Goal: Task Accomplishment & Management: Manage account settings

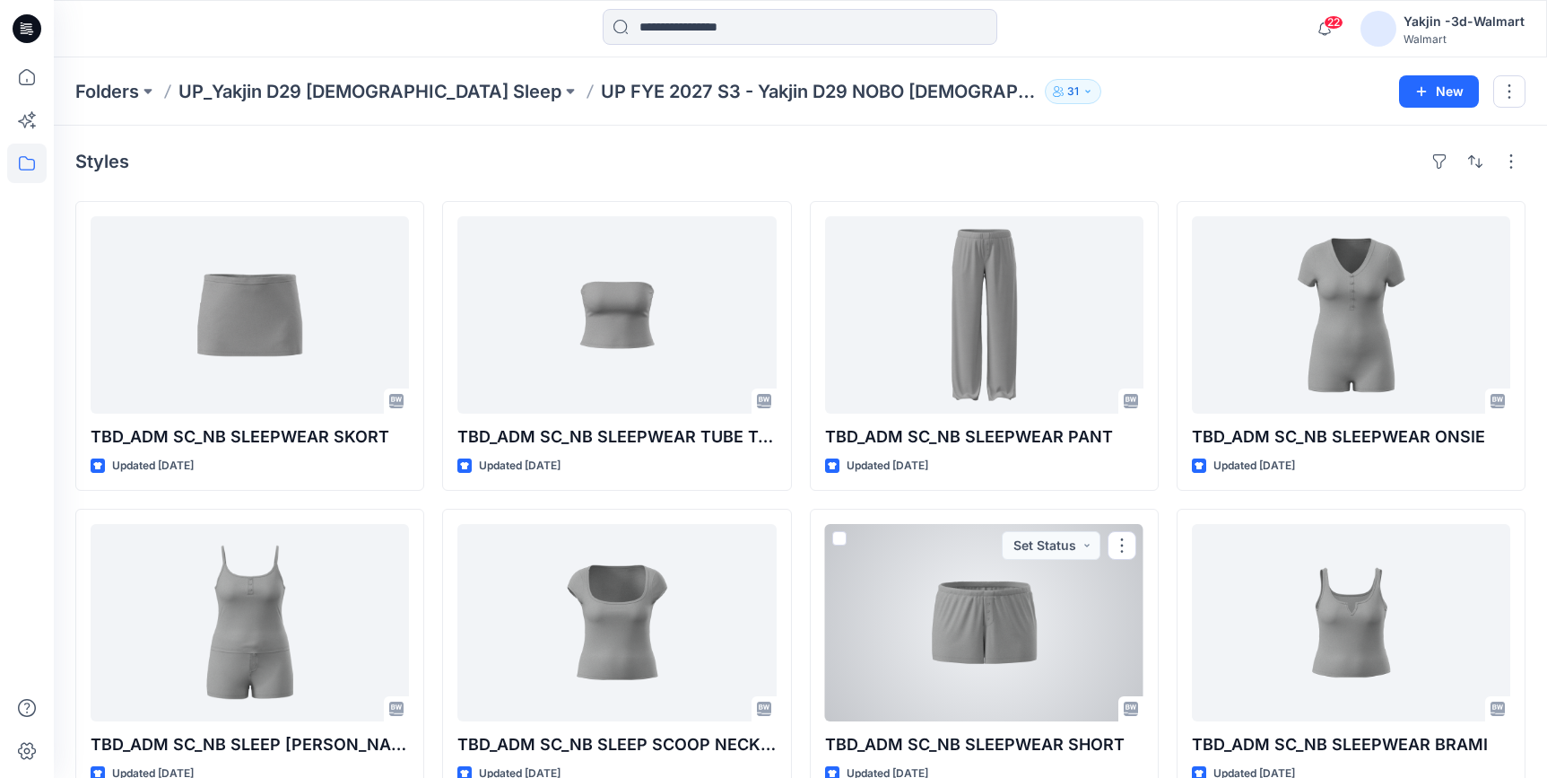
scroll to position [326, 0]
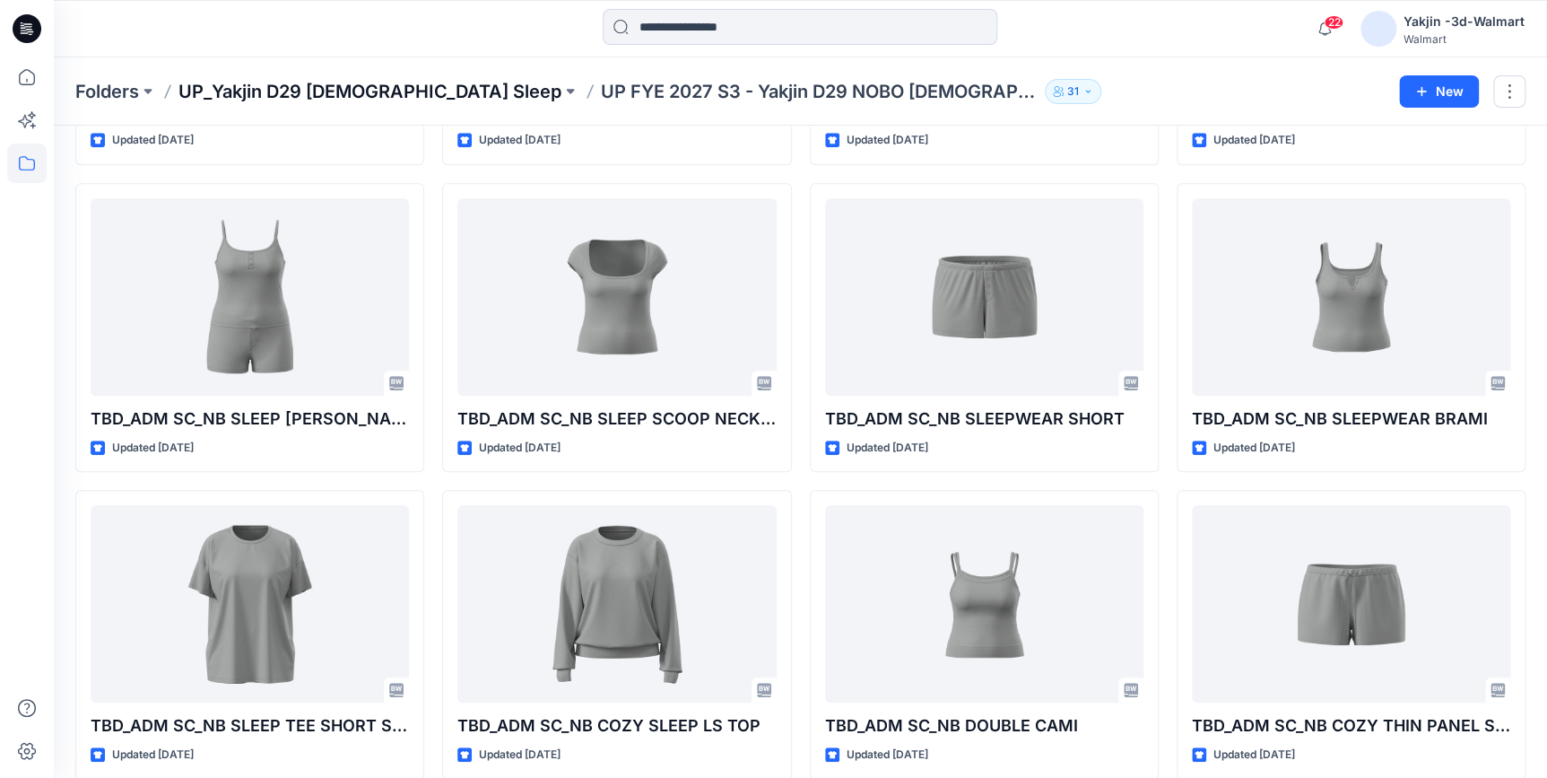
click at [325, 92] on p "UP_Yakjin D29 [DEMOGRAPHIC_DATA] Sleep" at bounding box center [369, 91] width 383 height 25
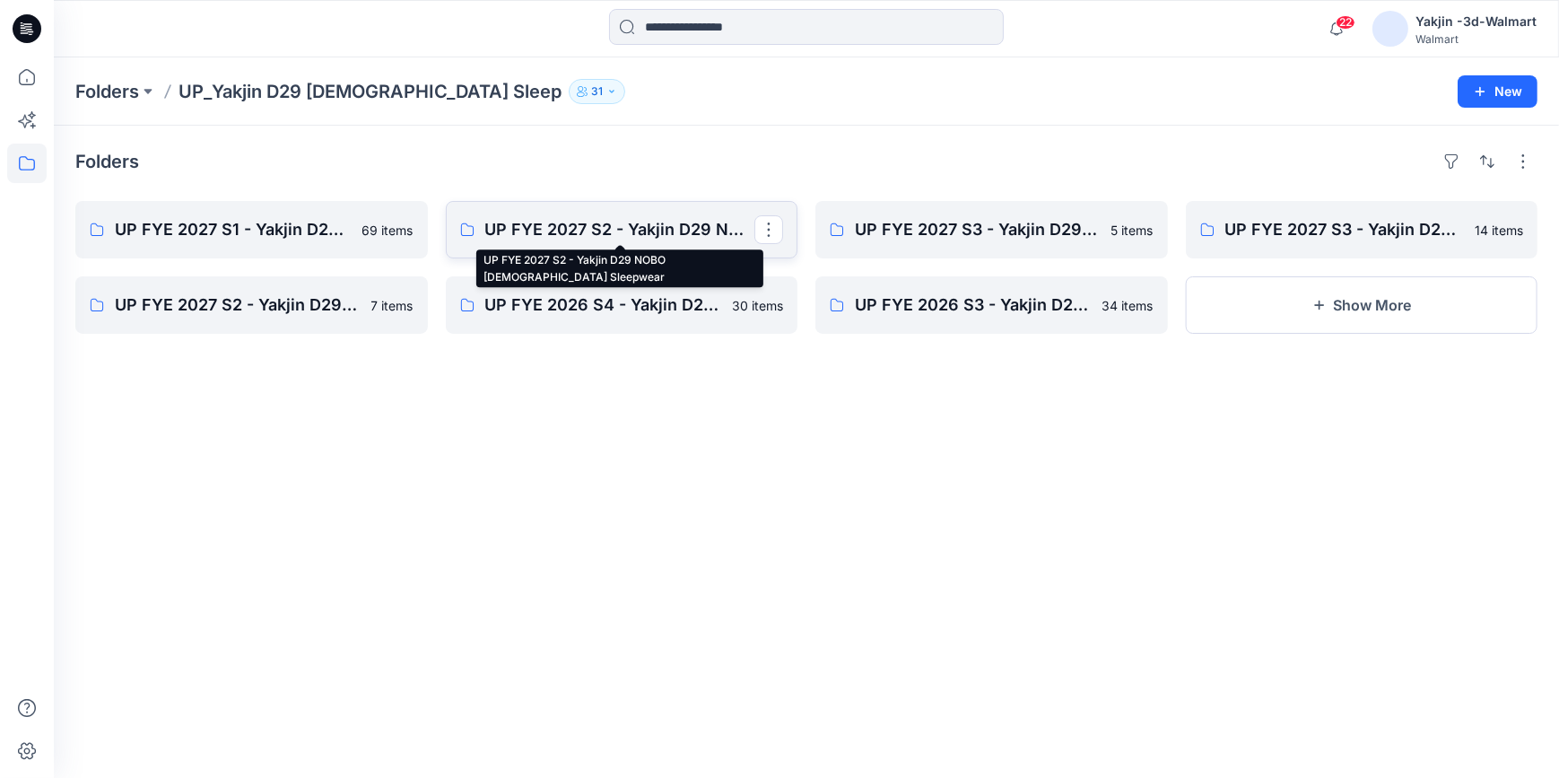
click at [592, 233] on p "UP FYE 2027 S2 - Yakjin D29 NOBO [DEMOGRAPHIC_DATA] Sleepwear" at bounding box center [620, 229] width 270 height 25
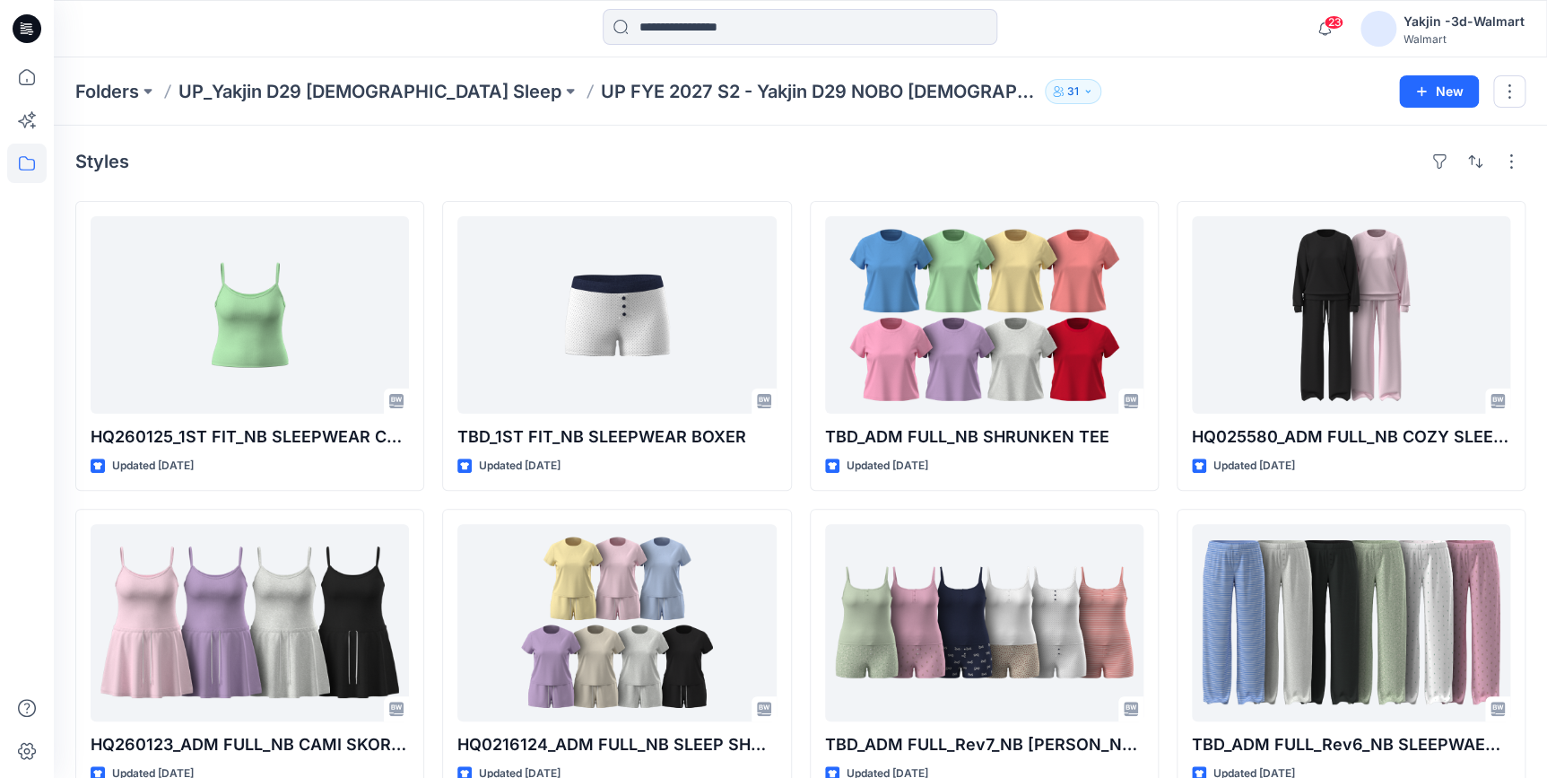
click at [24, 28] on icon at bounding box center [23, 28] width 5 height 1
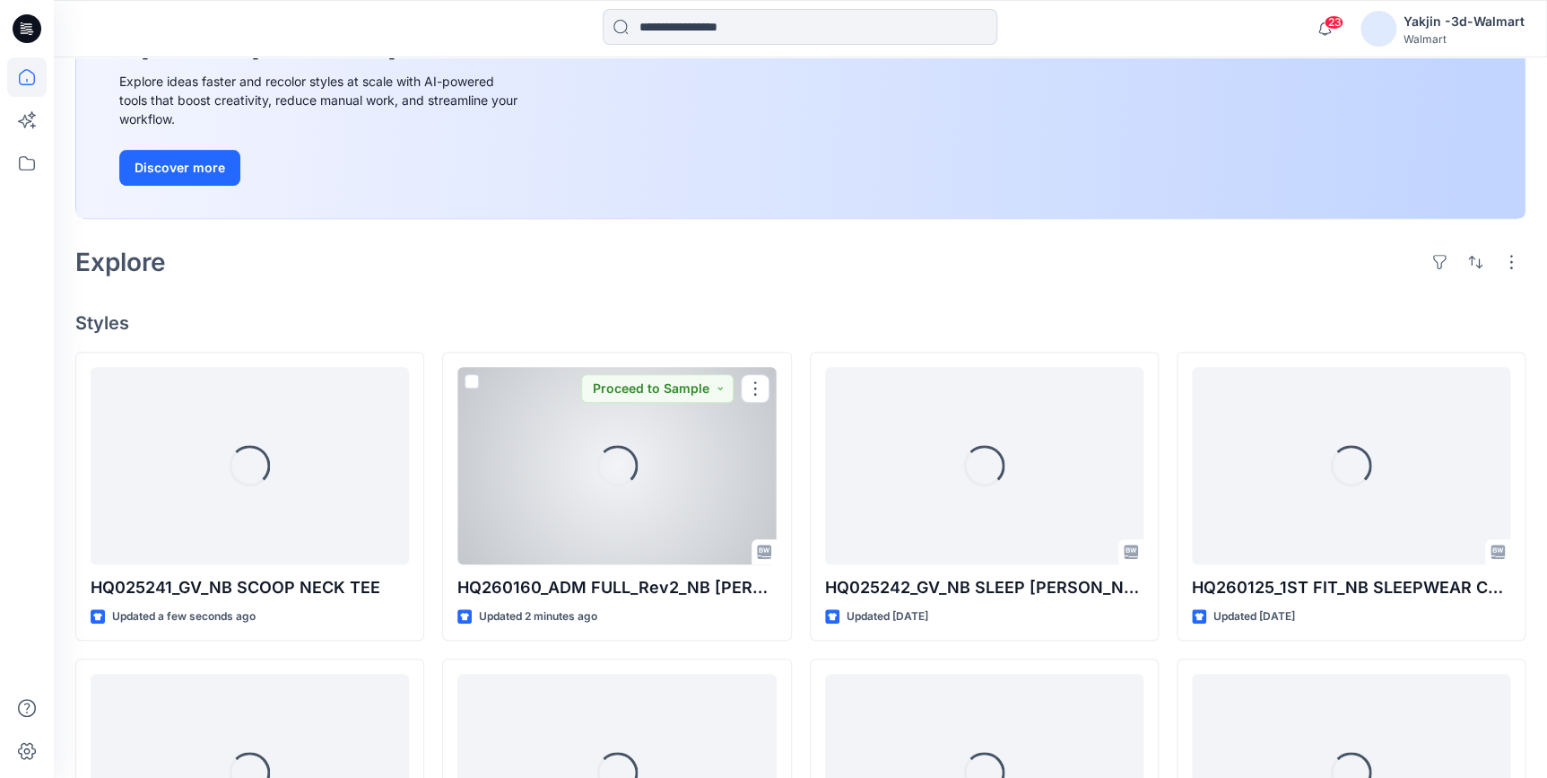
scroll to position [244, 0]
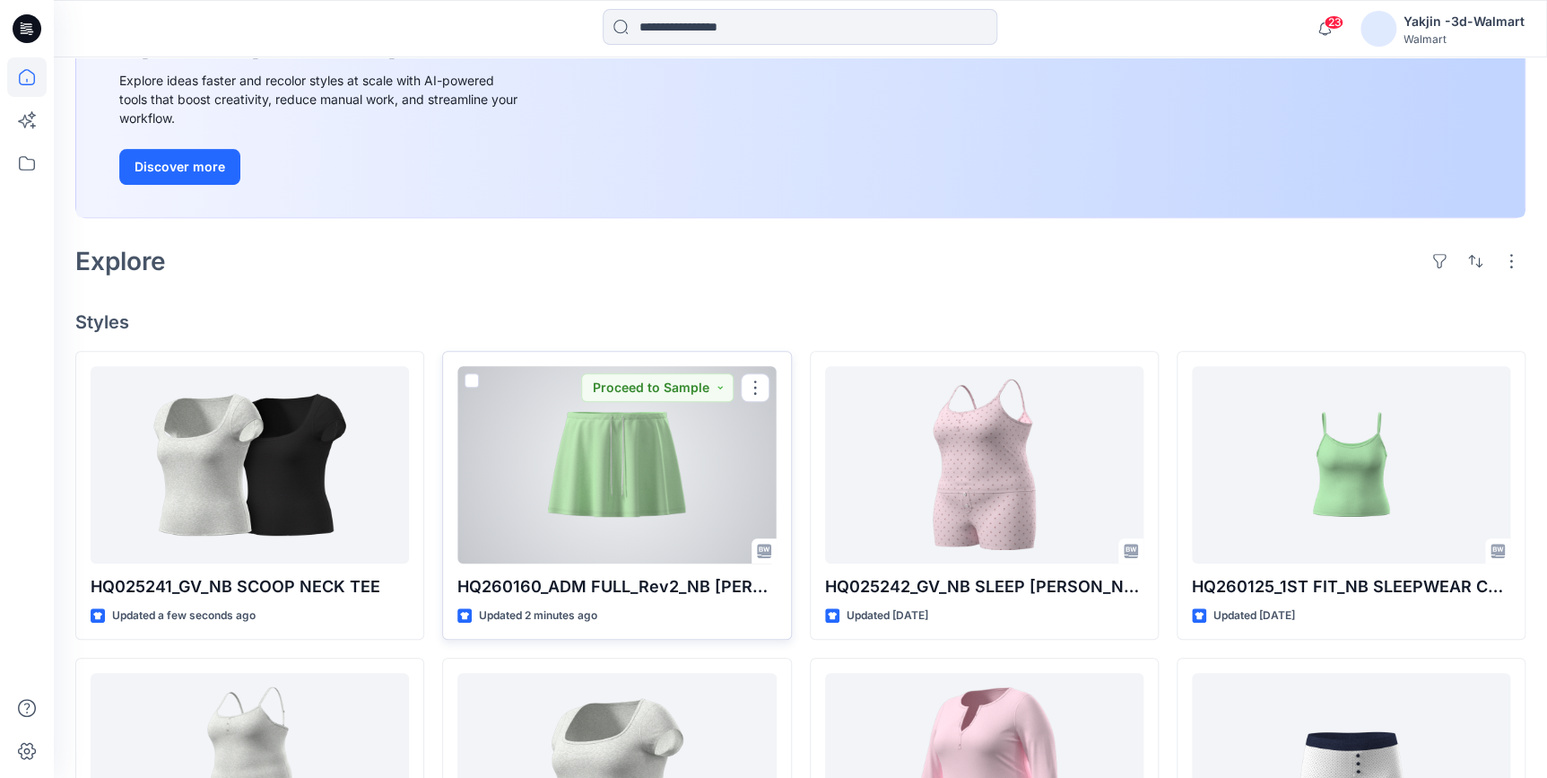
click at [585, 502] on div at bounding box center [616, 464] width 318 height 197
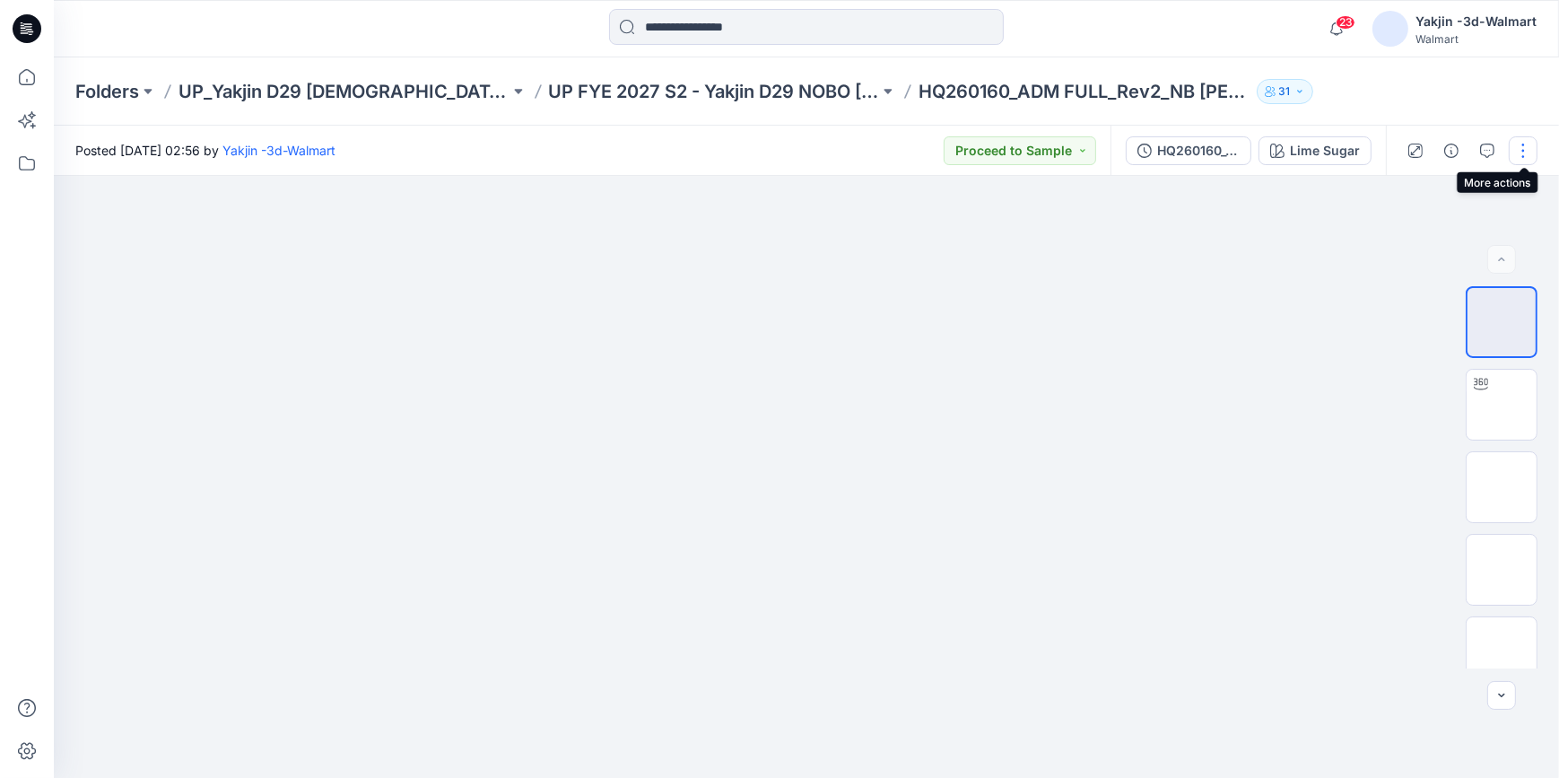
click at [1522, 152] on button "button" at bounding box center [1523, 150] width 29 height 29
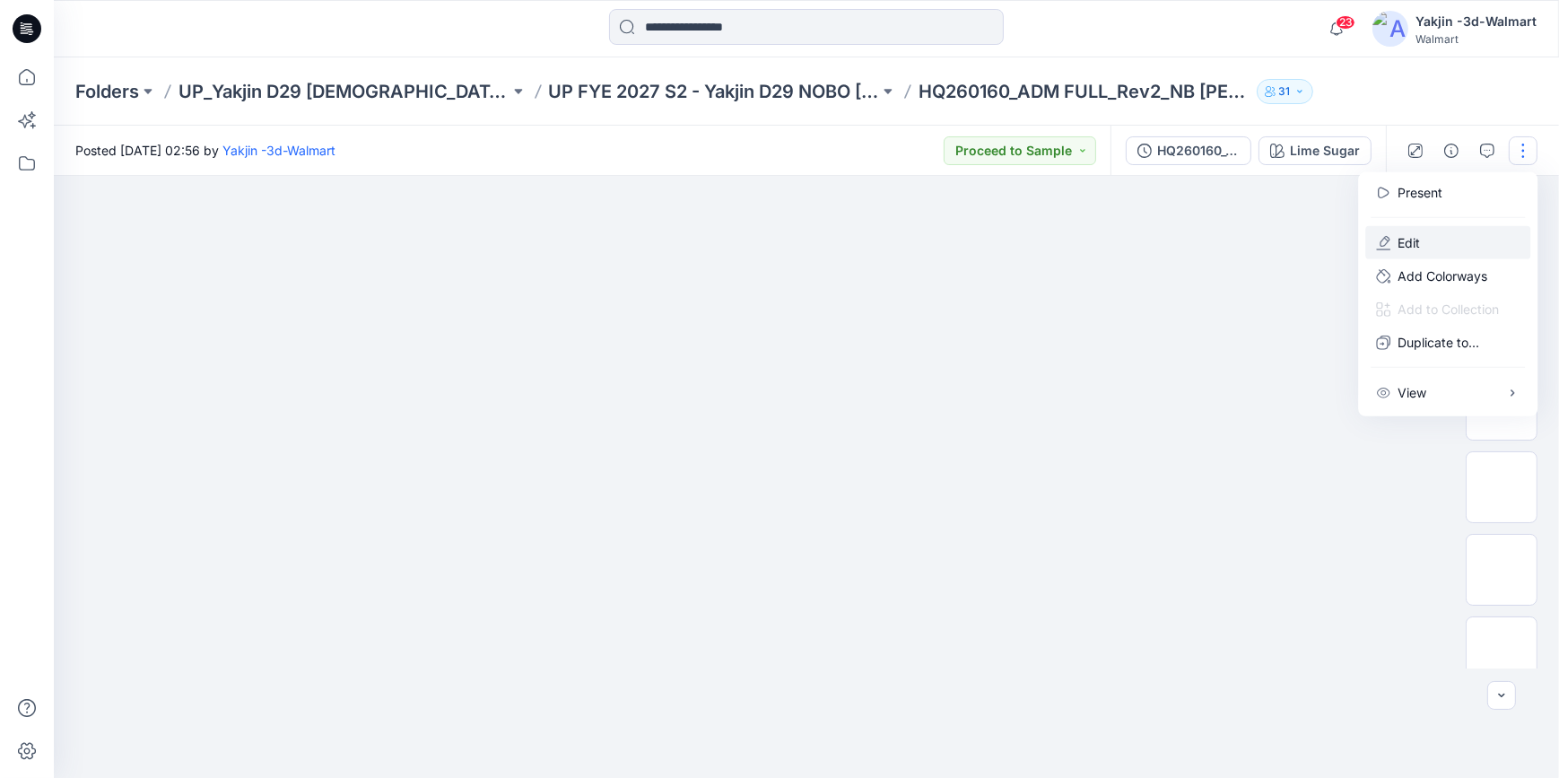
click at [1413, 252] on button "Edit" at bounding box center [1447, 242] width 165 height 33
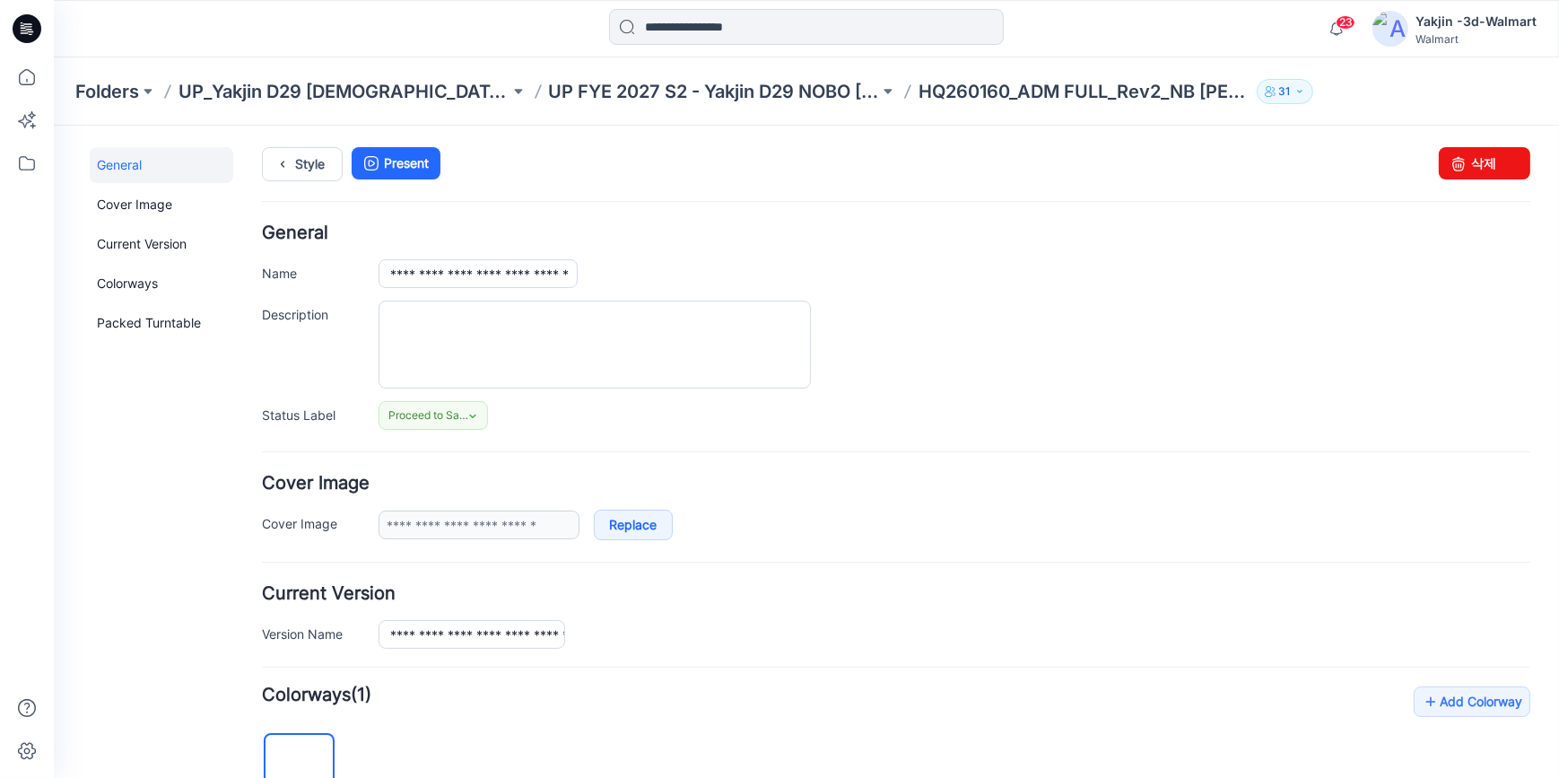
scroll to position [0, 36]
type input "**********"
click at [1045, 340] on div at bounding box center [954, 344] width 1152 height 88
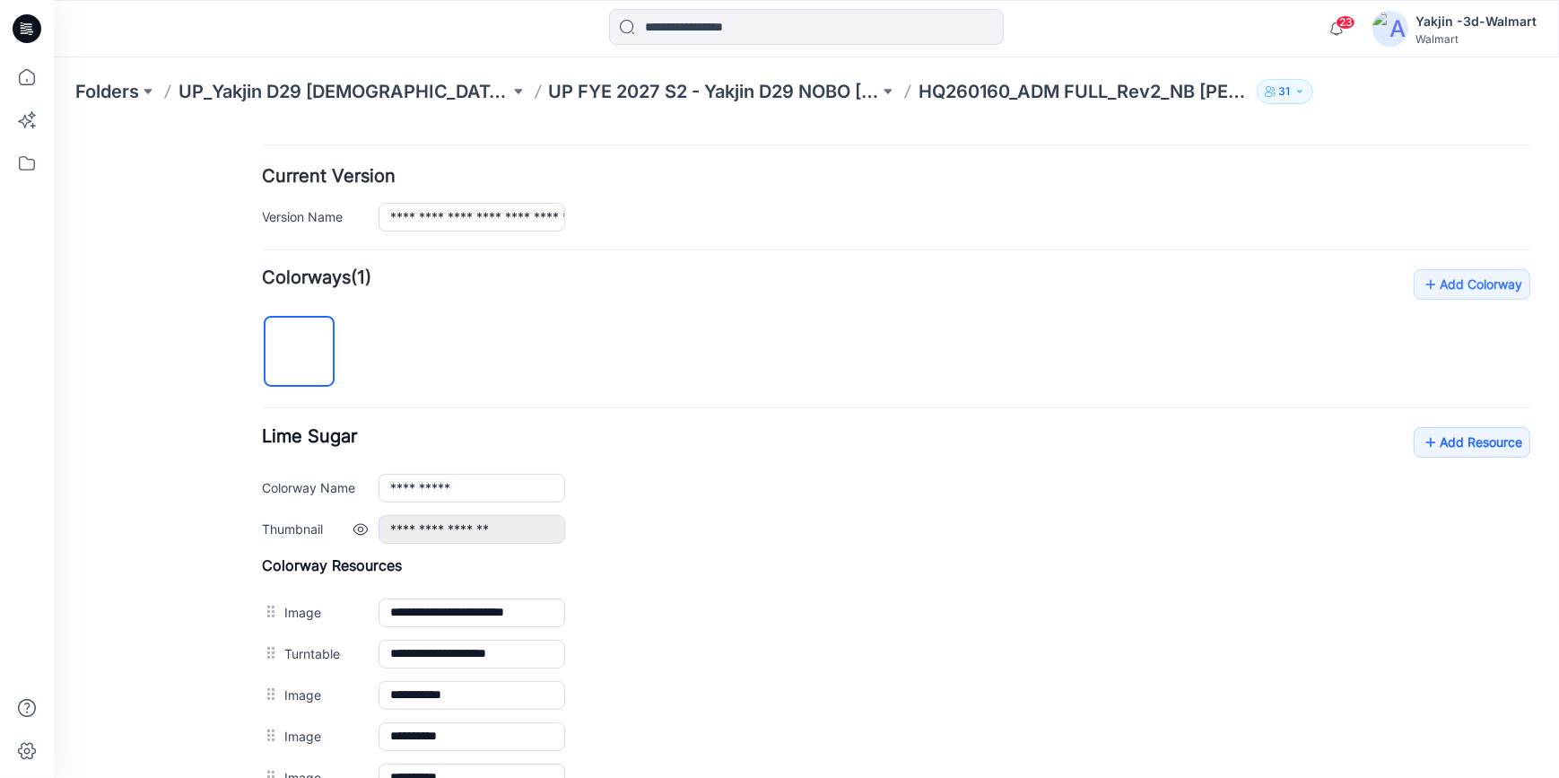
scroll to position [570, 0]
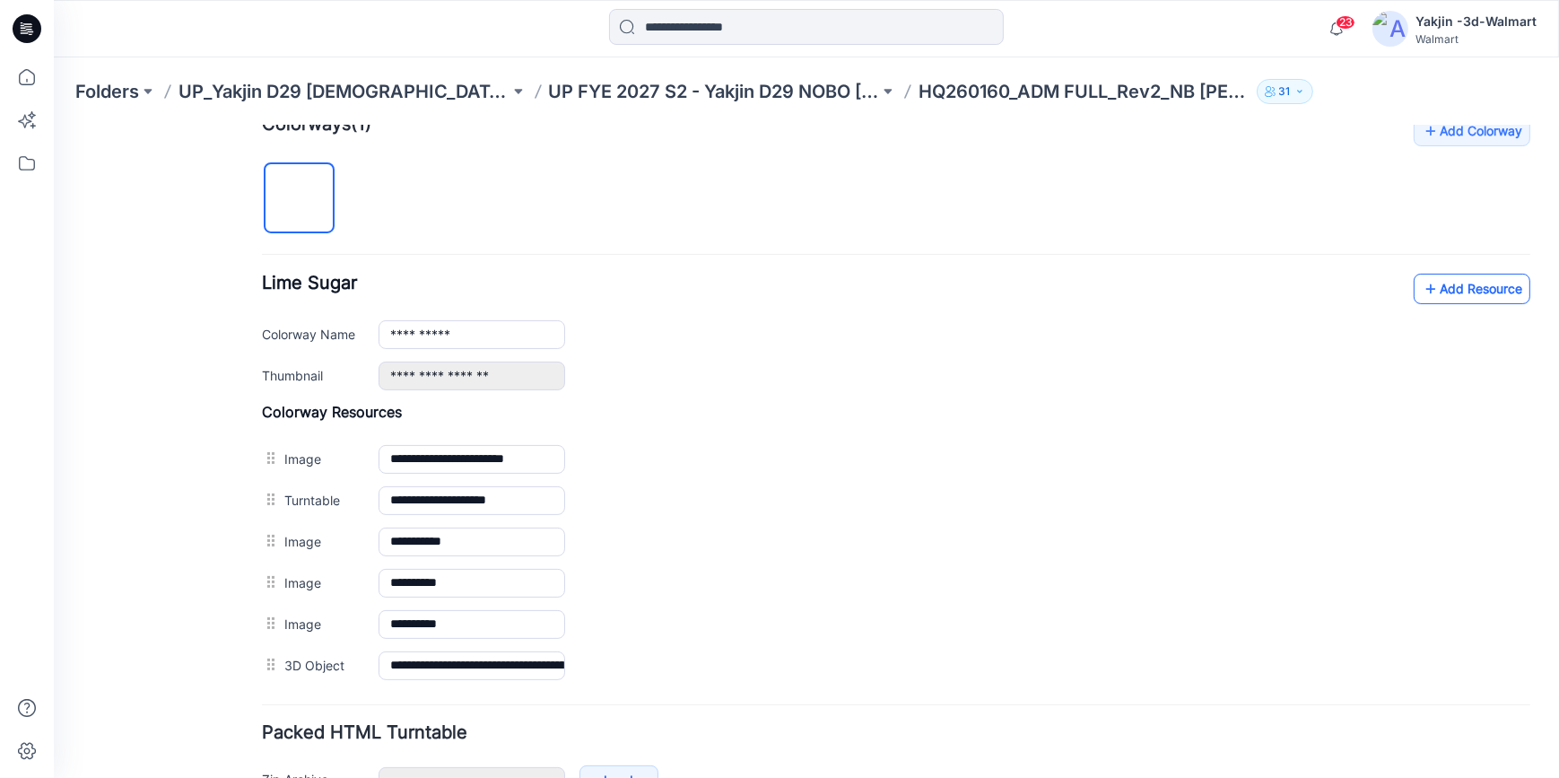
click at [1433, 283] on link "Add Resource" at bounding box center [1471, 288] width 117 height 30
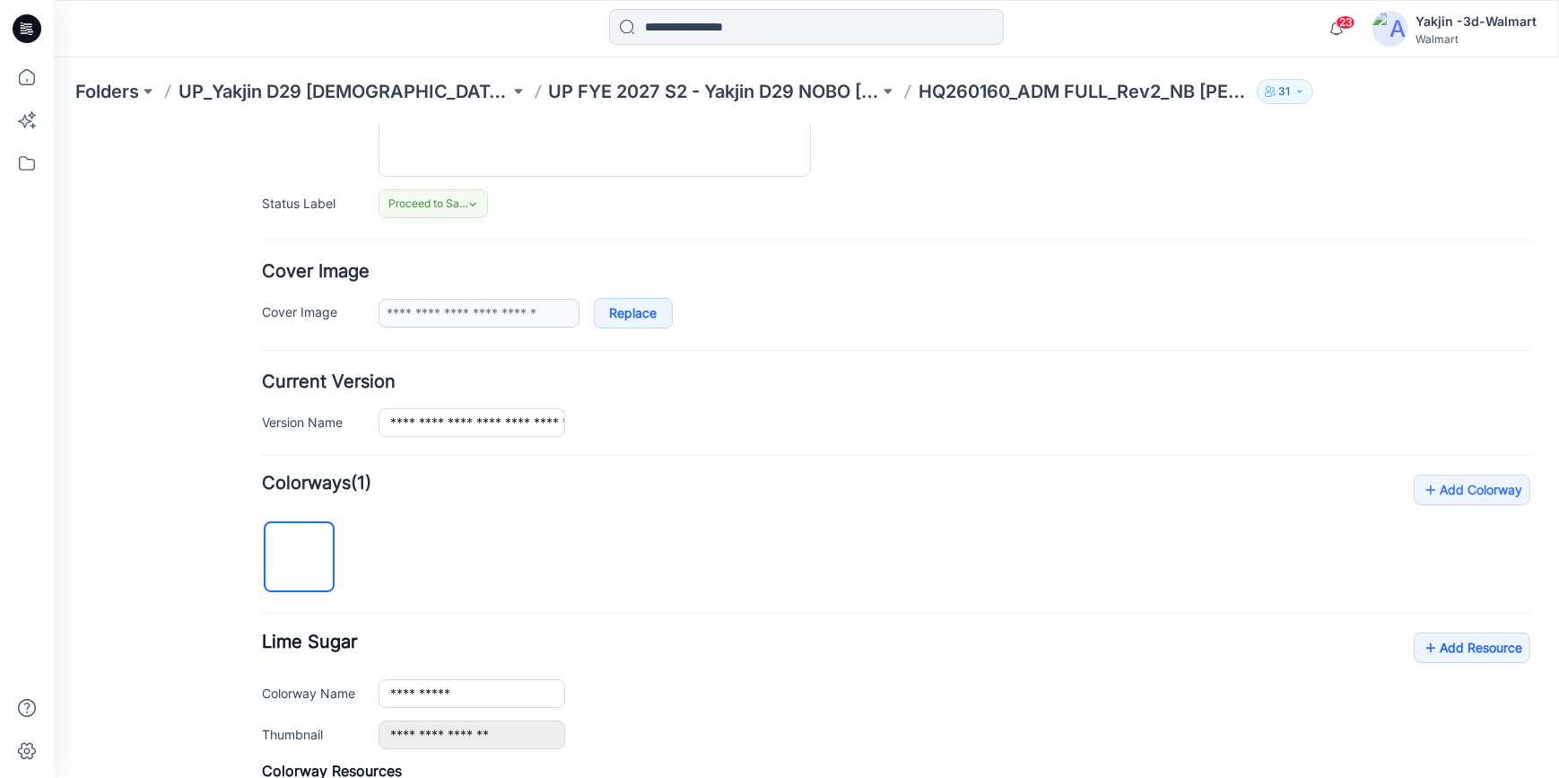
scroll to position [0, 0]
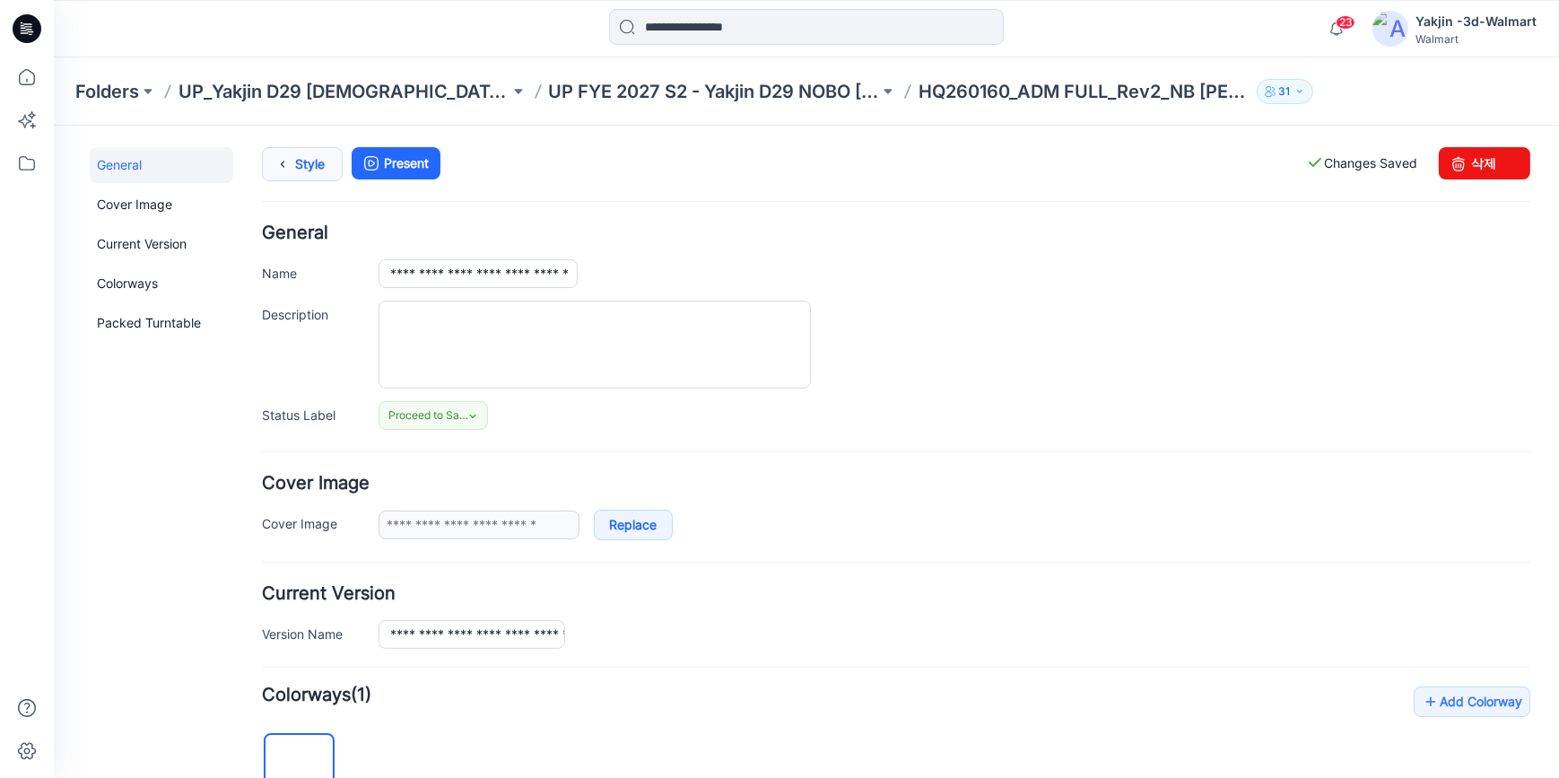
click at [262, 168] on link "Style" at bounding box center [302, 163] width 81 height 34
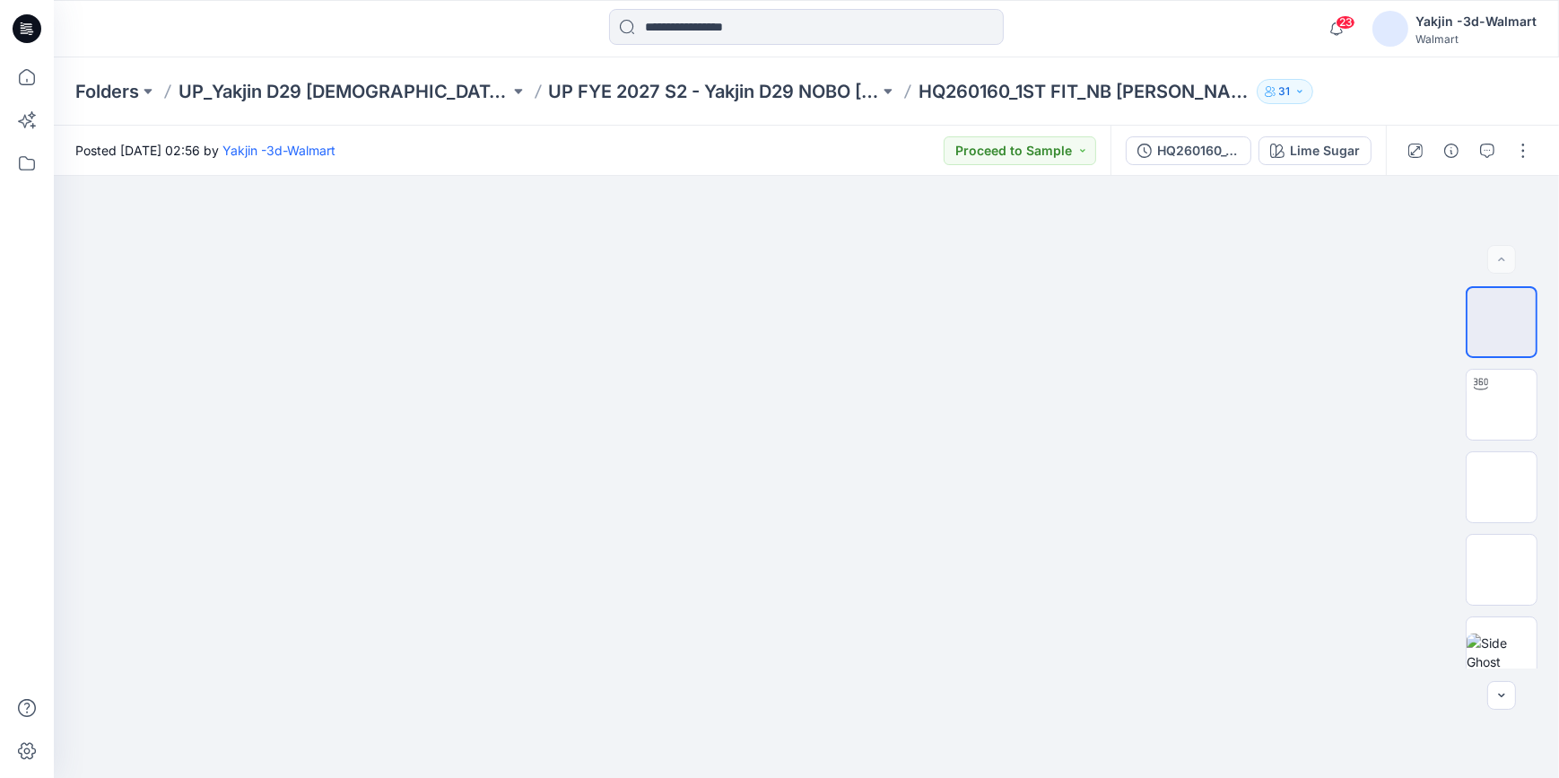
click at [30, 25] on icon at bounding box center [27, 28] width 29 height 29
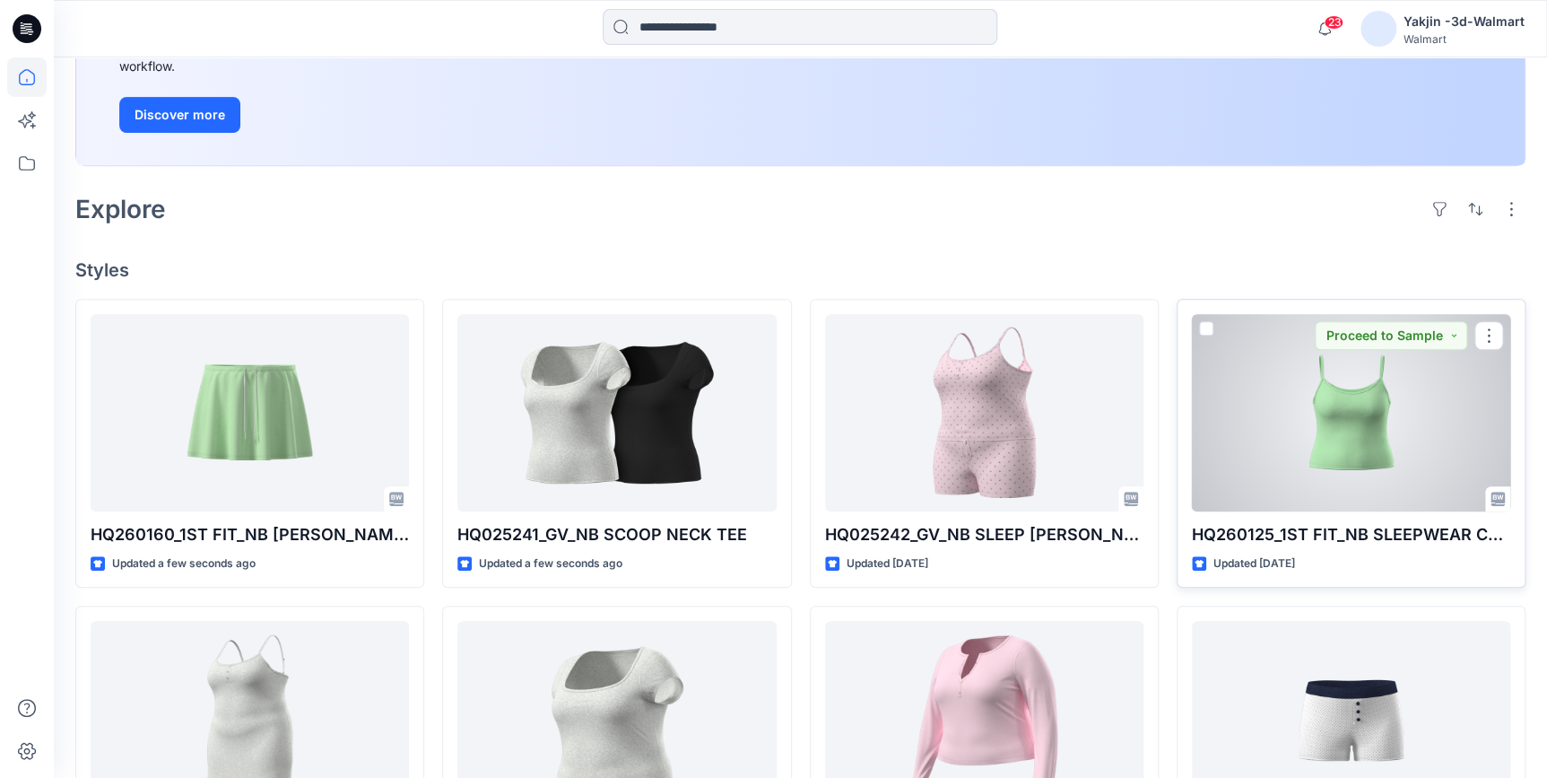
scroll to position [326, 0]
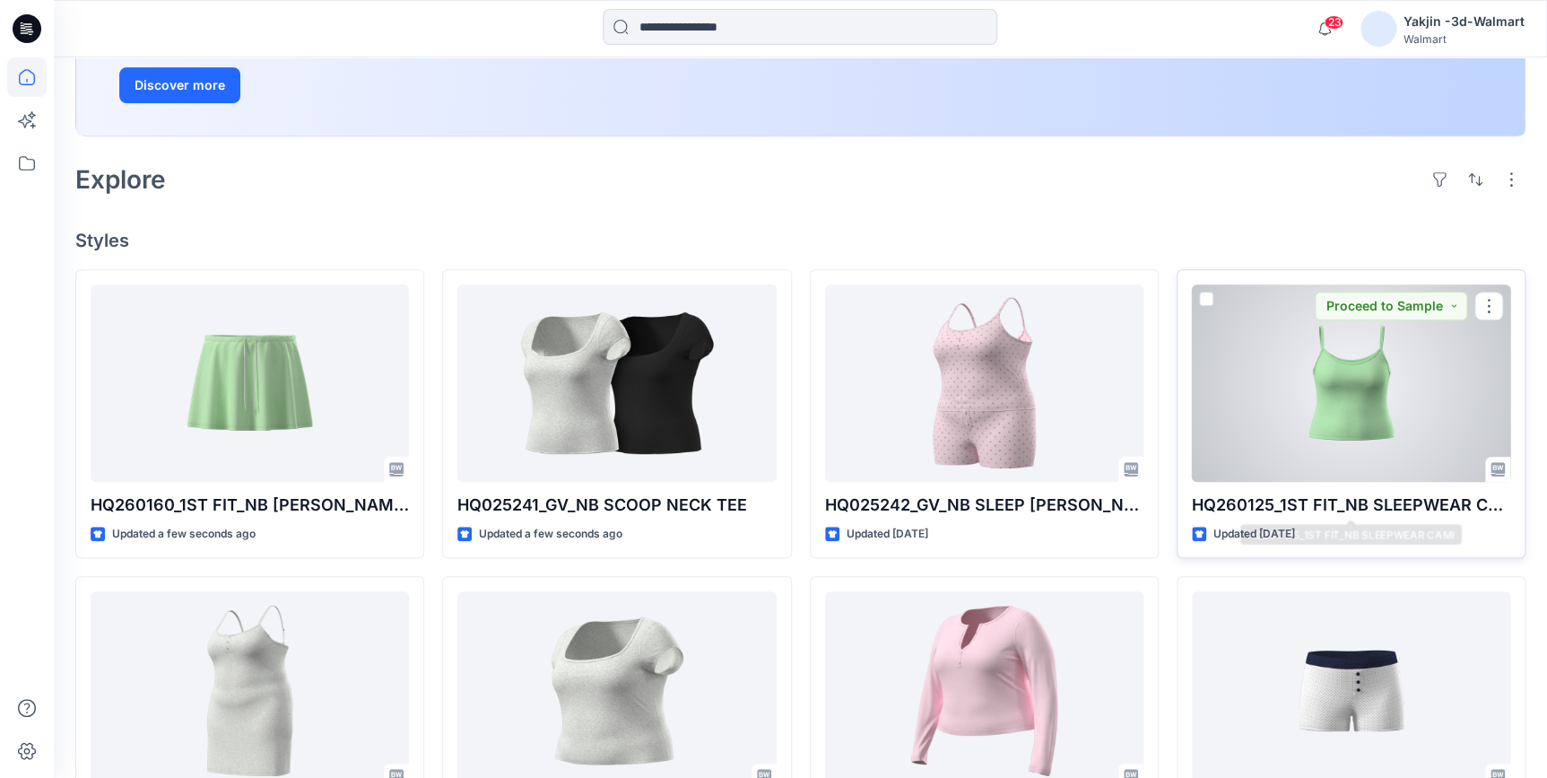
click at [1374, 437] on div at bounding box center [1351, 382] width 318 height 197
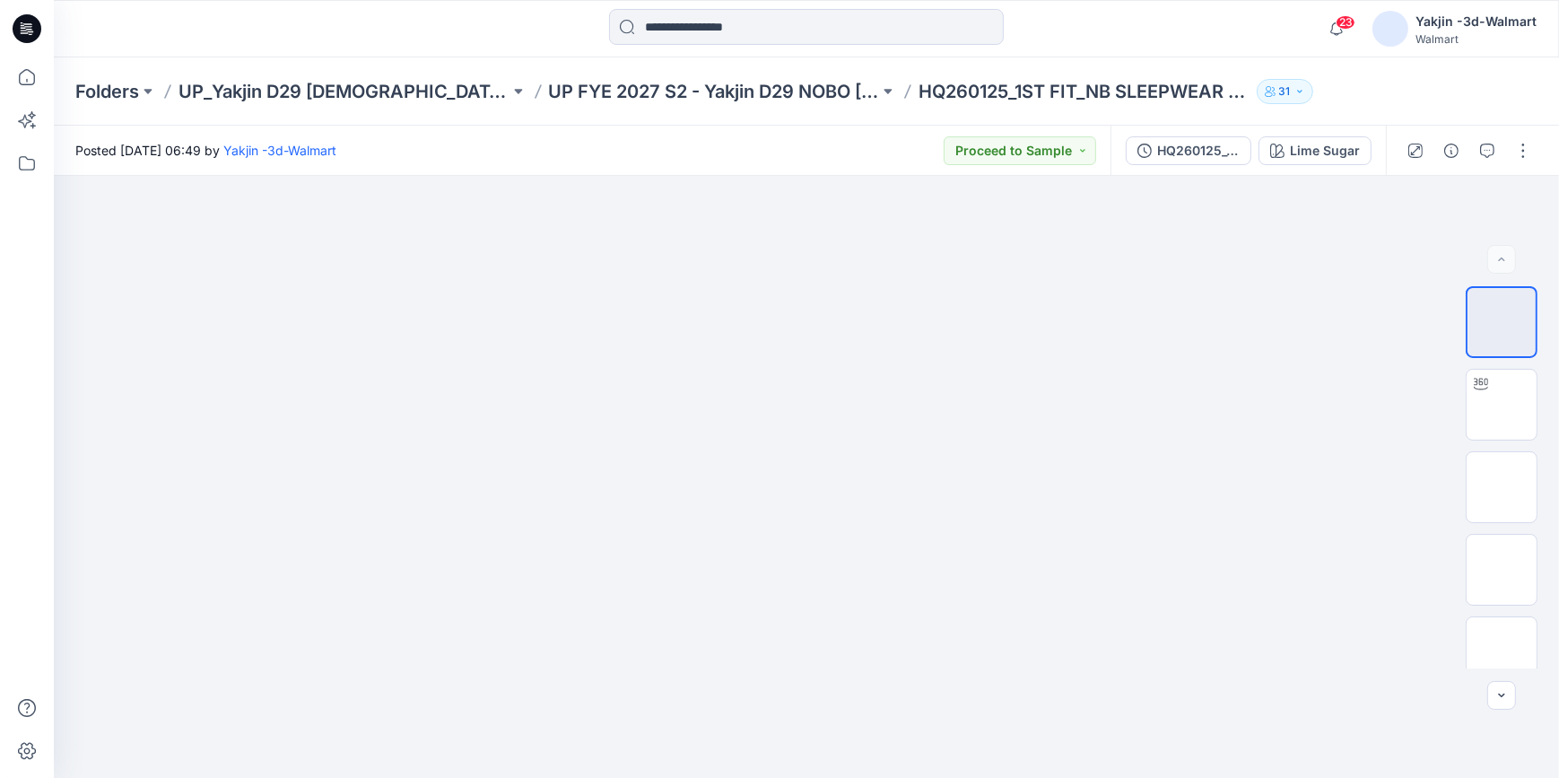
click at [28, 26] on icon at bounding box center [28, 26] width 8 height 1
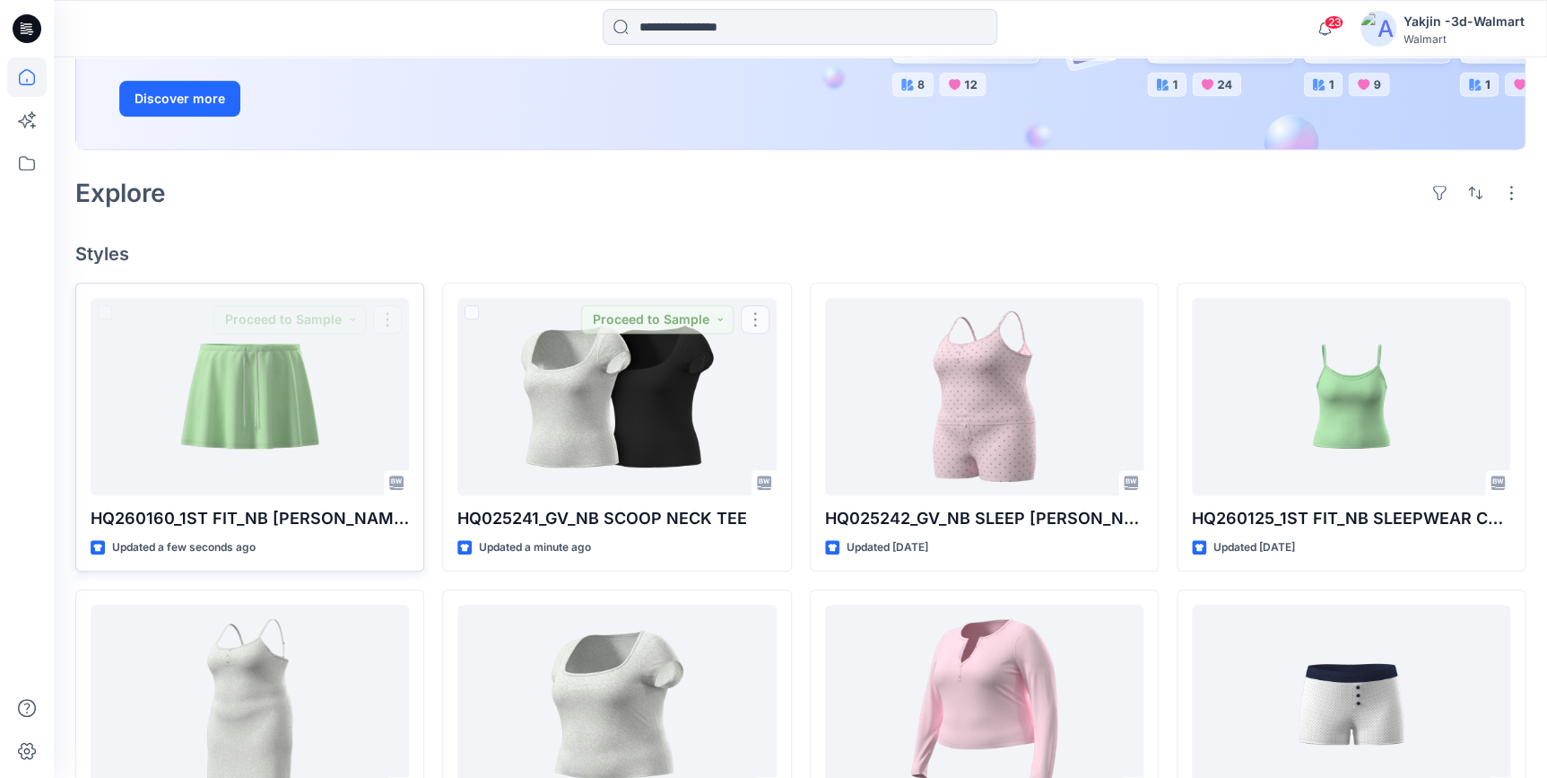
scroll to position [326, 0]
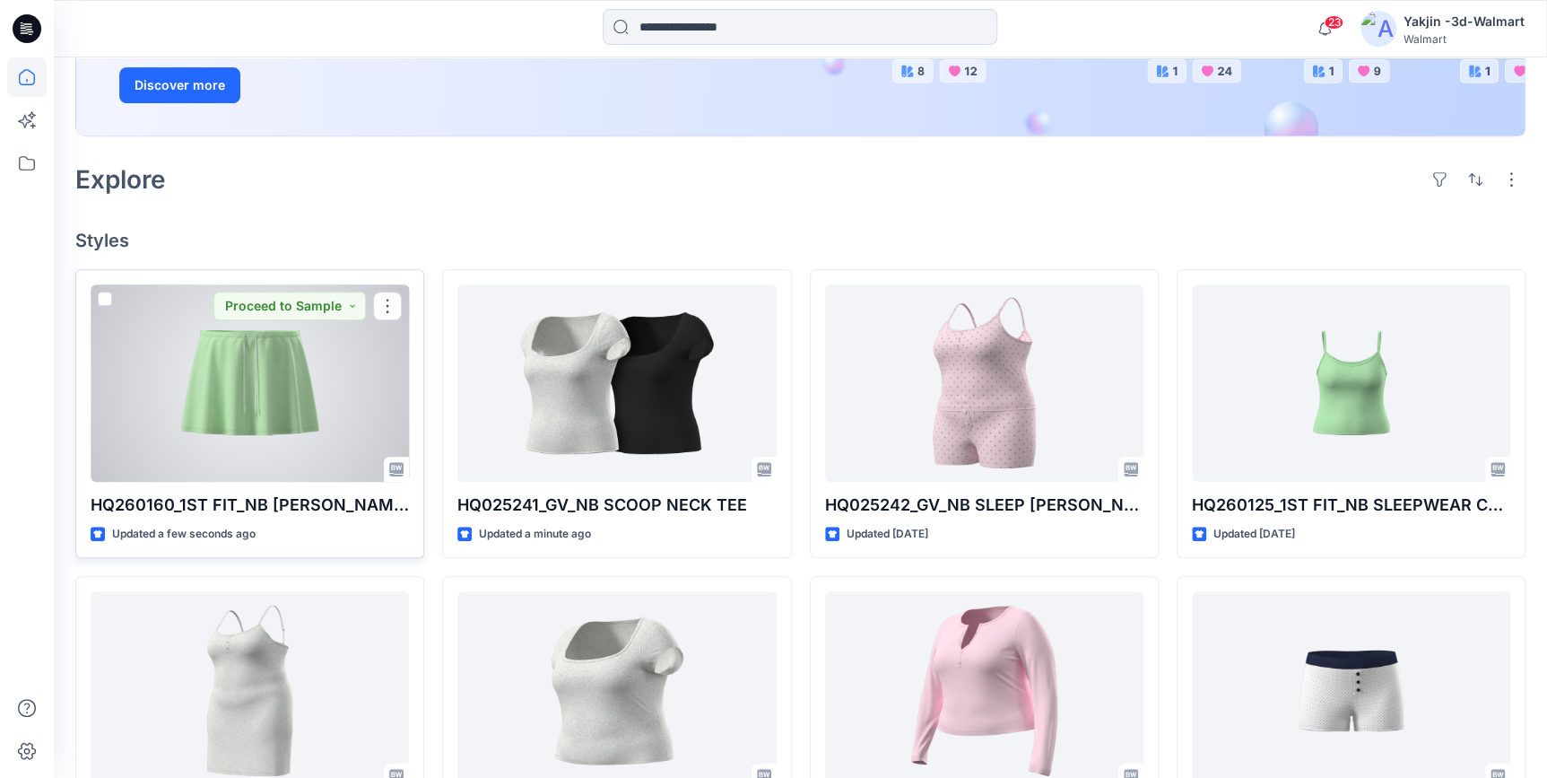
click at [248, 433] on div at bounding box center [250, 382] width 318 height 197
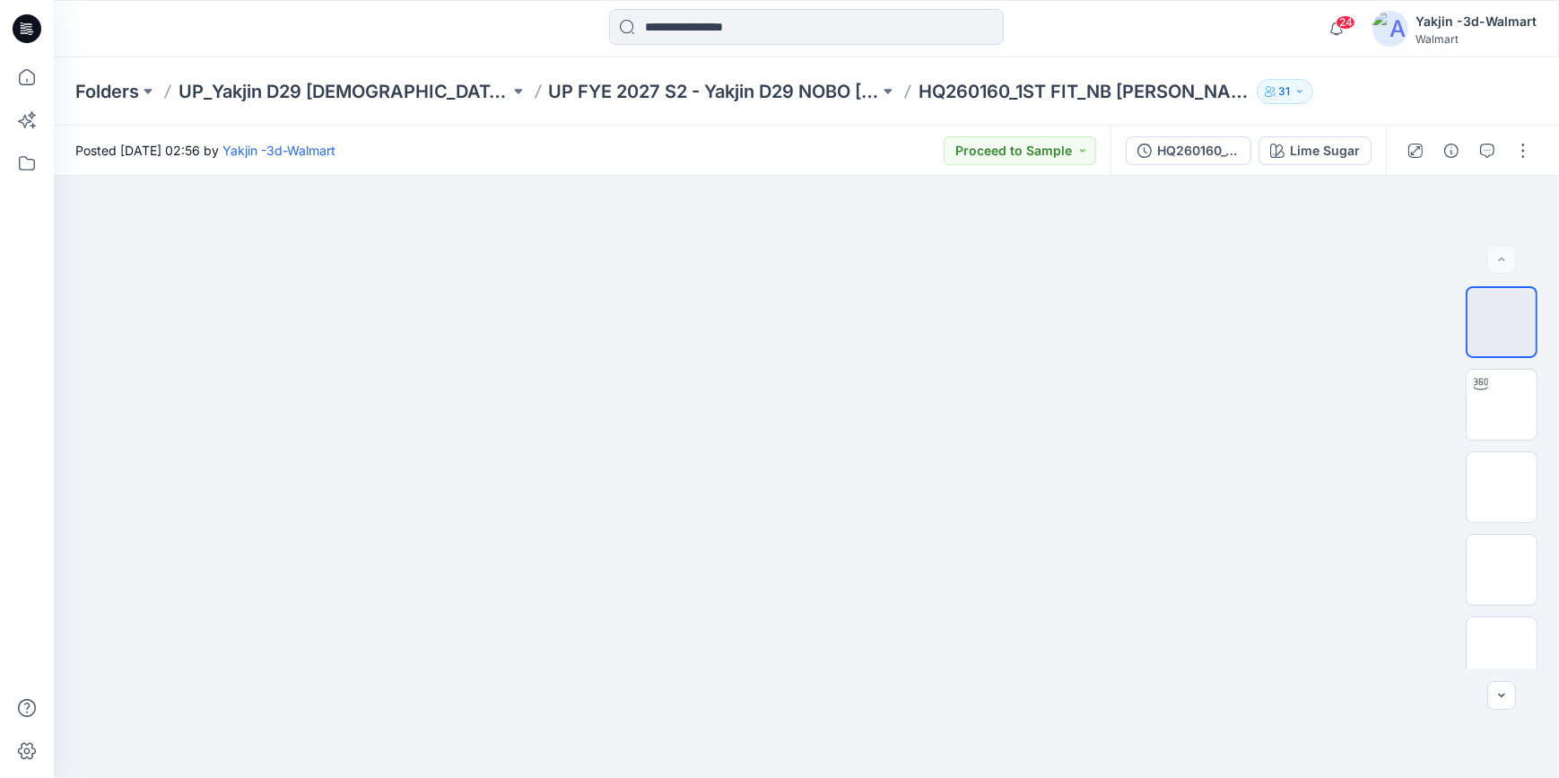
click at [17, 30] on icon at bounding box center [27, 28] width 29 height 29
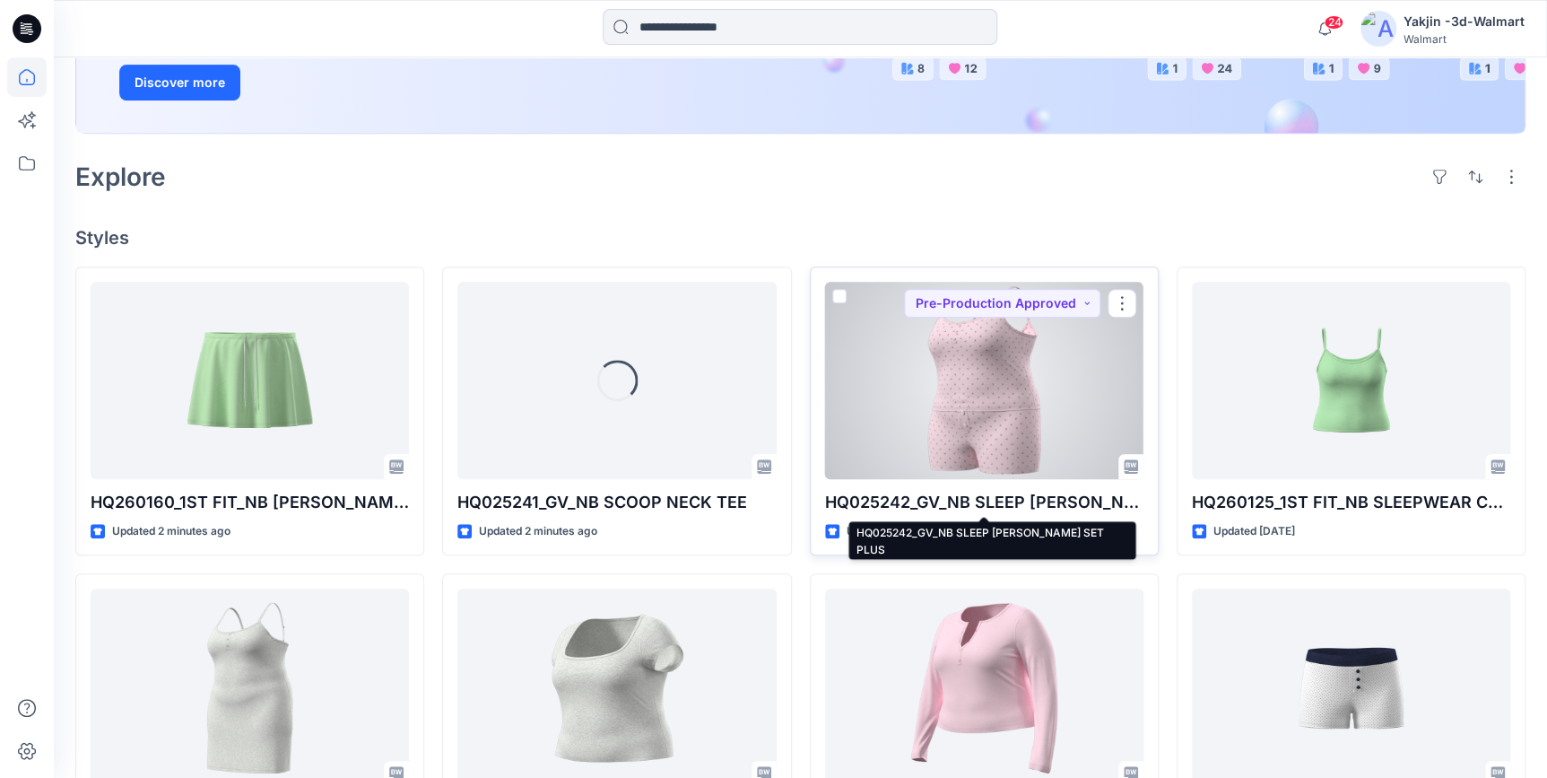
scroll to position [489, 0]
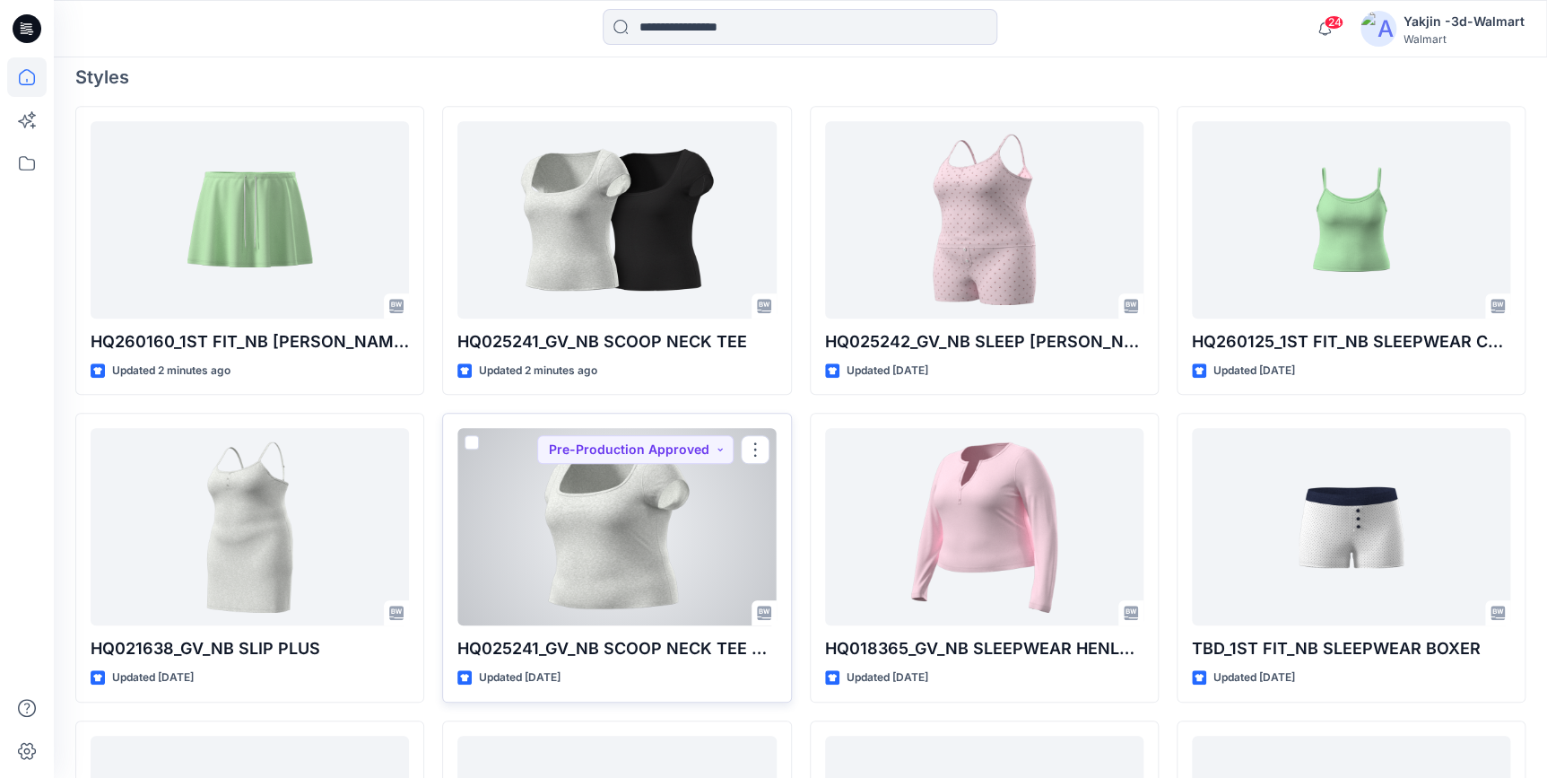
click at [642, 543] on div at bounding box center [616, 526] width 318 height 197
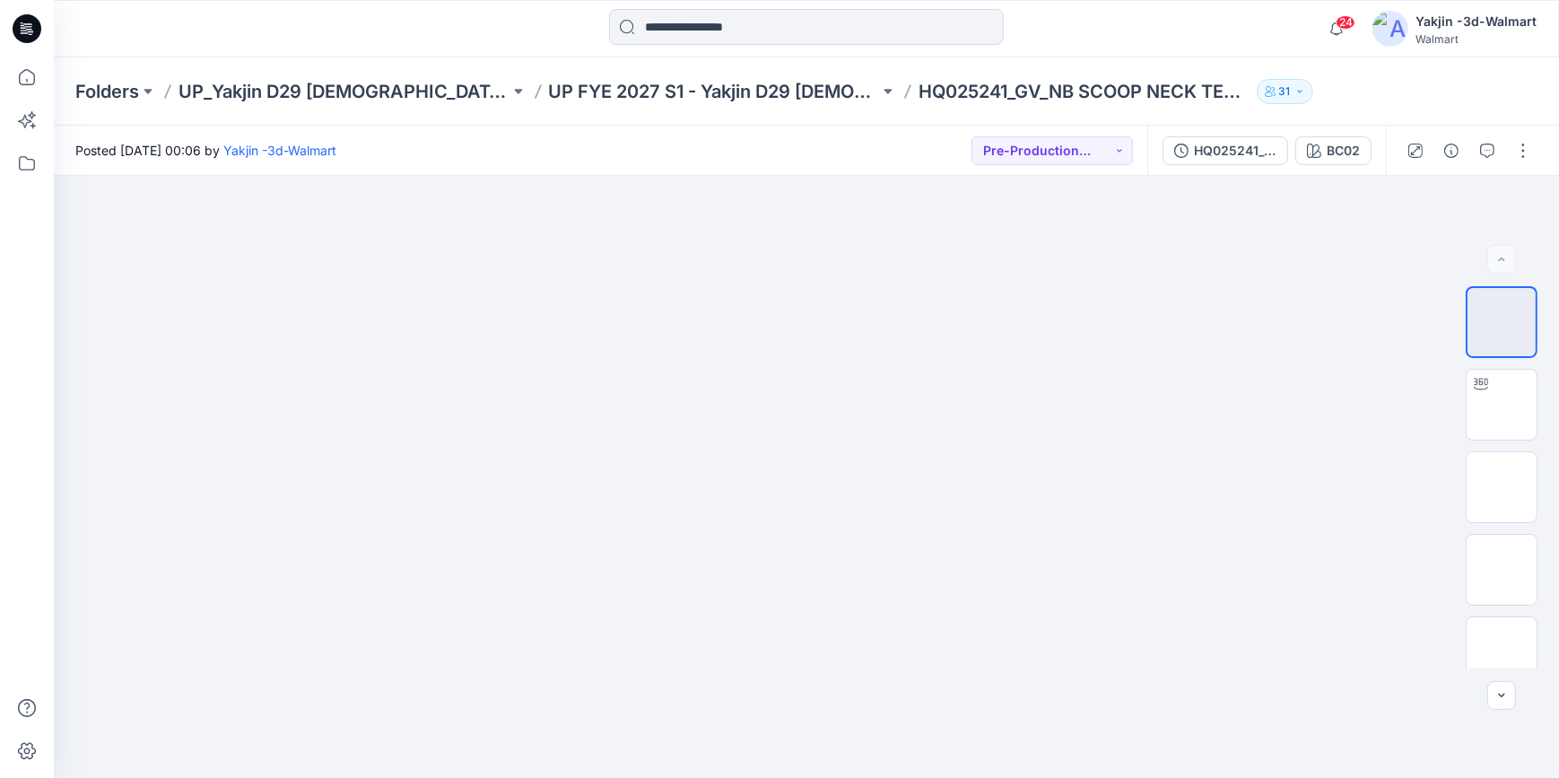
drag, startPoint x: 23, startPoint y: 32, endPoint x: 188, endPoint y: 0, distance: 168.2
click at [27, 32] on icon at bounding box center [27, 28] width 29 height 57
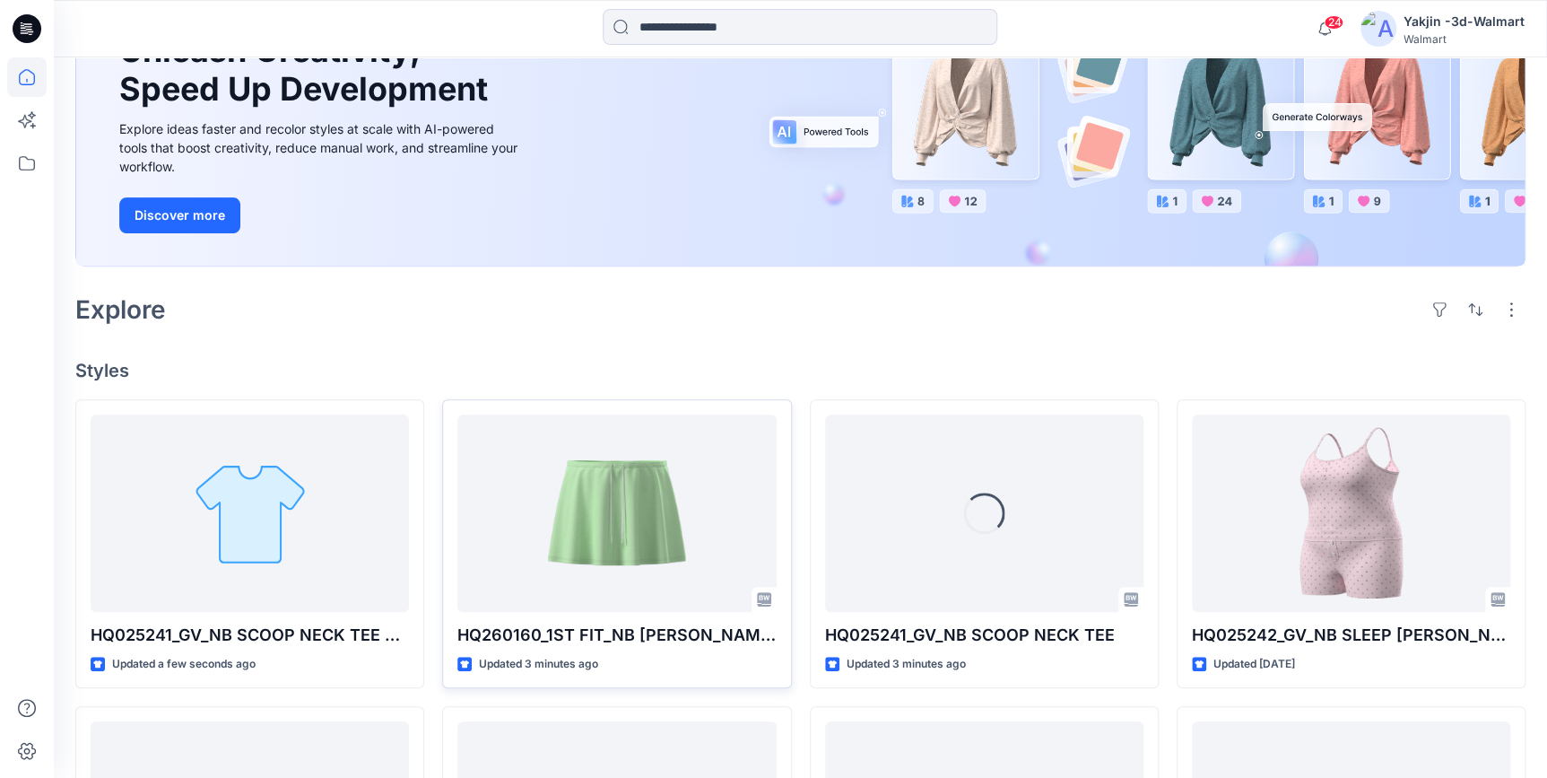
scroll to position [326, 0]
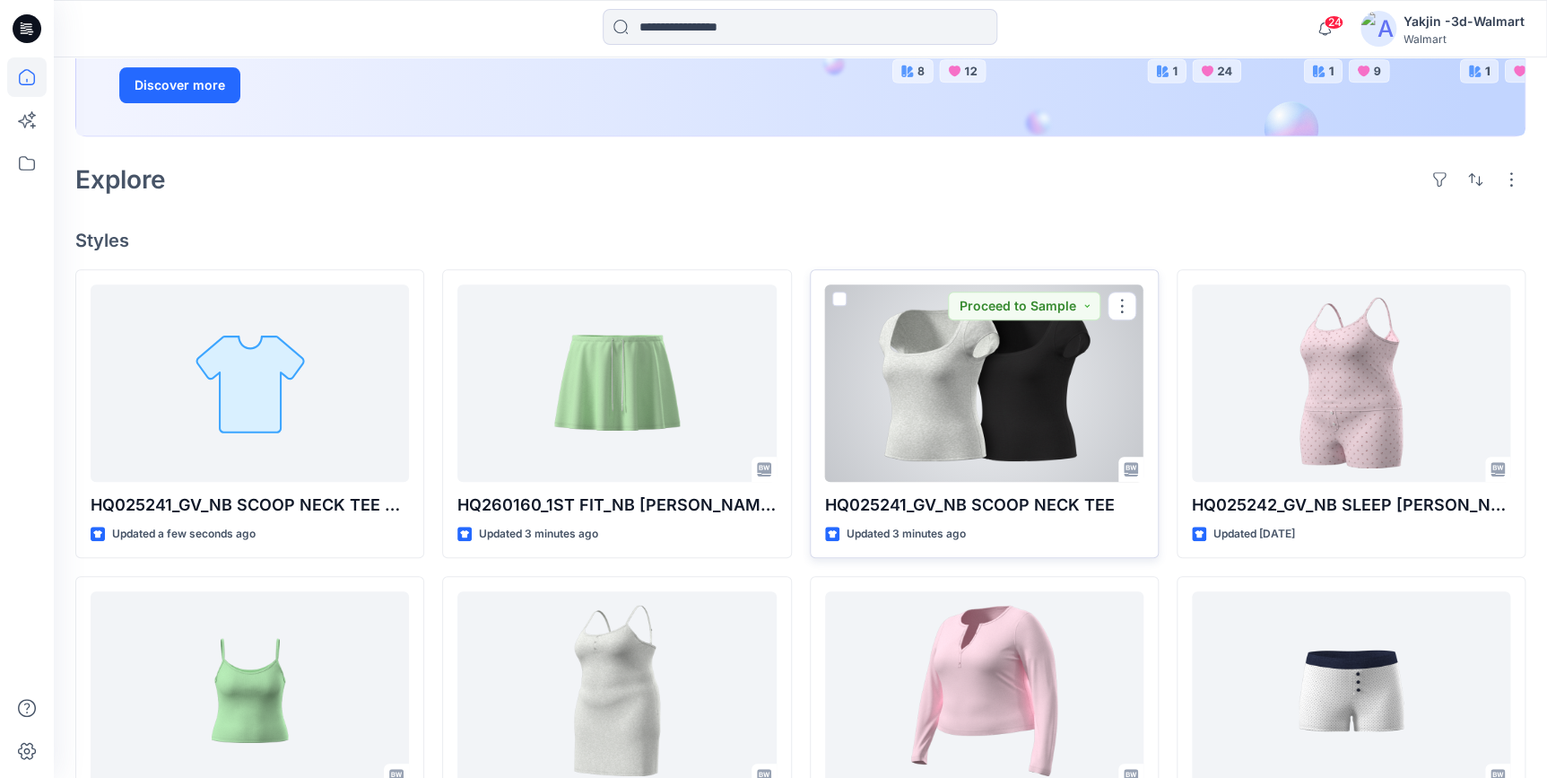
click at [943, 424] on div at bounding box center [984, 382] width 318 height 197
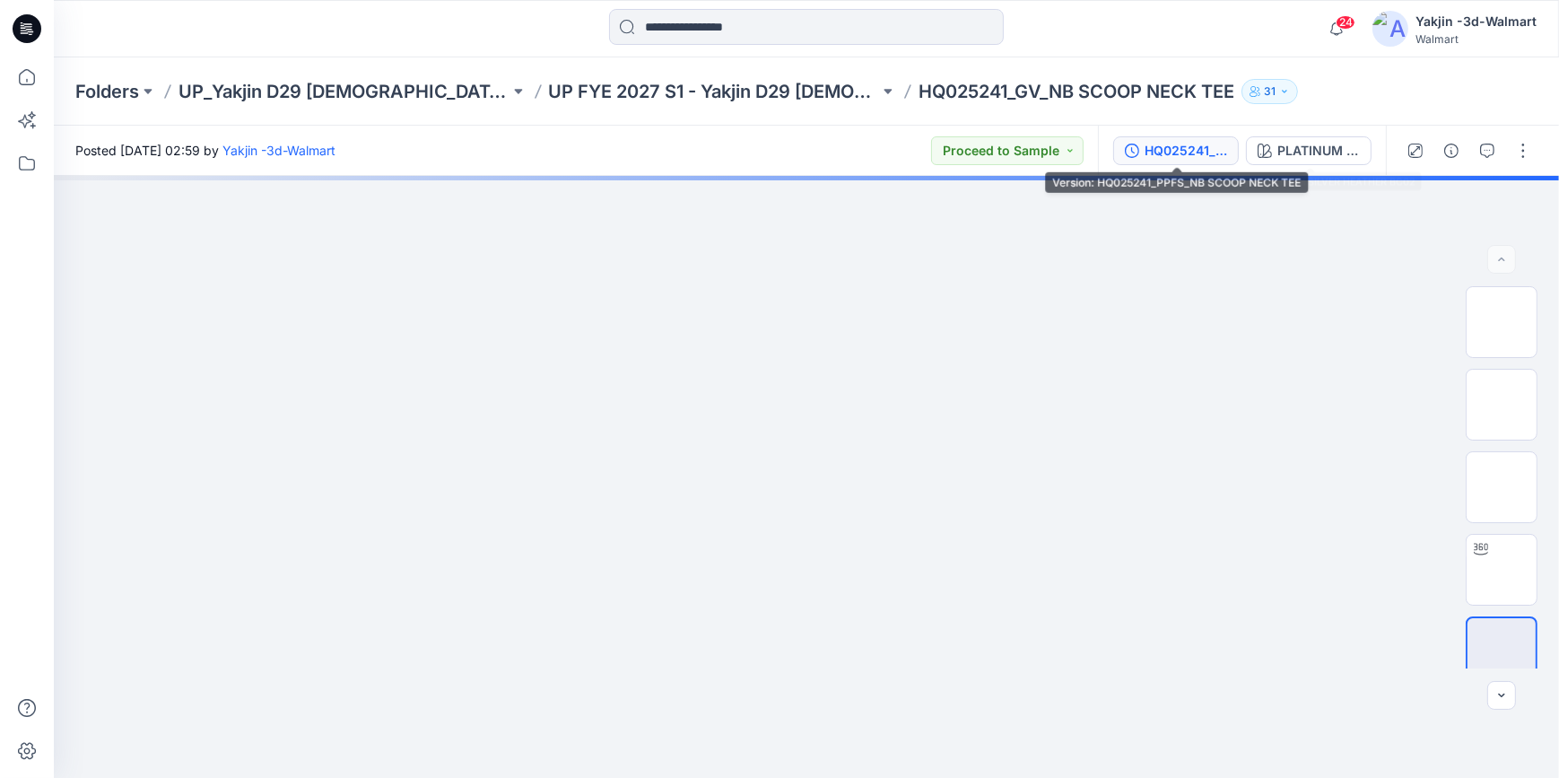
click at [1201, 152] on div "HQ025241_PPFS_NB SCOOP NECK TEE" at bounding box center [1185, 151] width 83 height 20
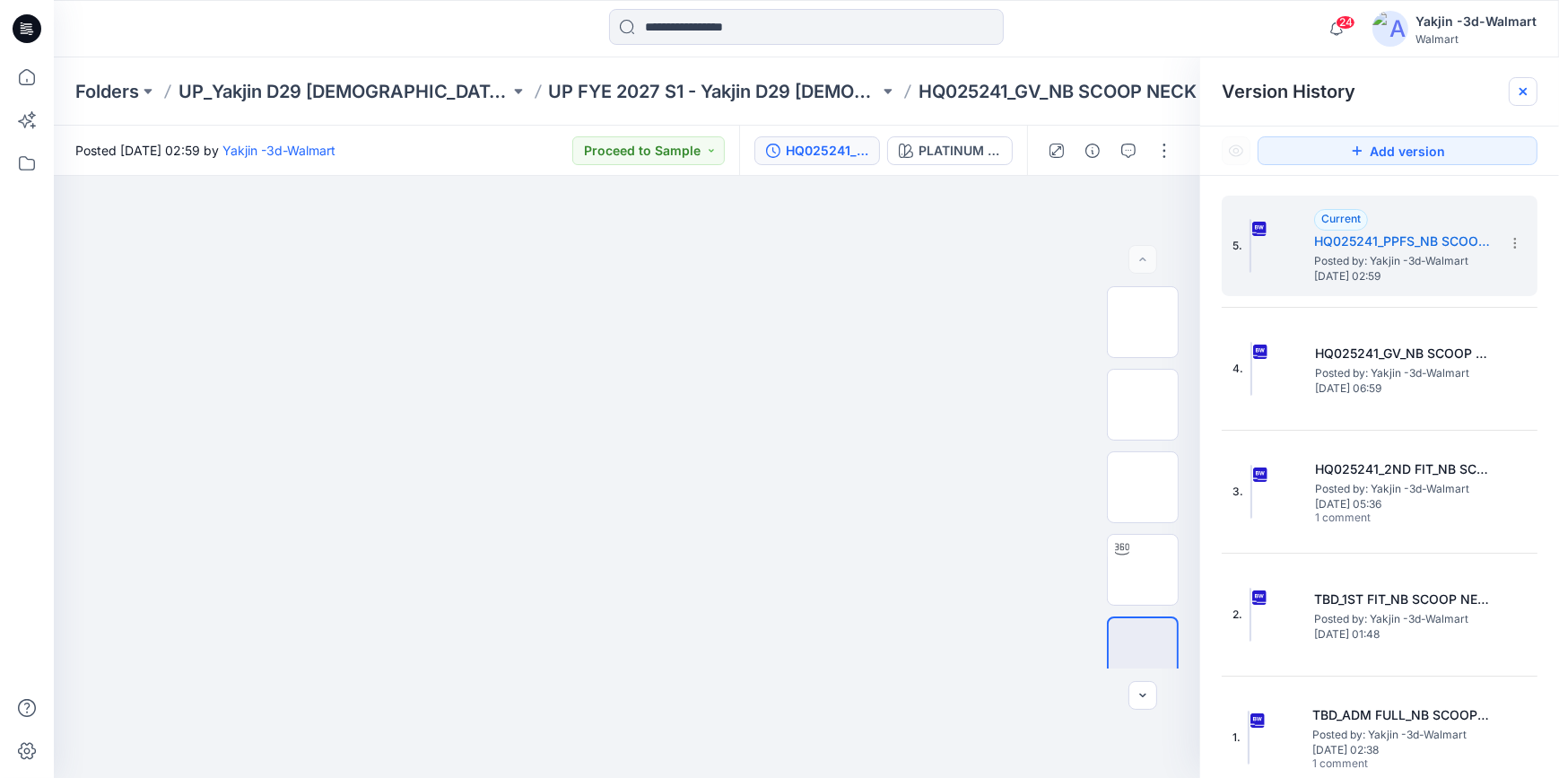
click at [1520, 94] on icon at bounding box center [1522, 91] width 7 height 7
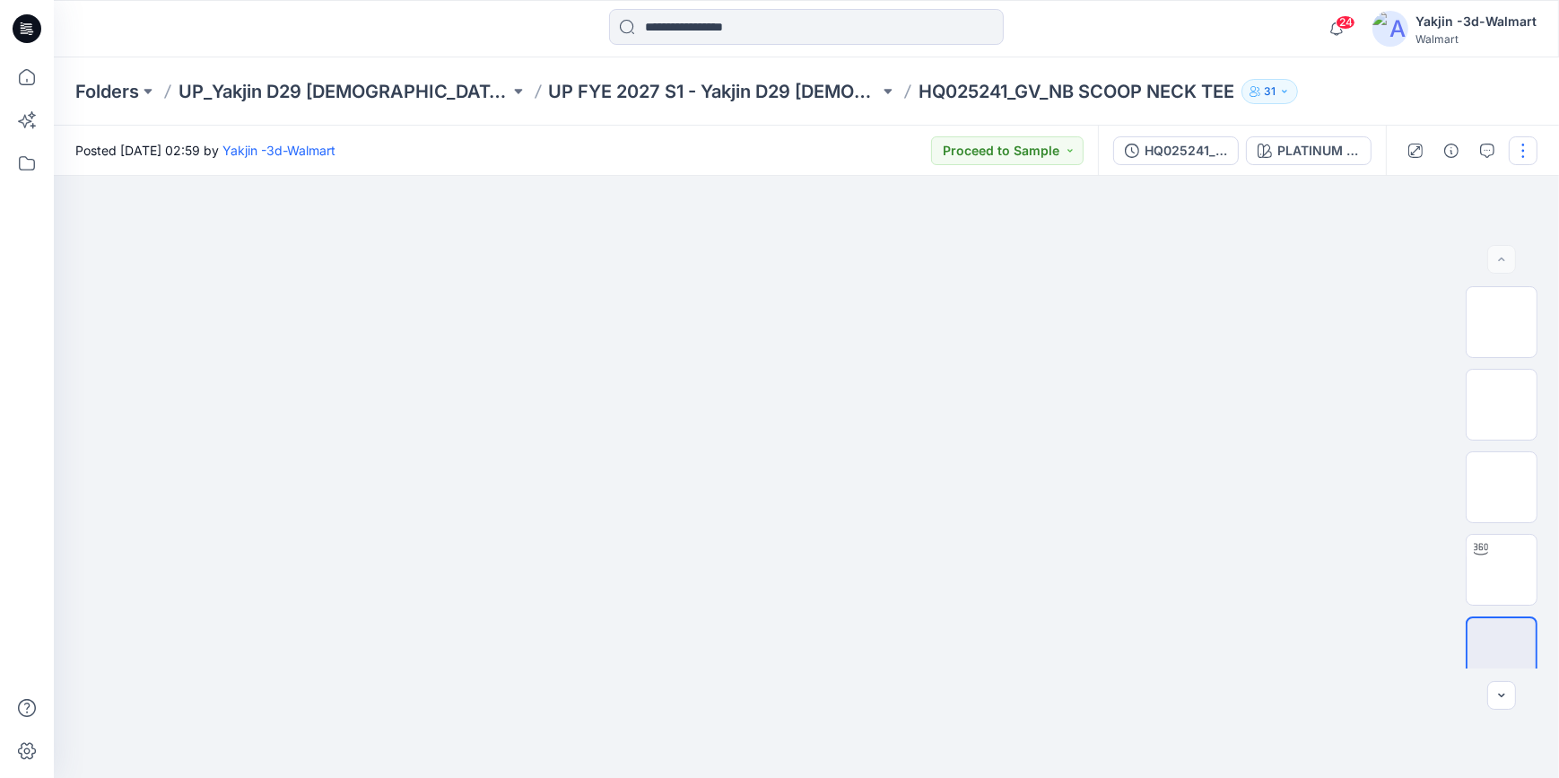
click at [1518, 152] on button "button" at bounding box center [1523, 150] width 29 height 29
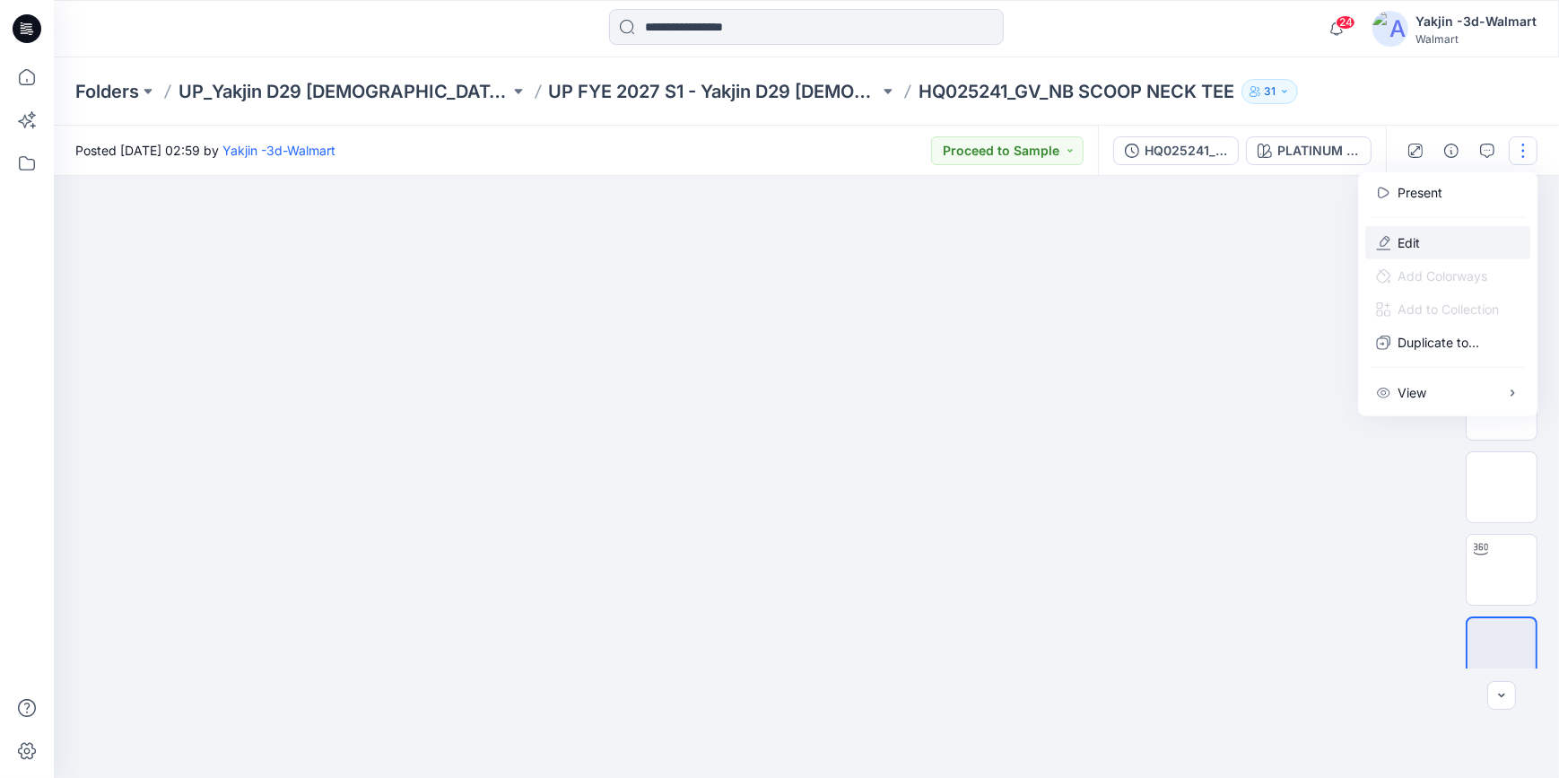
click at [1428, 242] on button "Edit" at bounding box center [1447, 242] width 165 height 33
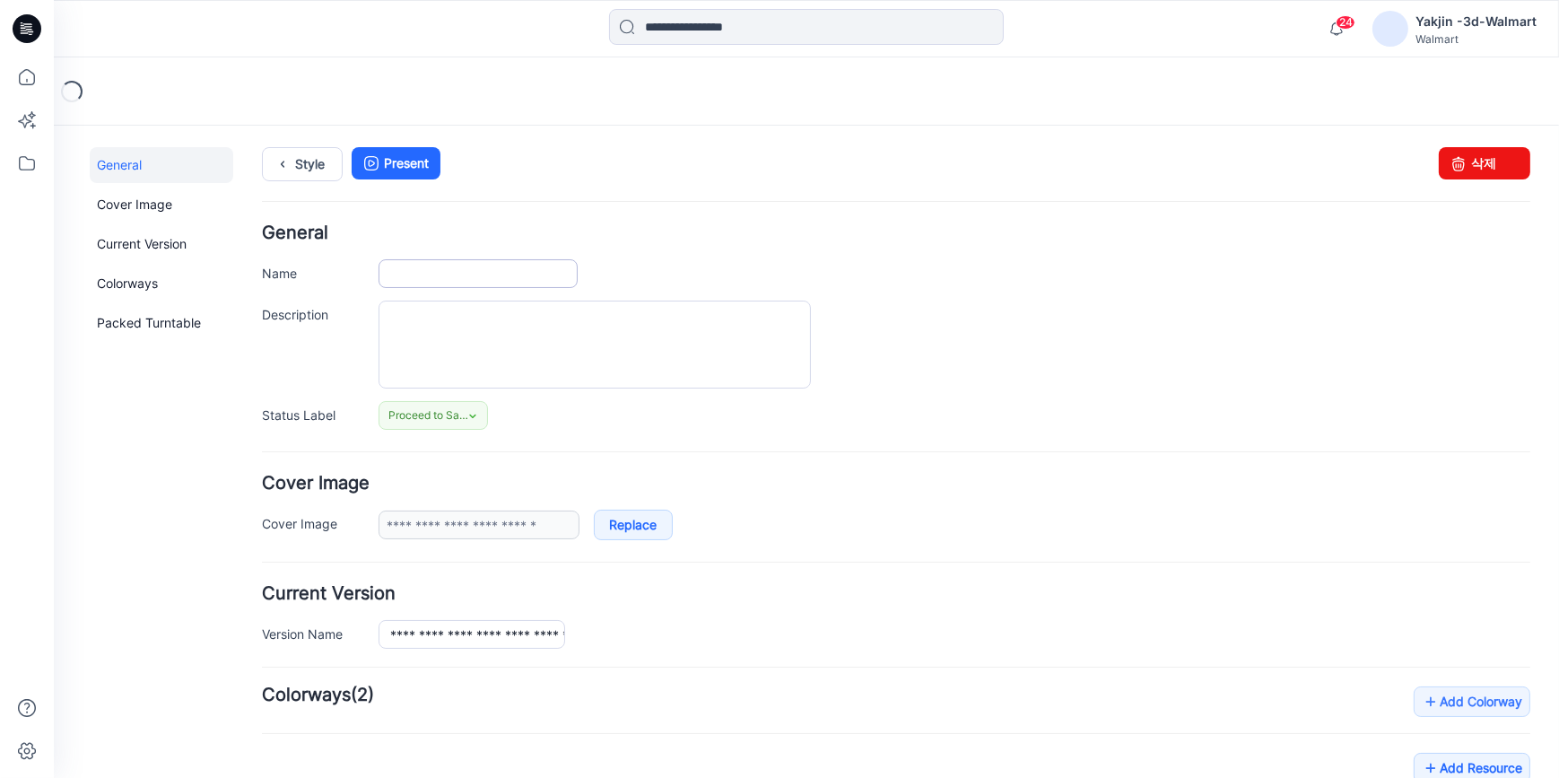
type input "**********"
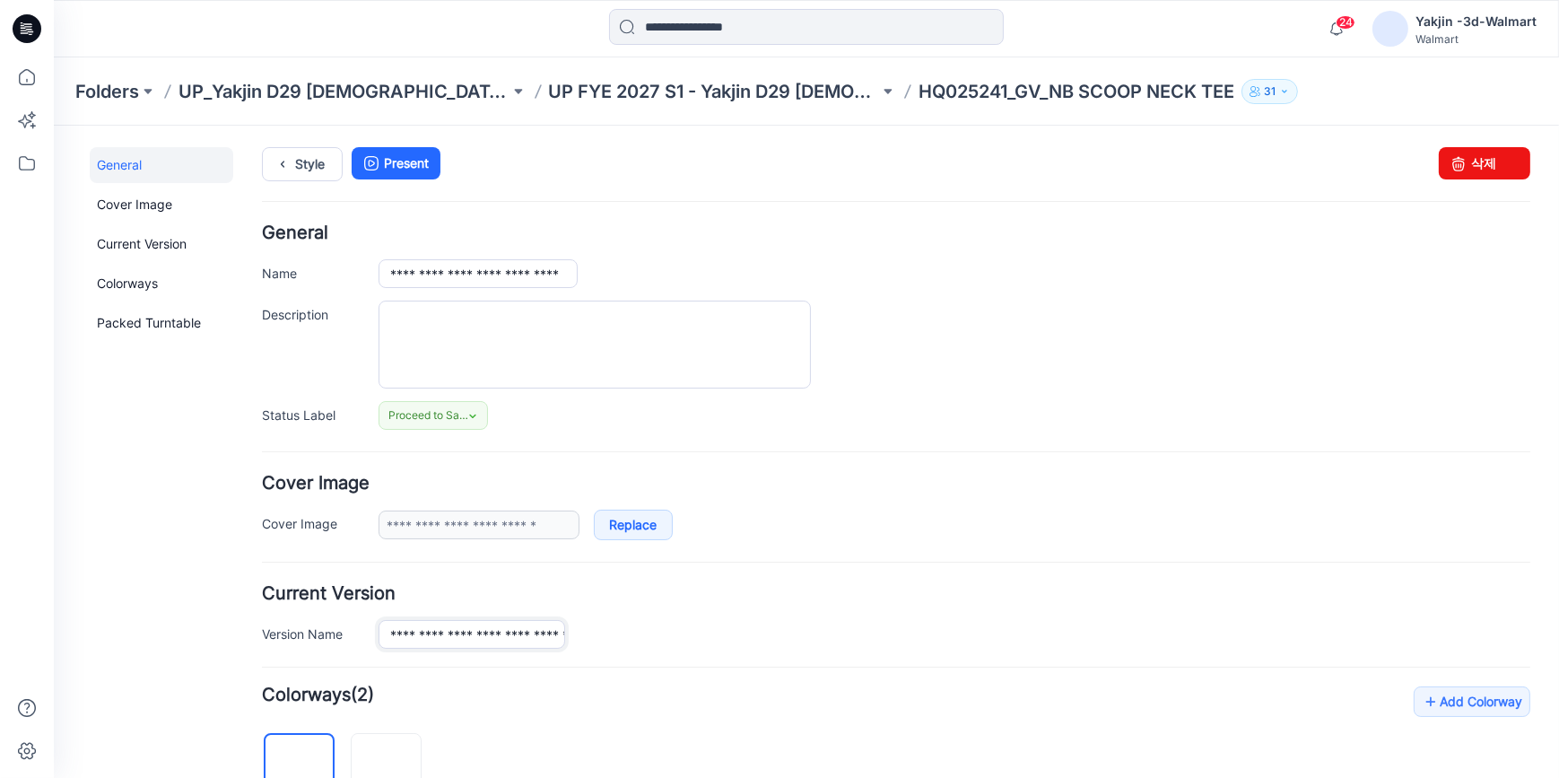
scroll to position [0, 61]
drag, startPoint x: 387, startPoint y: 628, endPoint x: 774, endPoint y: 563, distance: 391.9
click at [814, 637] on div "**********" at bounding box center [954, 633] width 1152 height 29
drag, startPoint x: 383, startPoint y: 266, endPoint x: 1002, endPoint y: 354, distance: 625.1
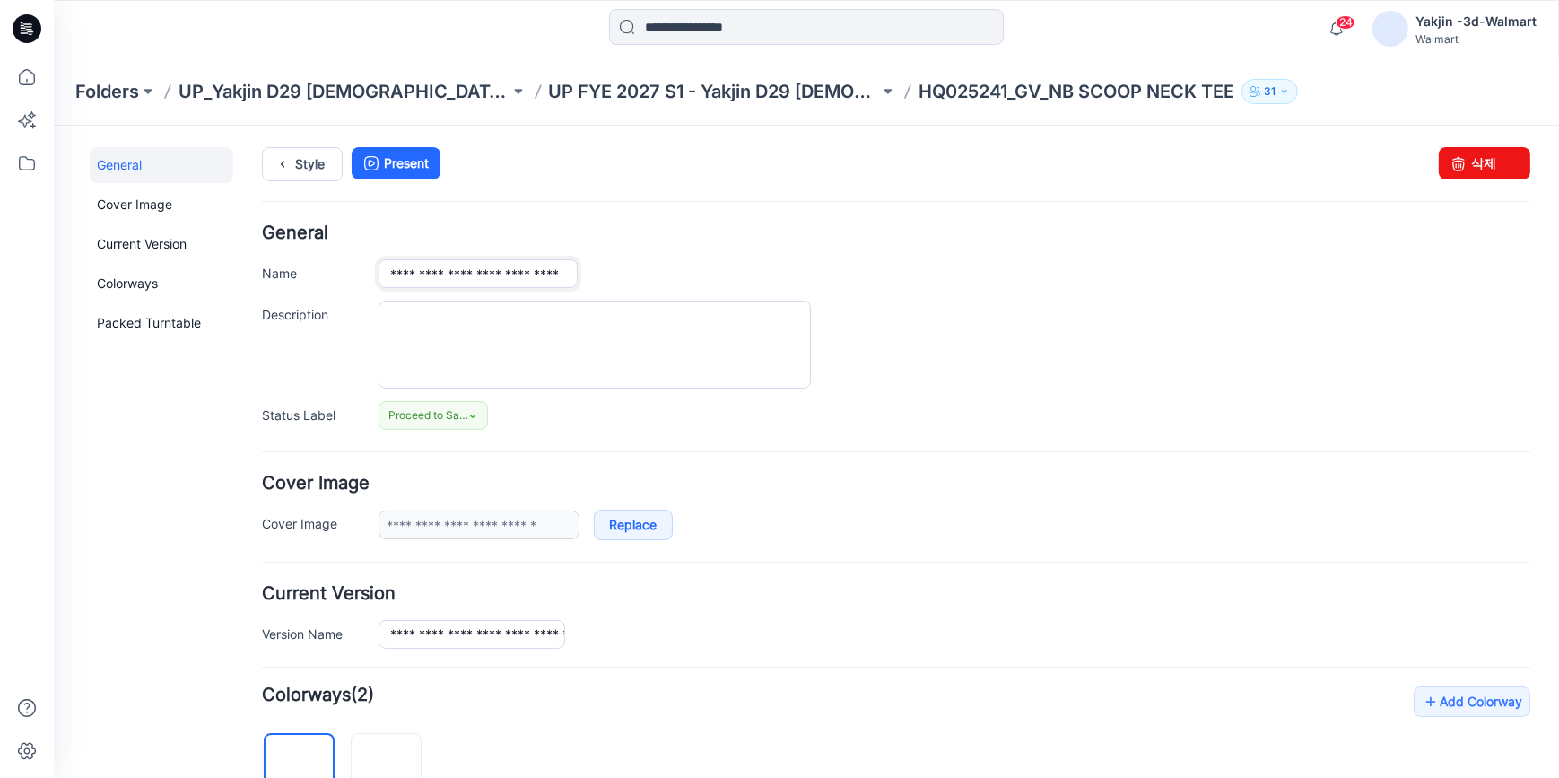
click at [907, 334] on div "**********" at bounding box center [896, 325] width 1268 height 205
paste input "**"
type input "**********"
click at [1061, 371] on div at bounding box center [954, 344] width 1152 height 88
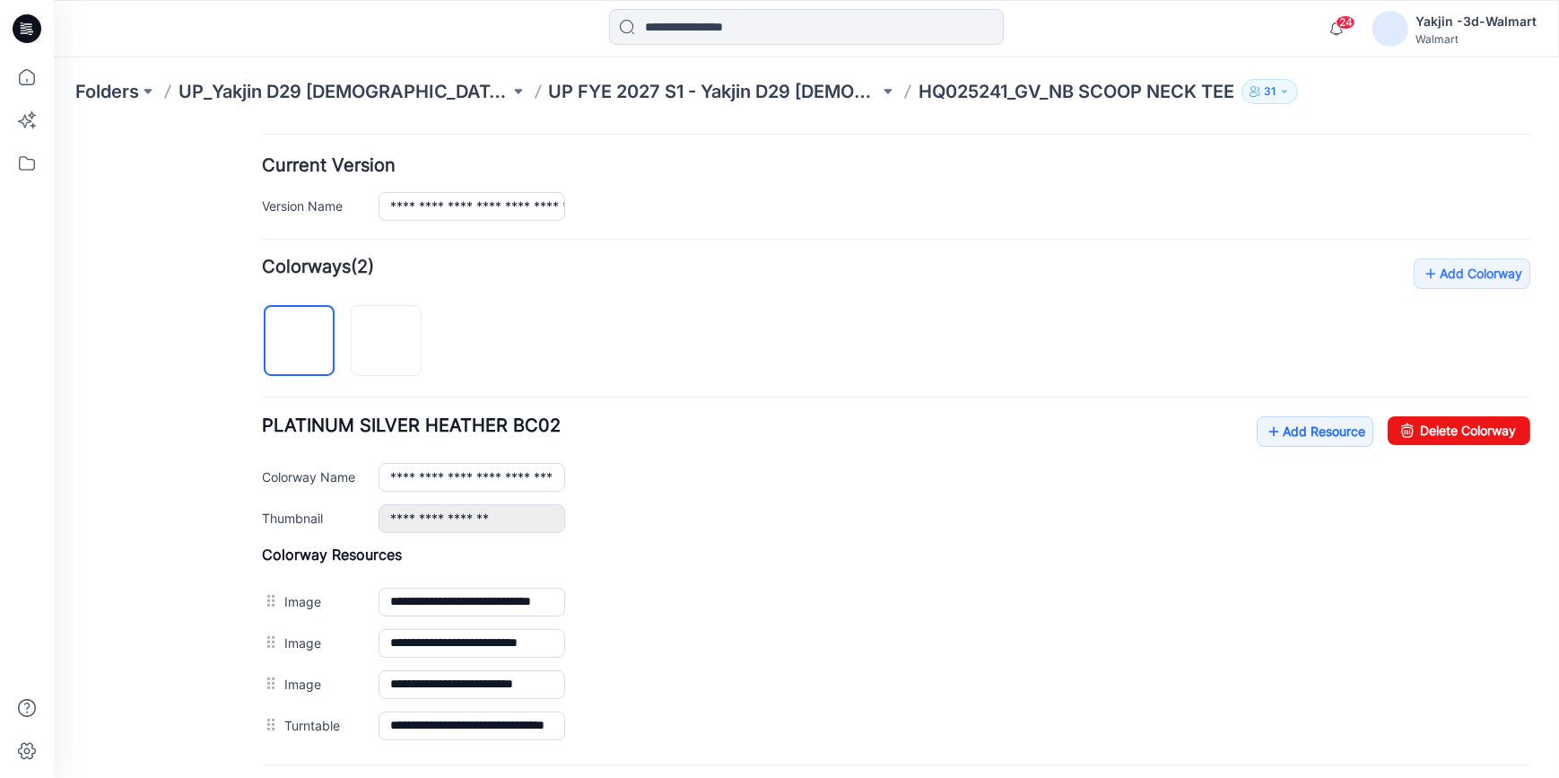
scroll to position [600, 0]
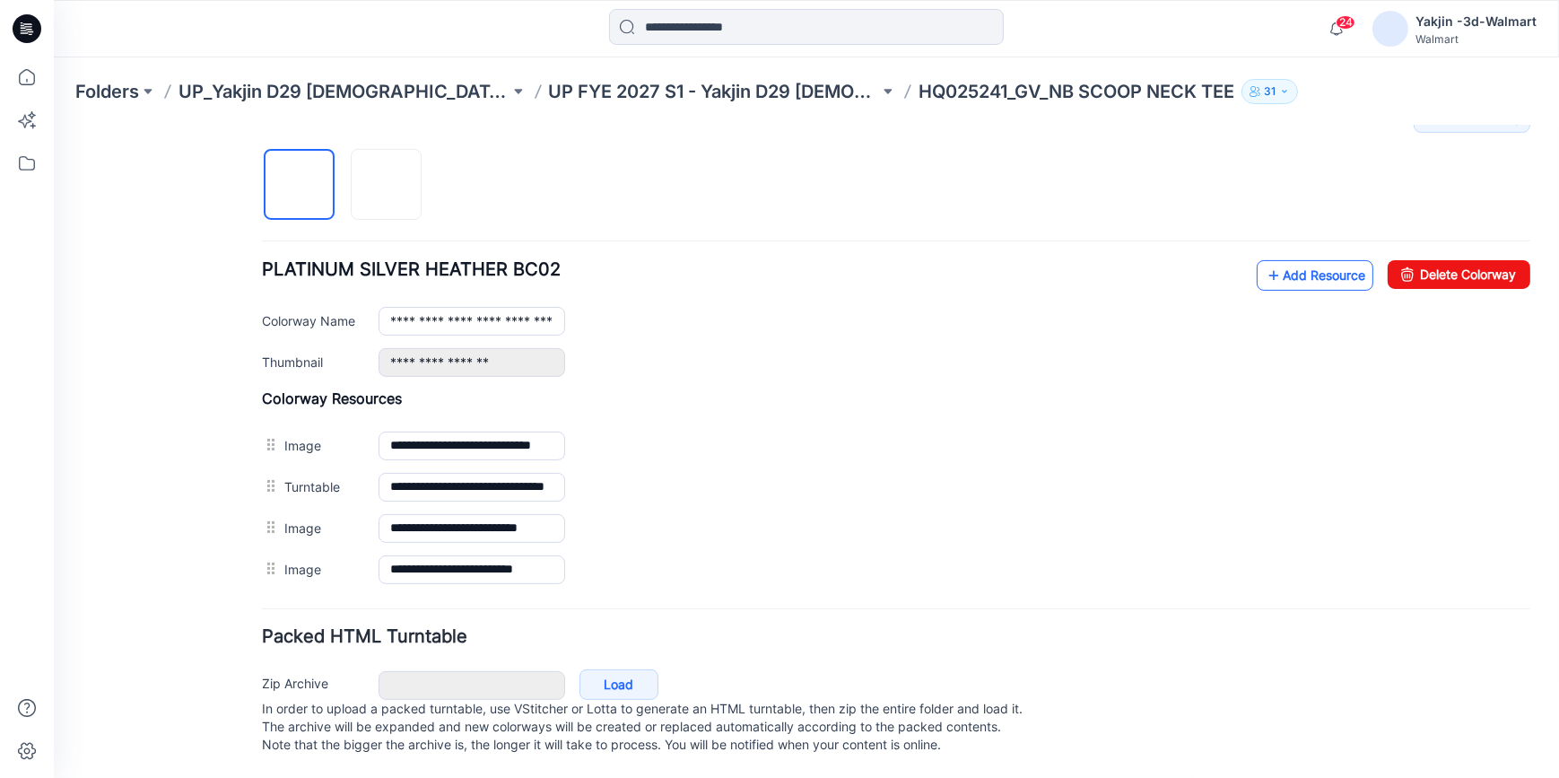
click at [1265, 269] on icon at bounding box center [1274, 274] width 18 height 29
click at [1276, 265] on link "Add Resource" at bounding box center [1315, 274] width 117 height 30
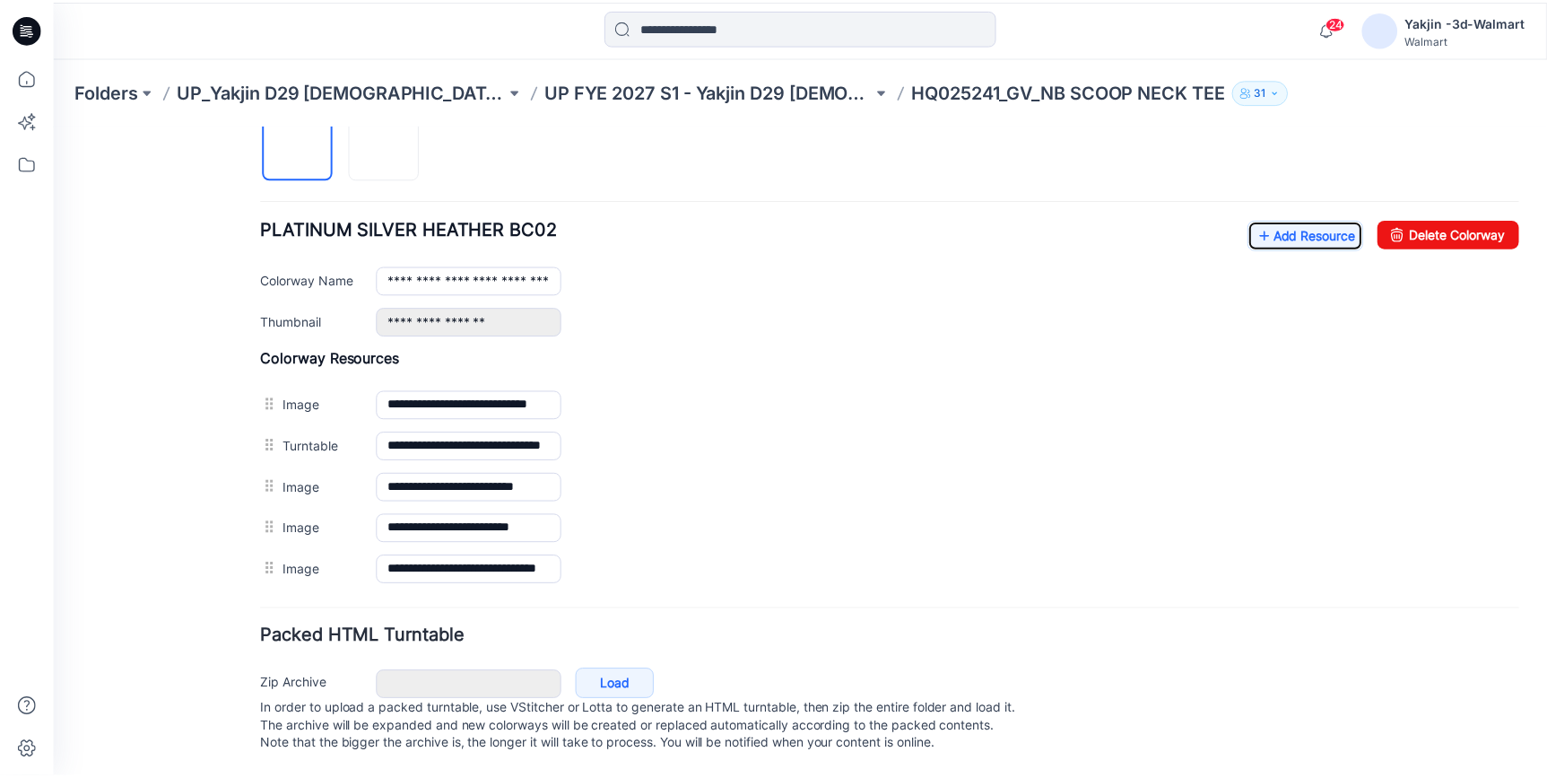
scroll to position [641, 0]
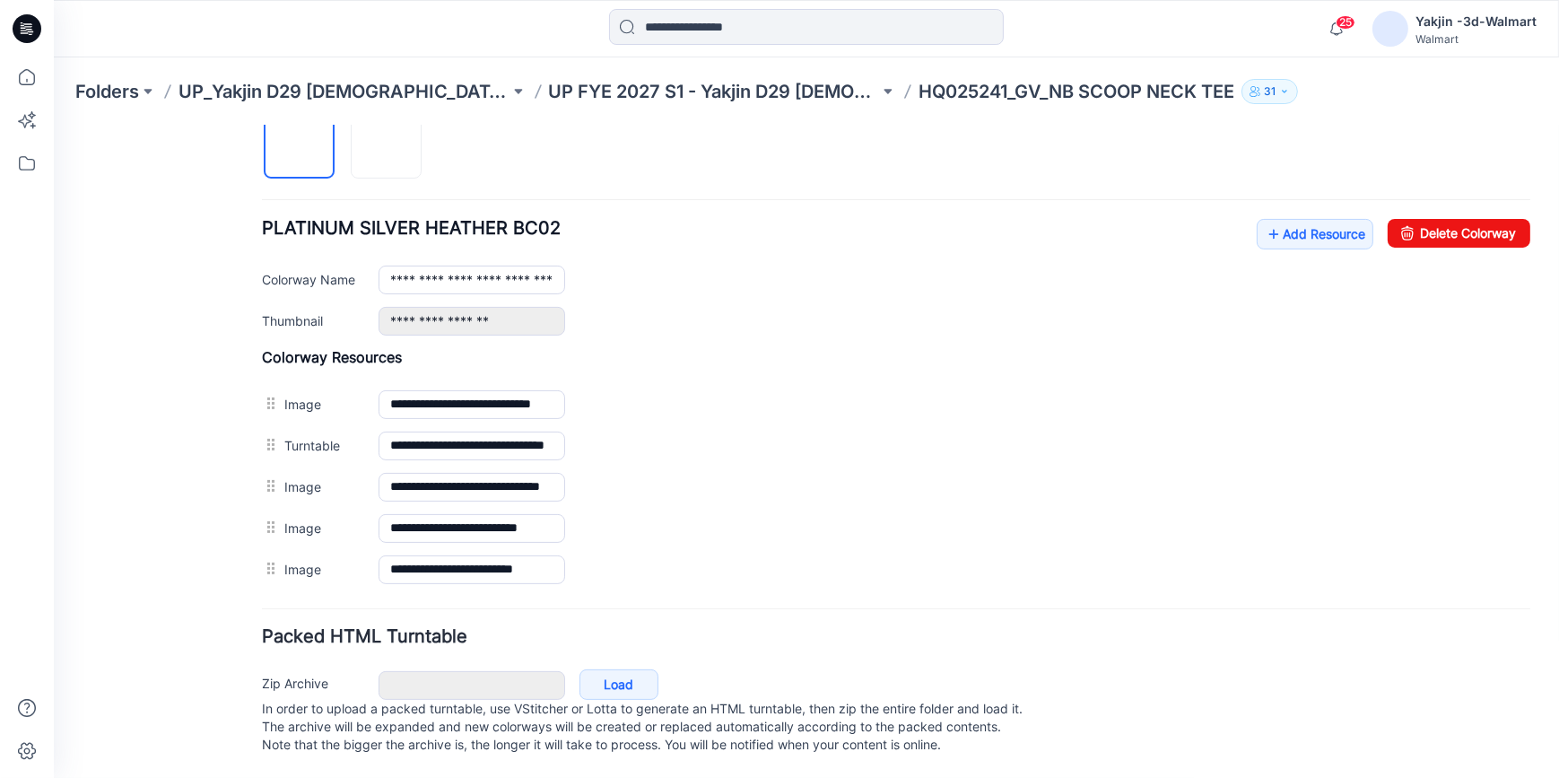
click at [22, 31] on icon at bounding box center [27, 28] width 29 height 29
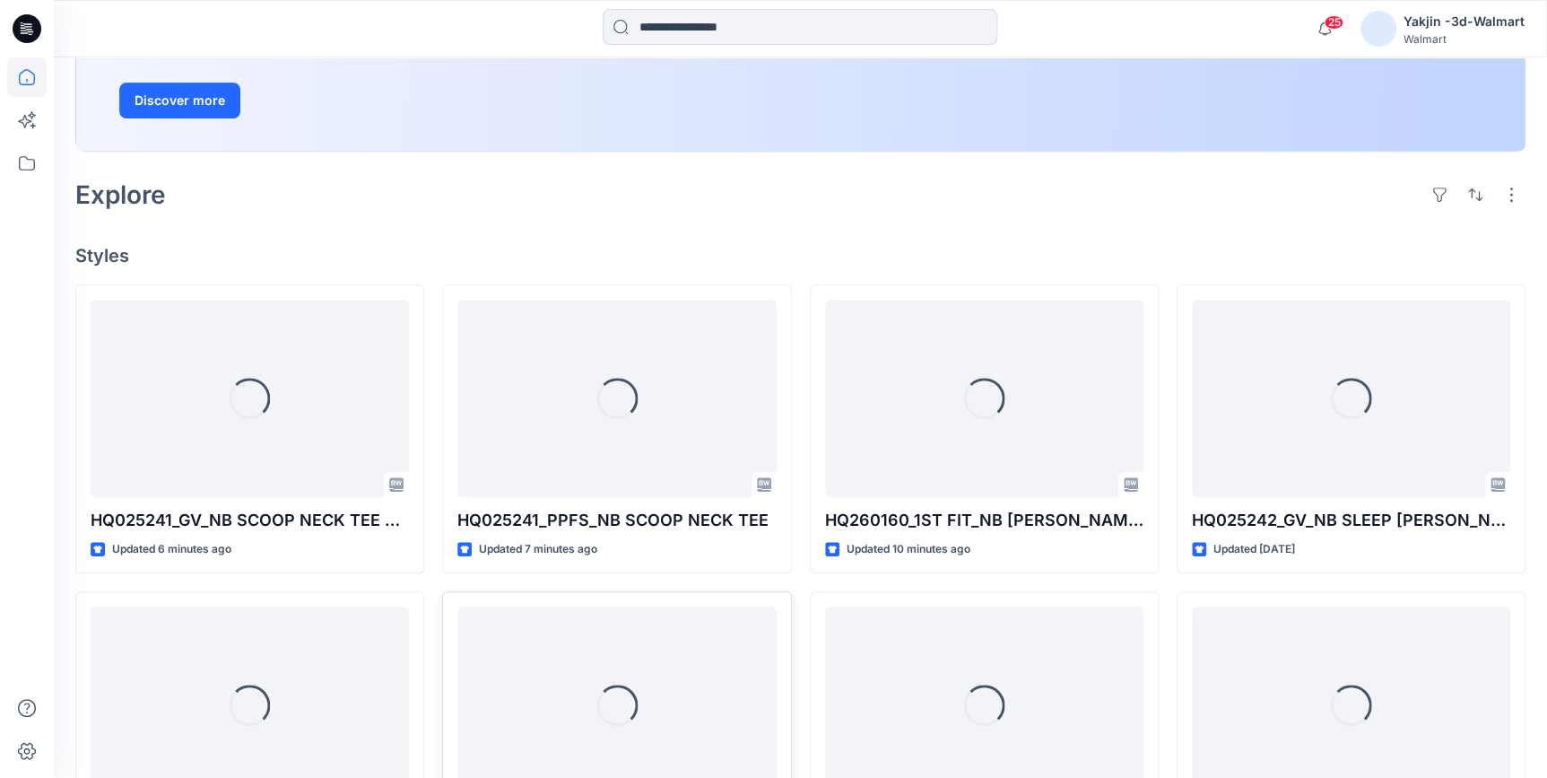
scroll to position [407, 0]
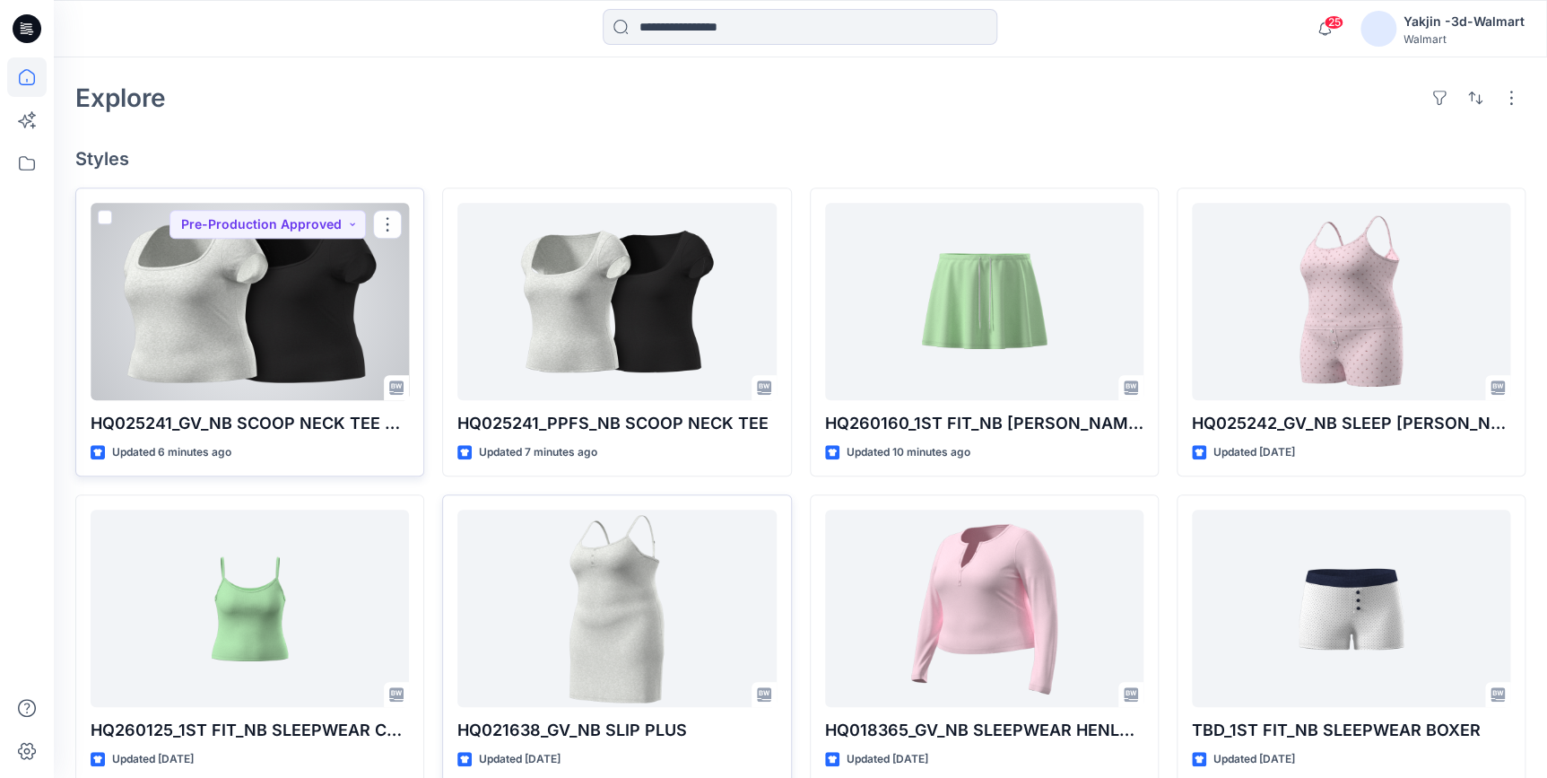
click at [269, 301] on div at bounding box center [250, 301] width 318 height 197
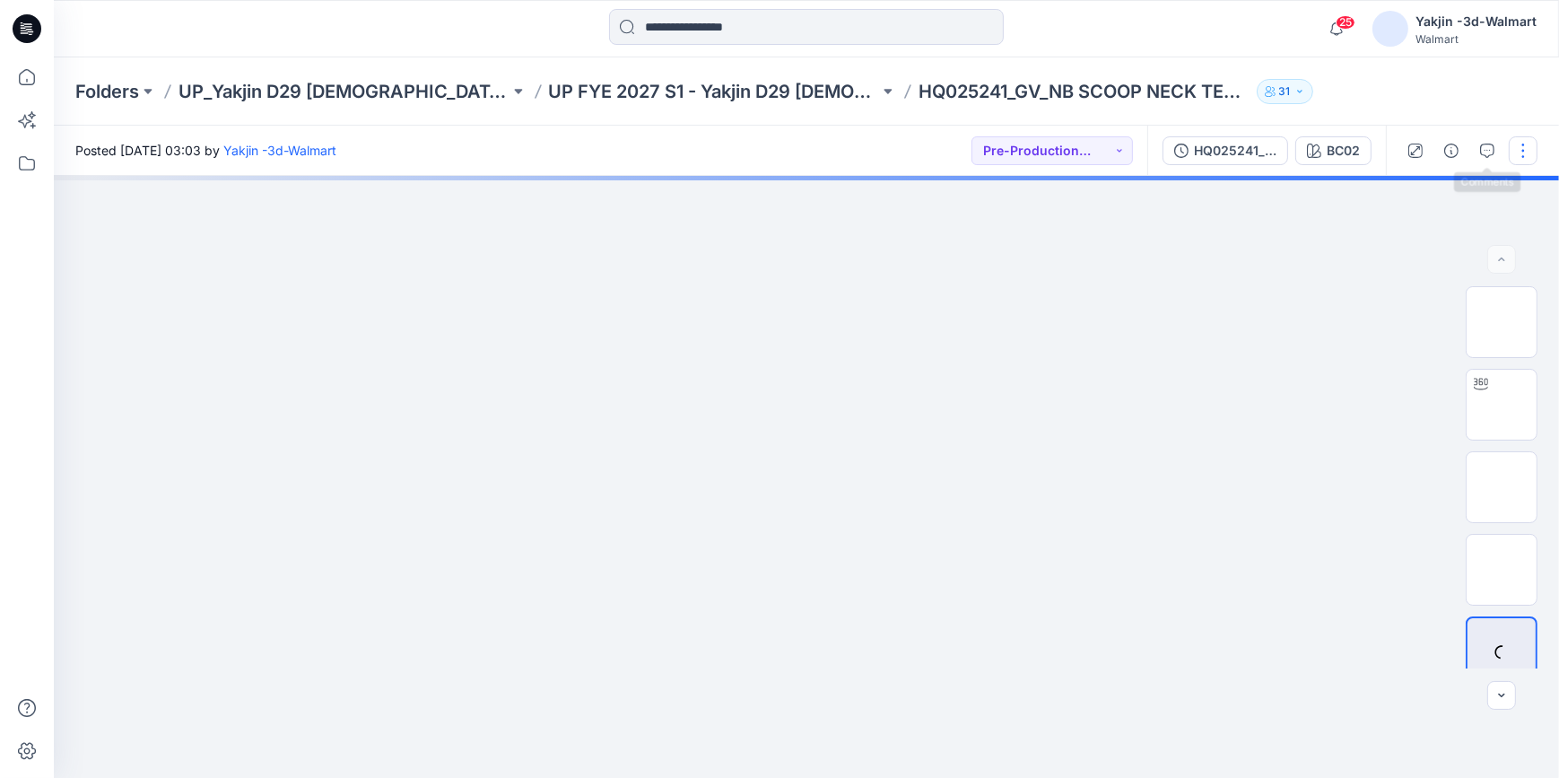
click at [1510, 144] on button "button" at bounding box center [1523, 150] width 29 height 29
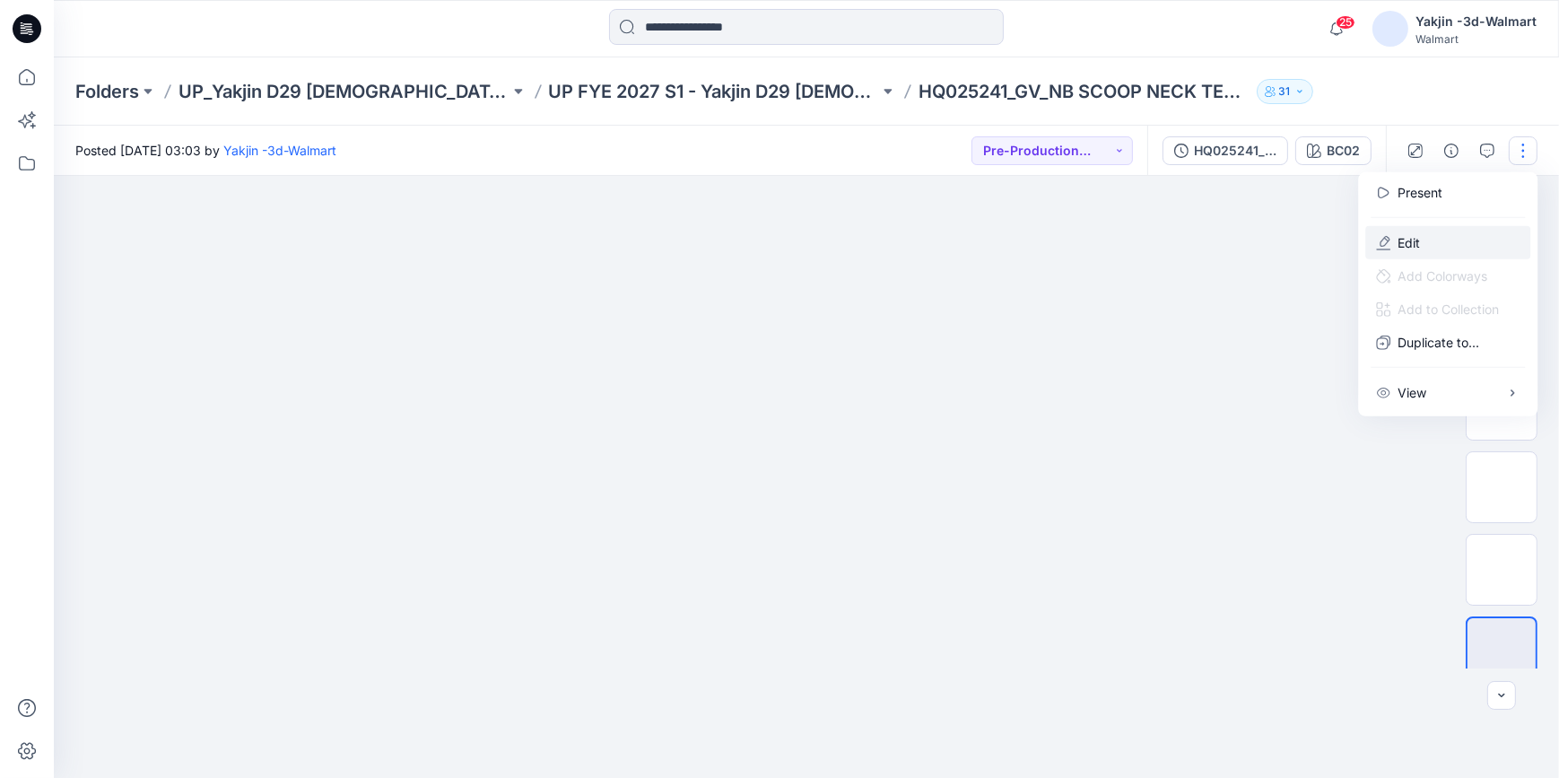
click at [1469, 229] on button "Edit" at bounding box center [1447, 242] width 165 height 33
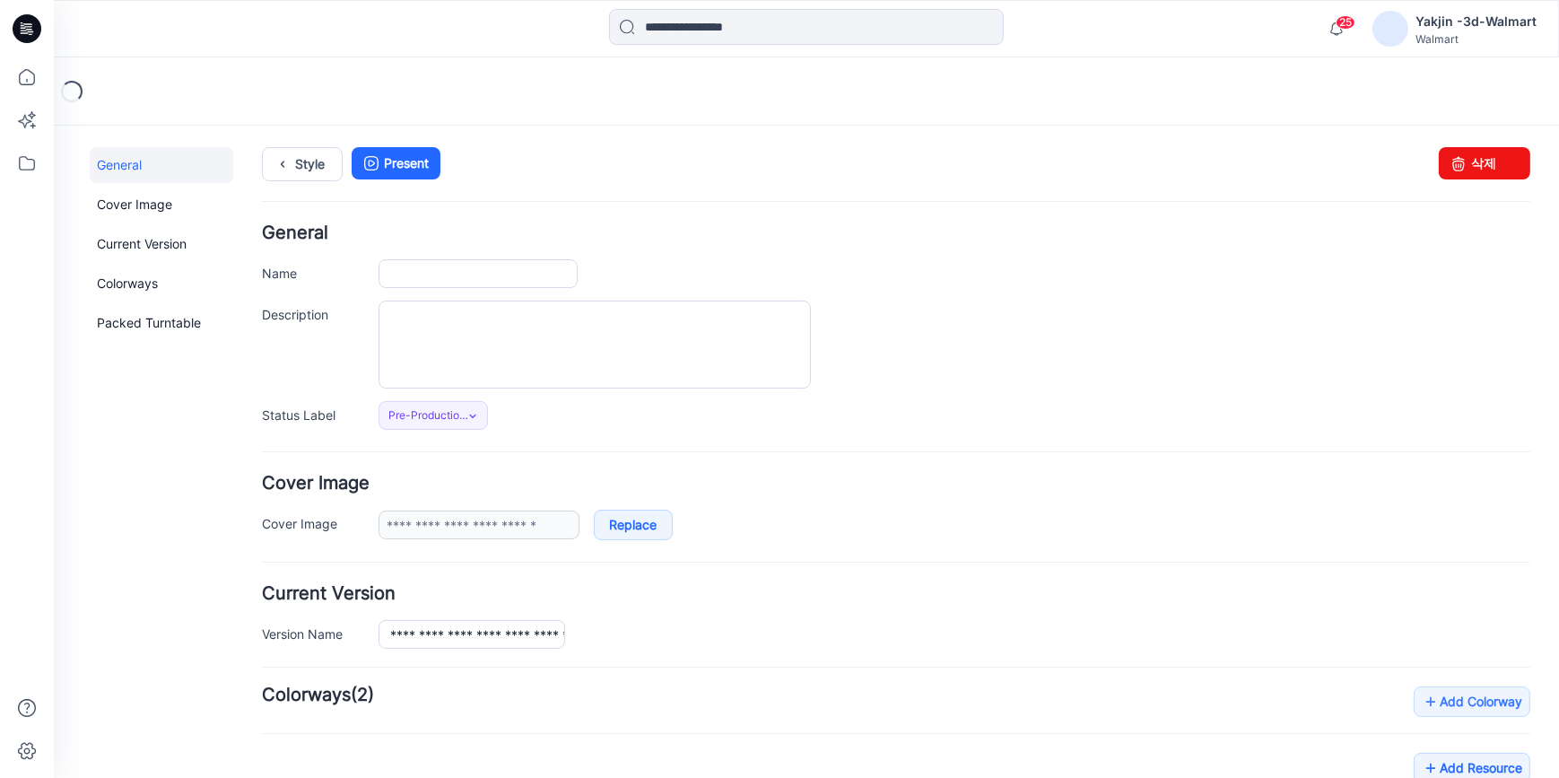
type input "**********"
type input "****"
type input "**********"
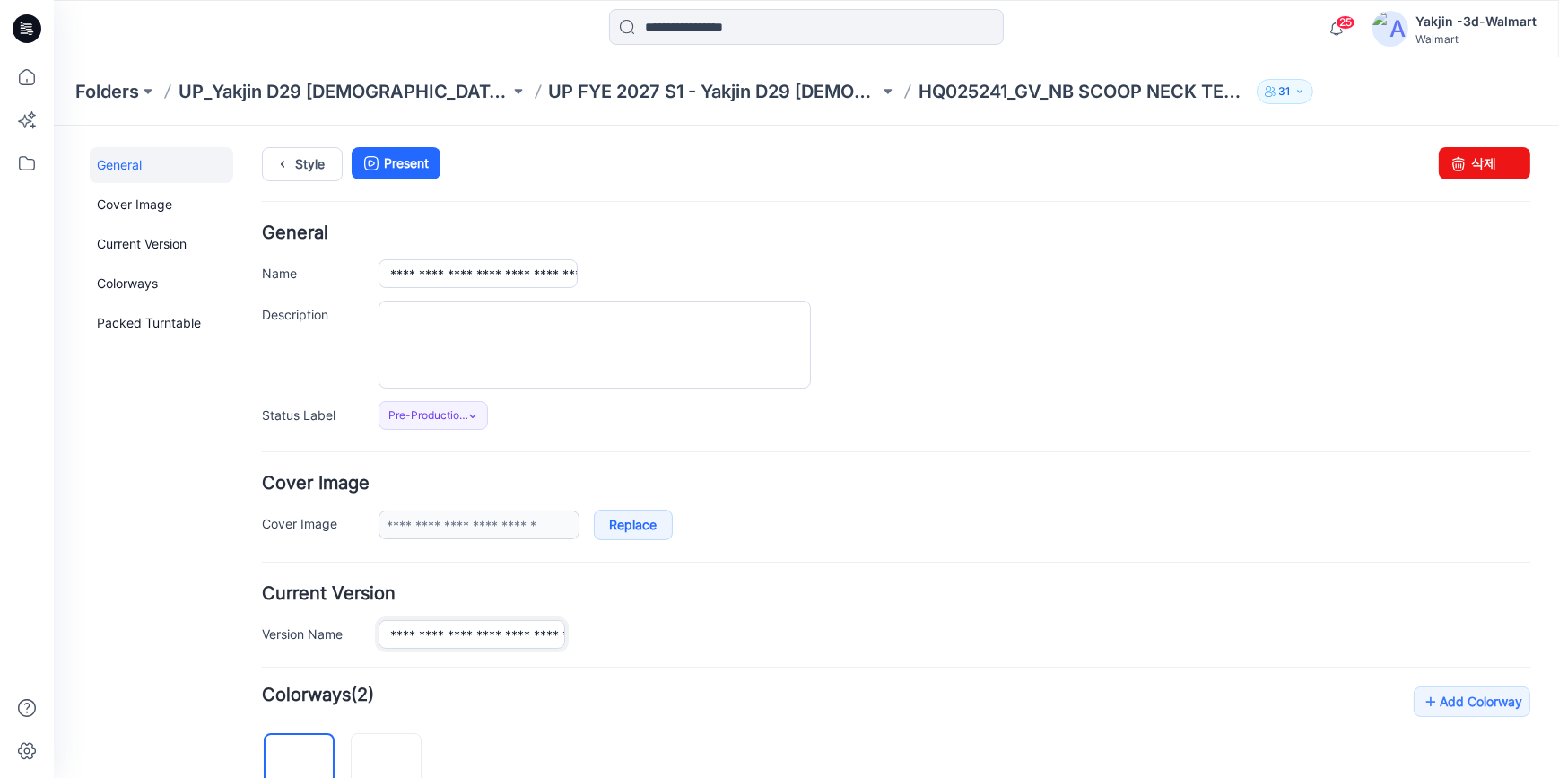
scroll to position [0, 97]
drag, startPoint x: 397, startPoint y: 627, endPoint x: 547, endPoint y: 452, distance: 230.3
click at [687, 631] on div "**********" at bounding box center [954, 633] width 1152 height 29
drag, startPoint x: 393, startPoint y: 275, endPoint x: 877, endPoint y: 332, distance: 487.6
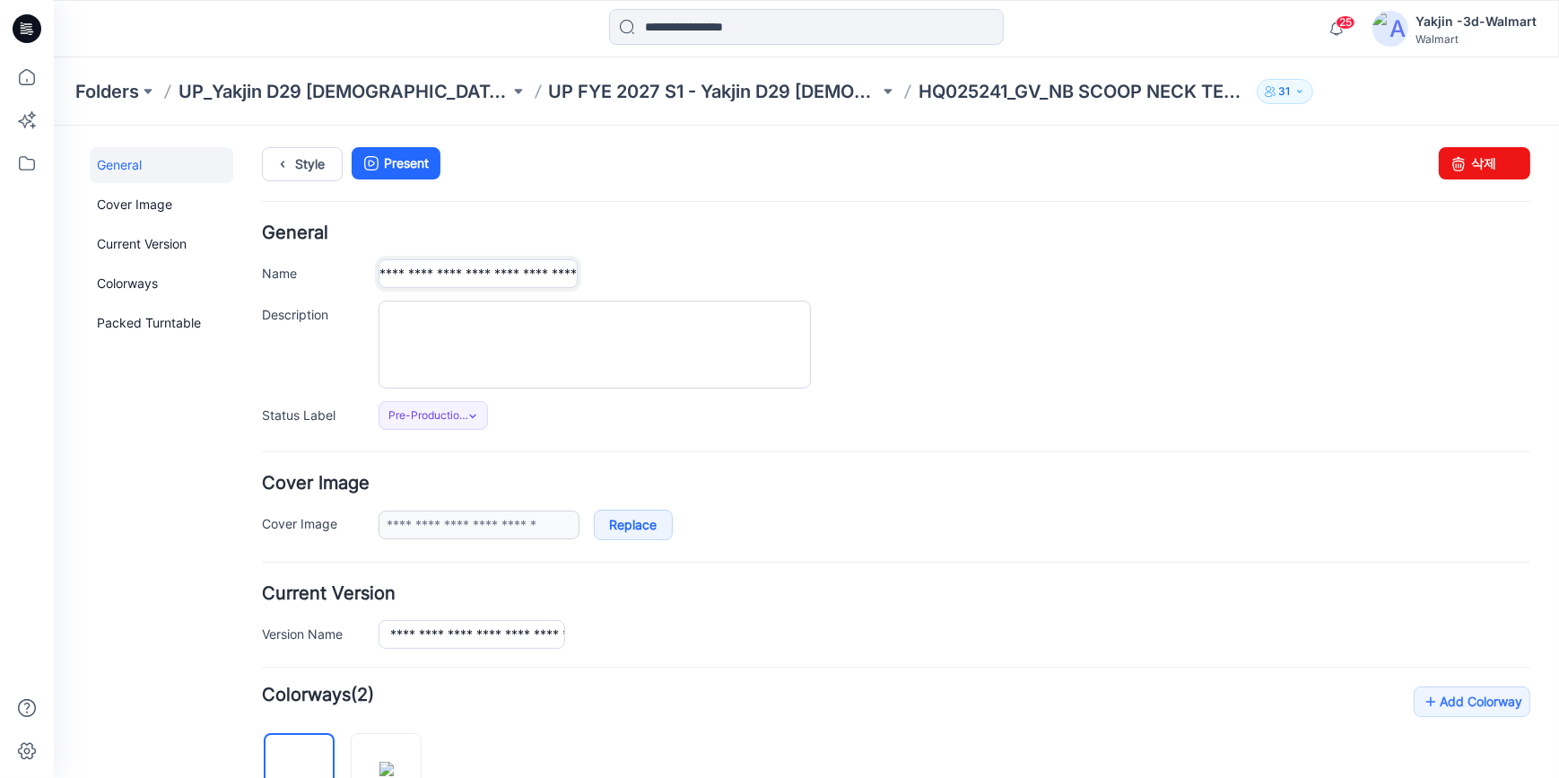
click at [778, 309] on div "**********" at bounding box center [896, 325] width 1268 height 205
paste input "**"
type input "**********"
click at [1001, 371] on div at bounding box center [954, 344] width 1152 height 88
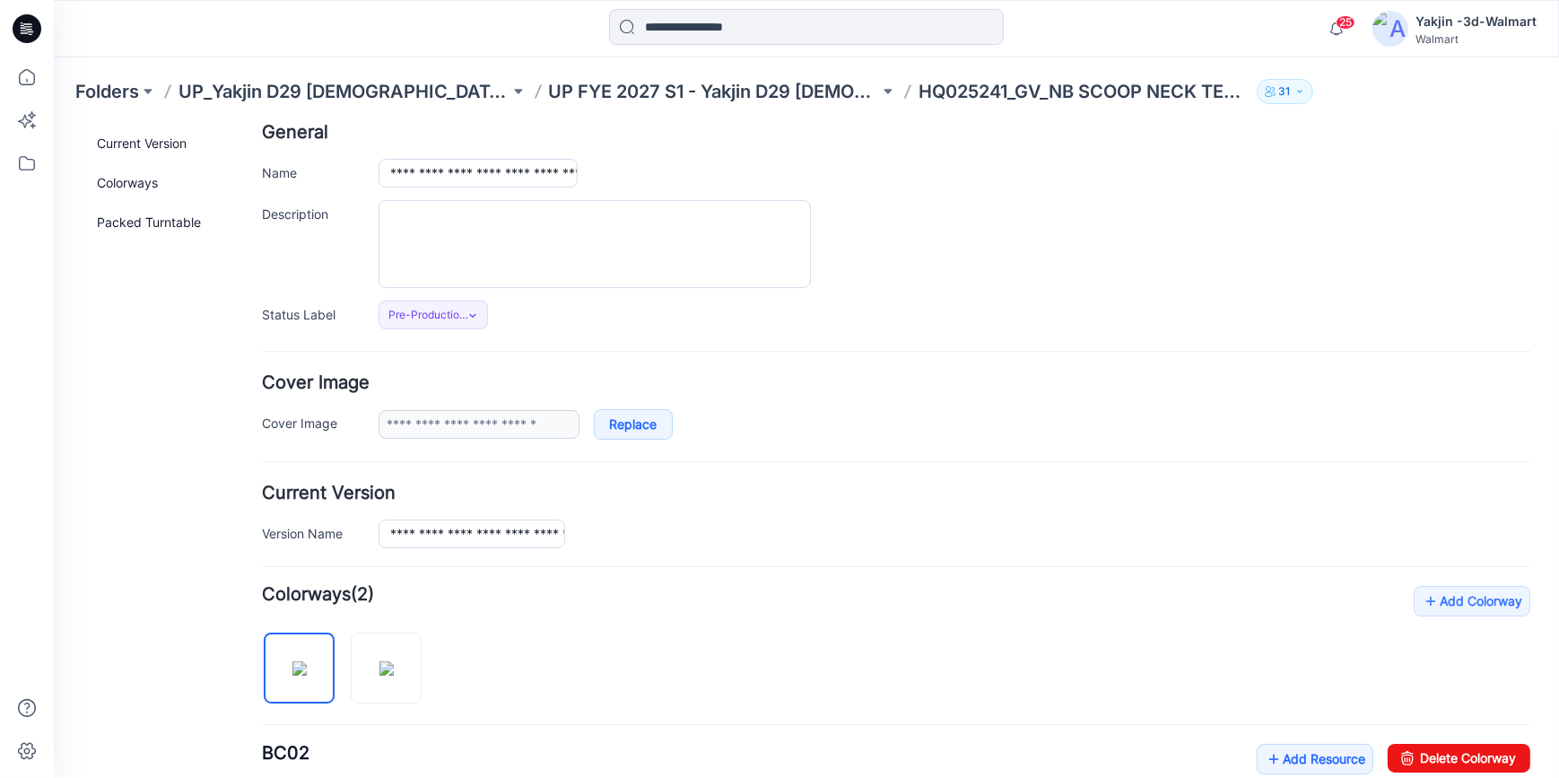
scroll to position [489, 0]
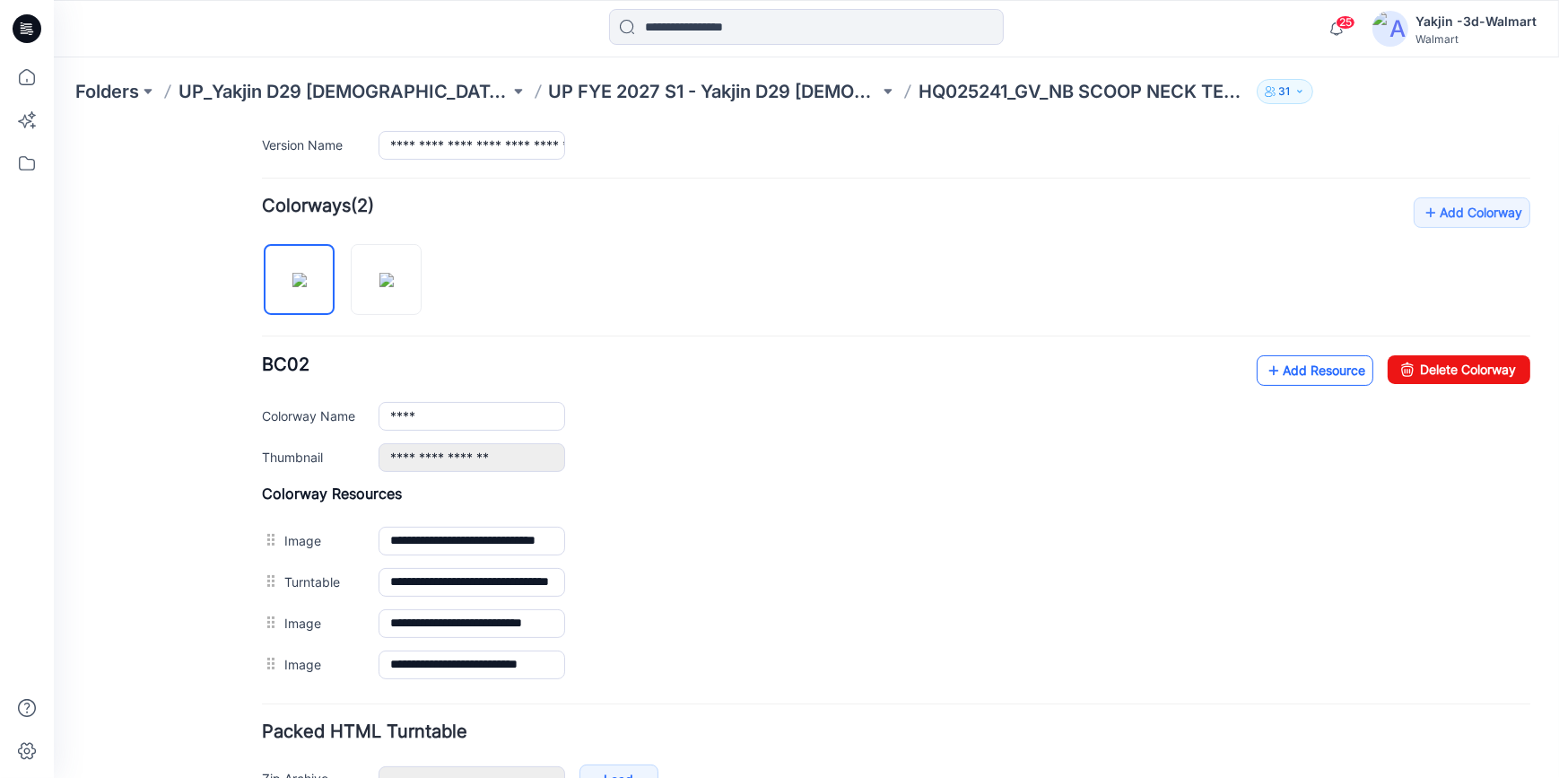
click at [1265, 372] on icon at bounding box center [1274, 369] width 18 height 29
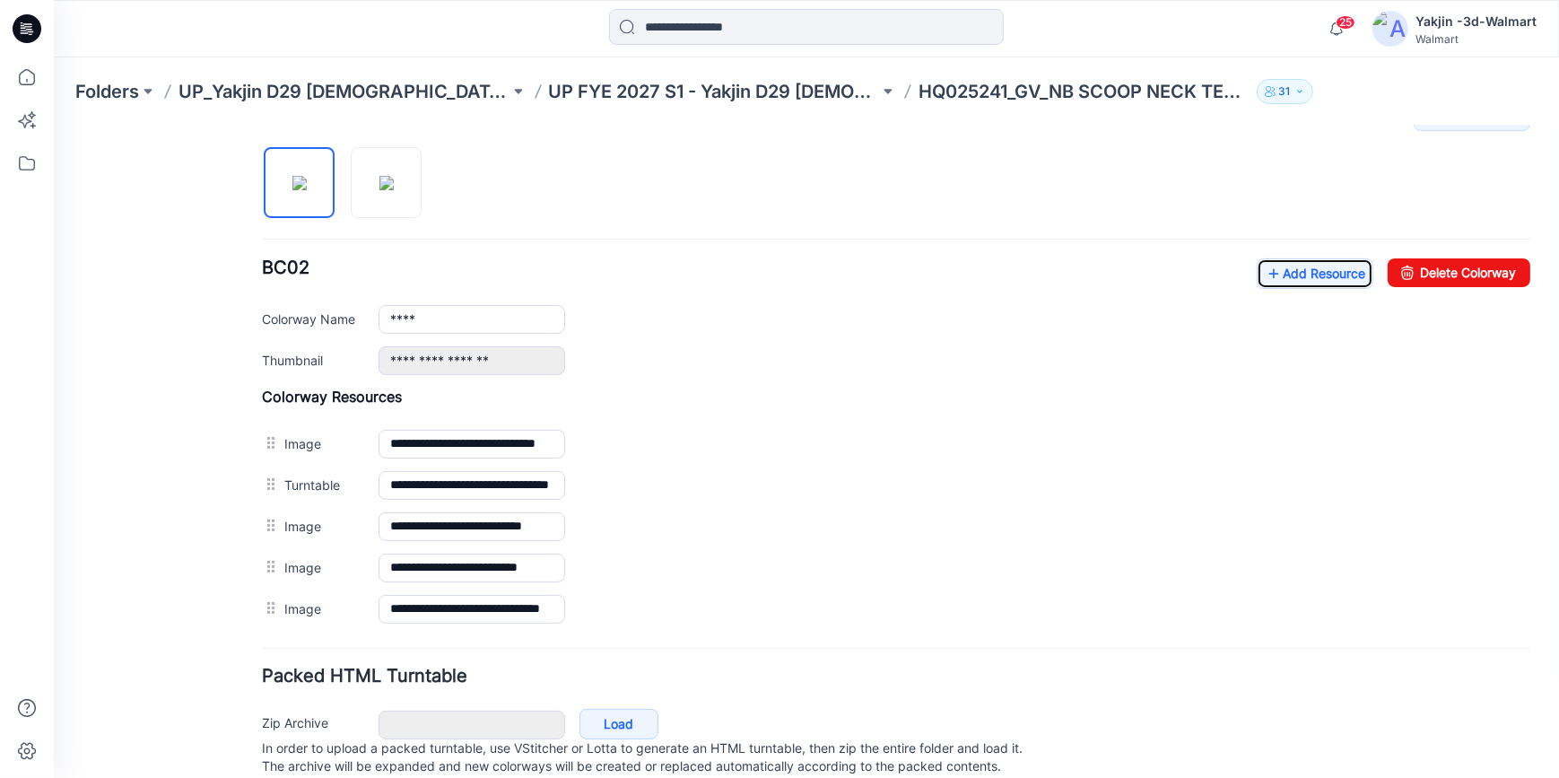
scroll to position [560, 0]
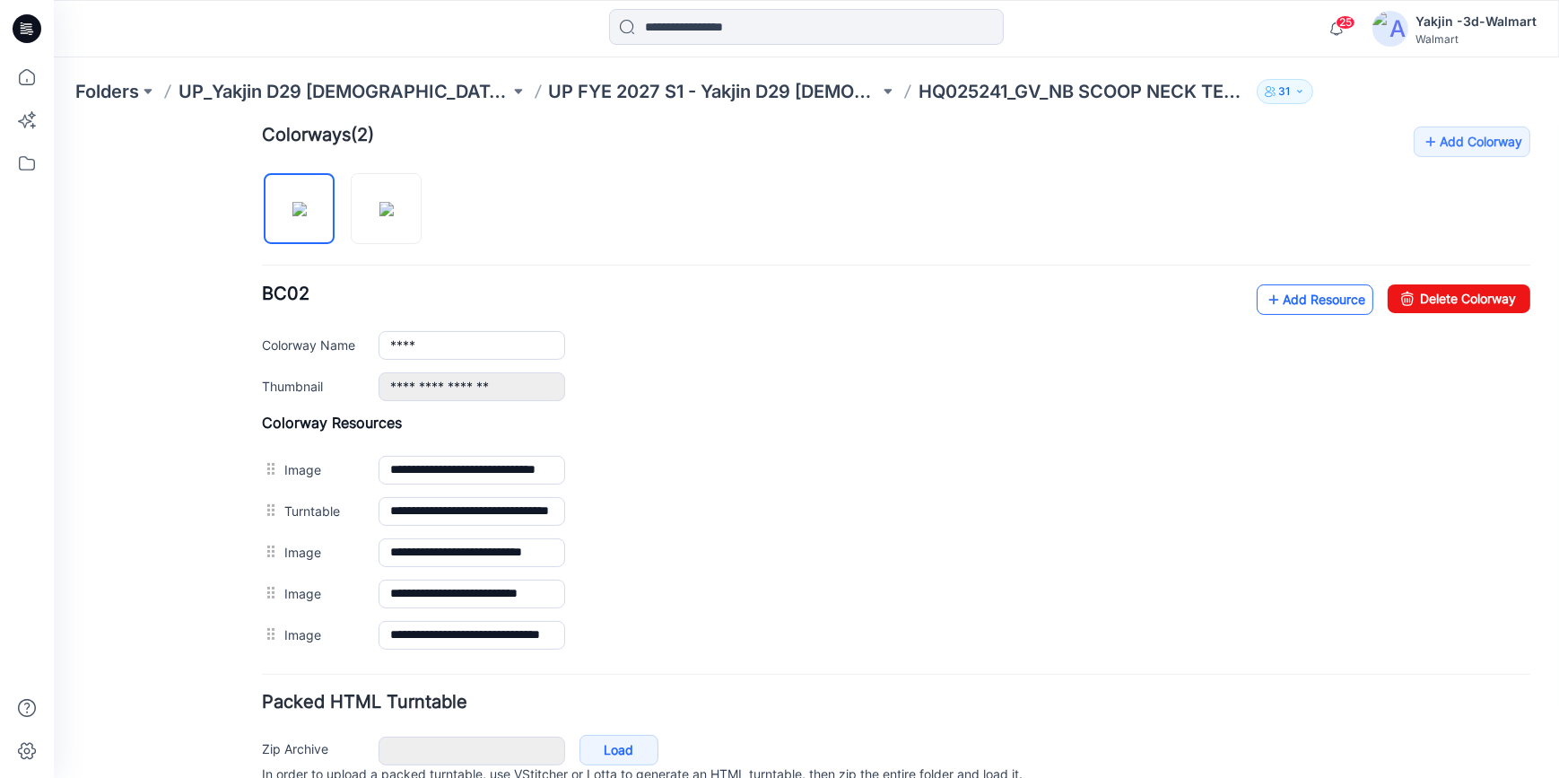
click at [1295, 307] on link "Add Resource" at bounding box center [1315, 298] width 117 height 30
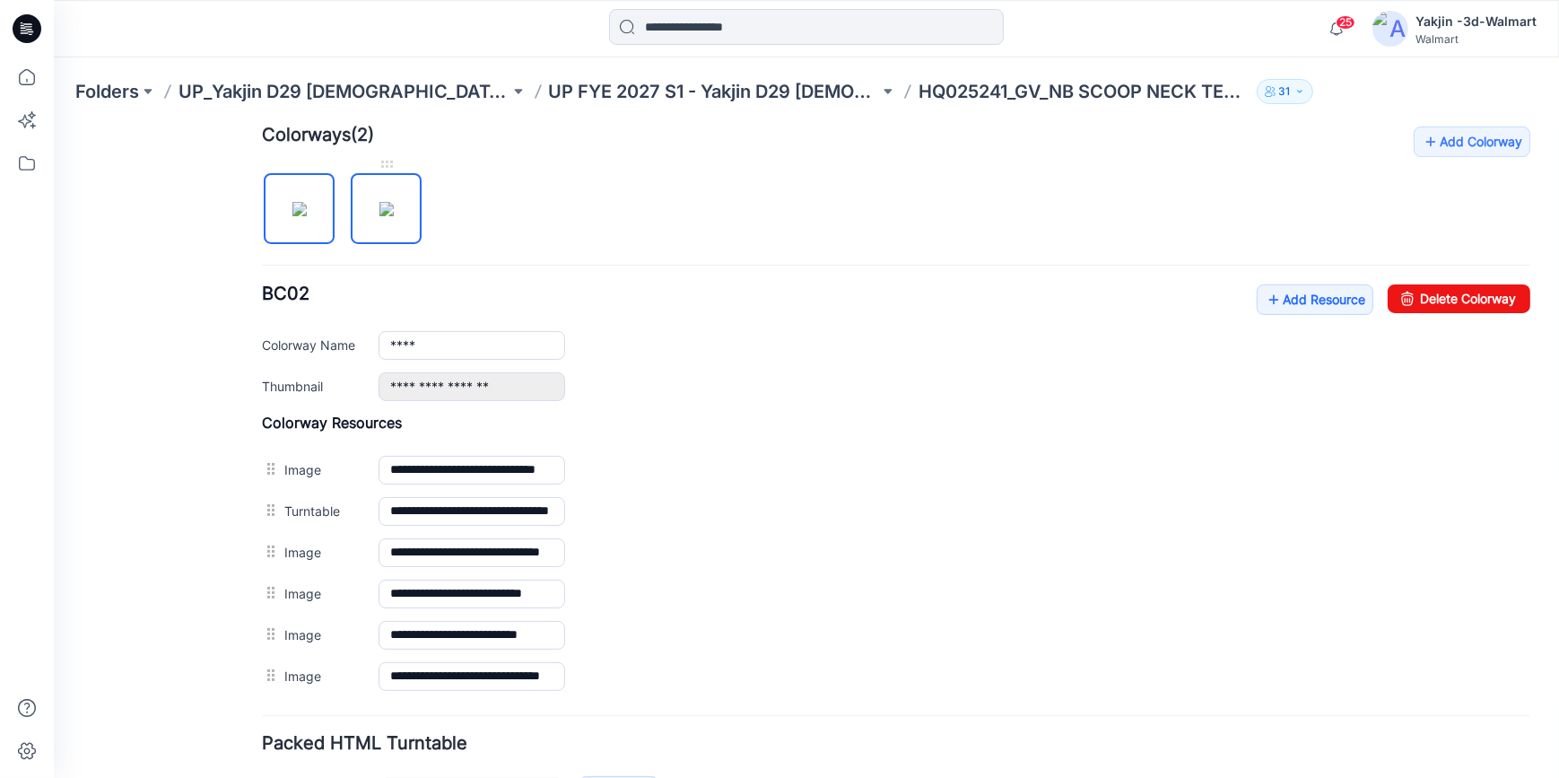
click at [386, 213] on img at bounding box center [386, 208] width 14 height 14
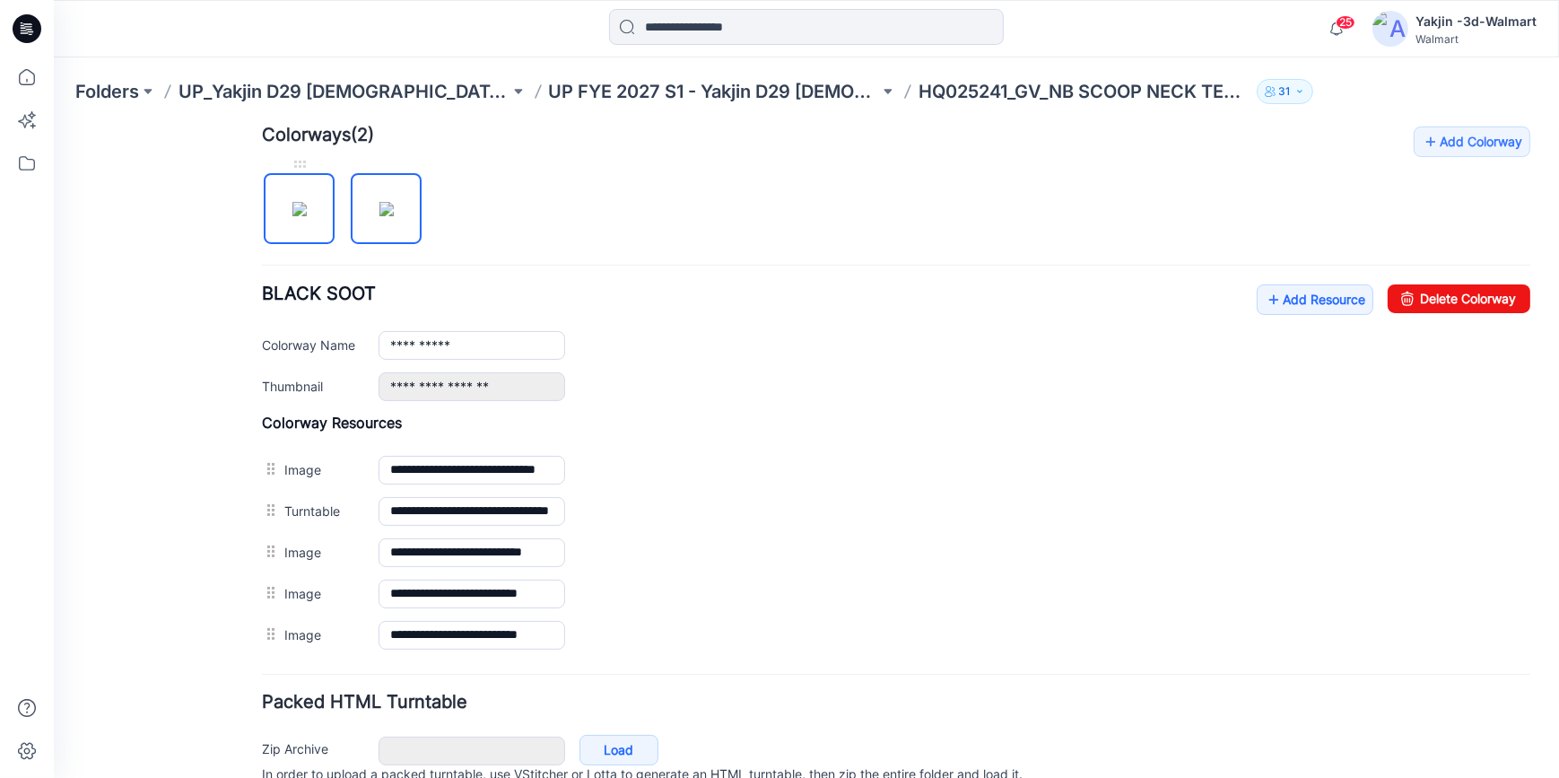
click at [307, 215] on img at bounding box center [299, 208] width 14 height 14
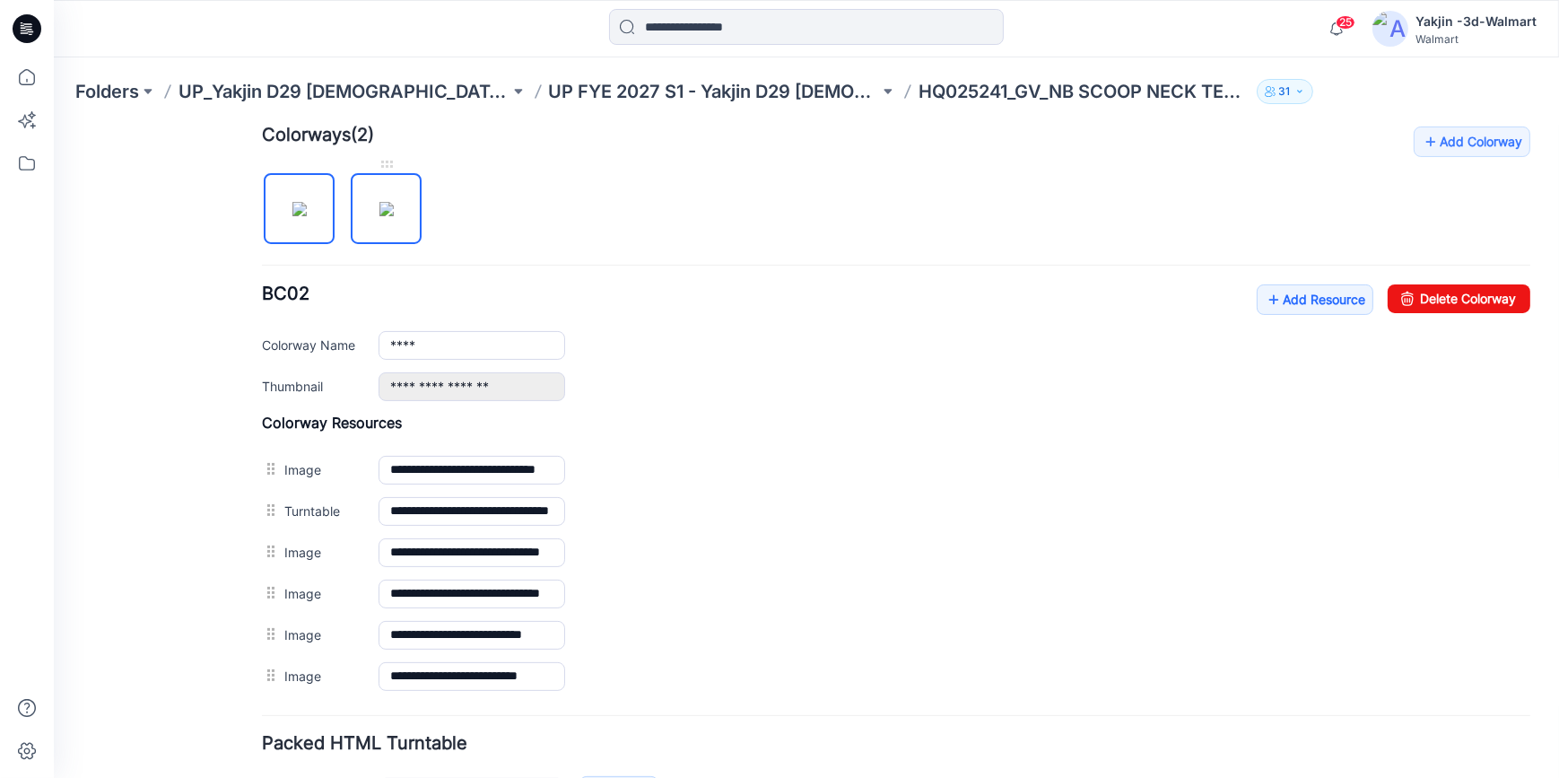
click at [390, 203] on img at bounding box center [386, 208] width 14 height 14
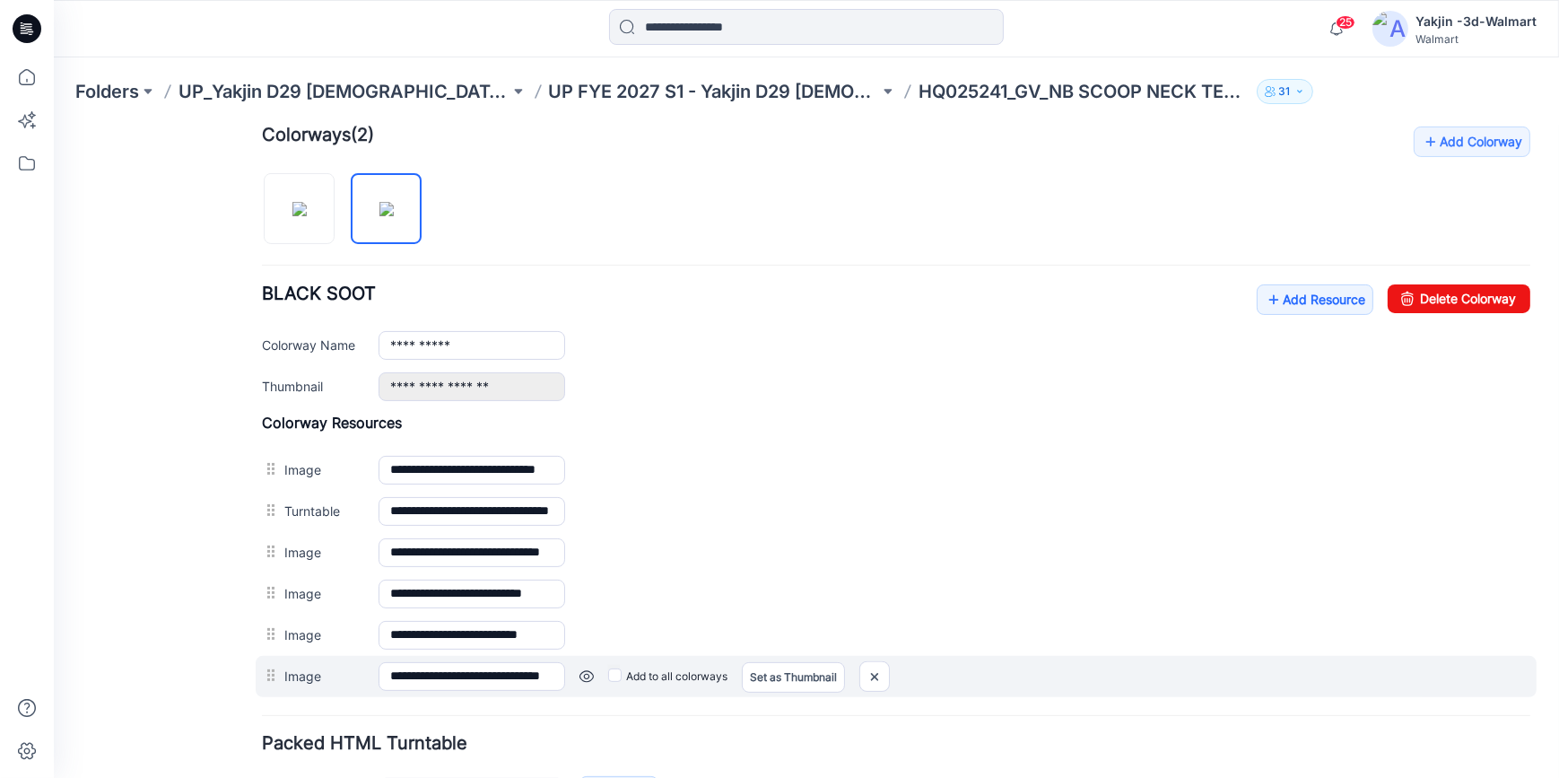
click at [582, 671] on link at bounding box center [586, 675] width 14 height 14
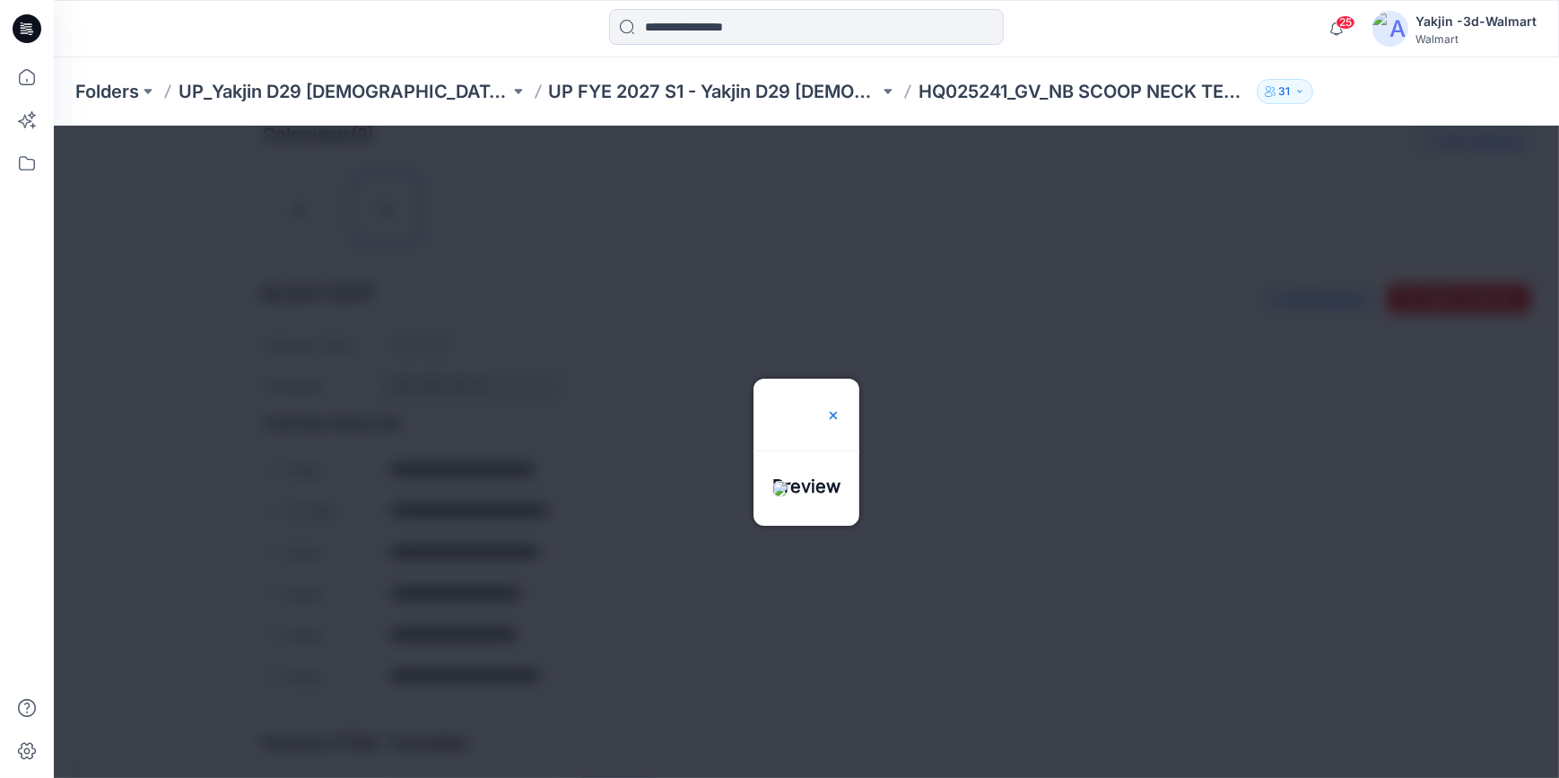
click at [840, 407] on img at bounding box center [833, 414] width 14 height 14
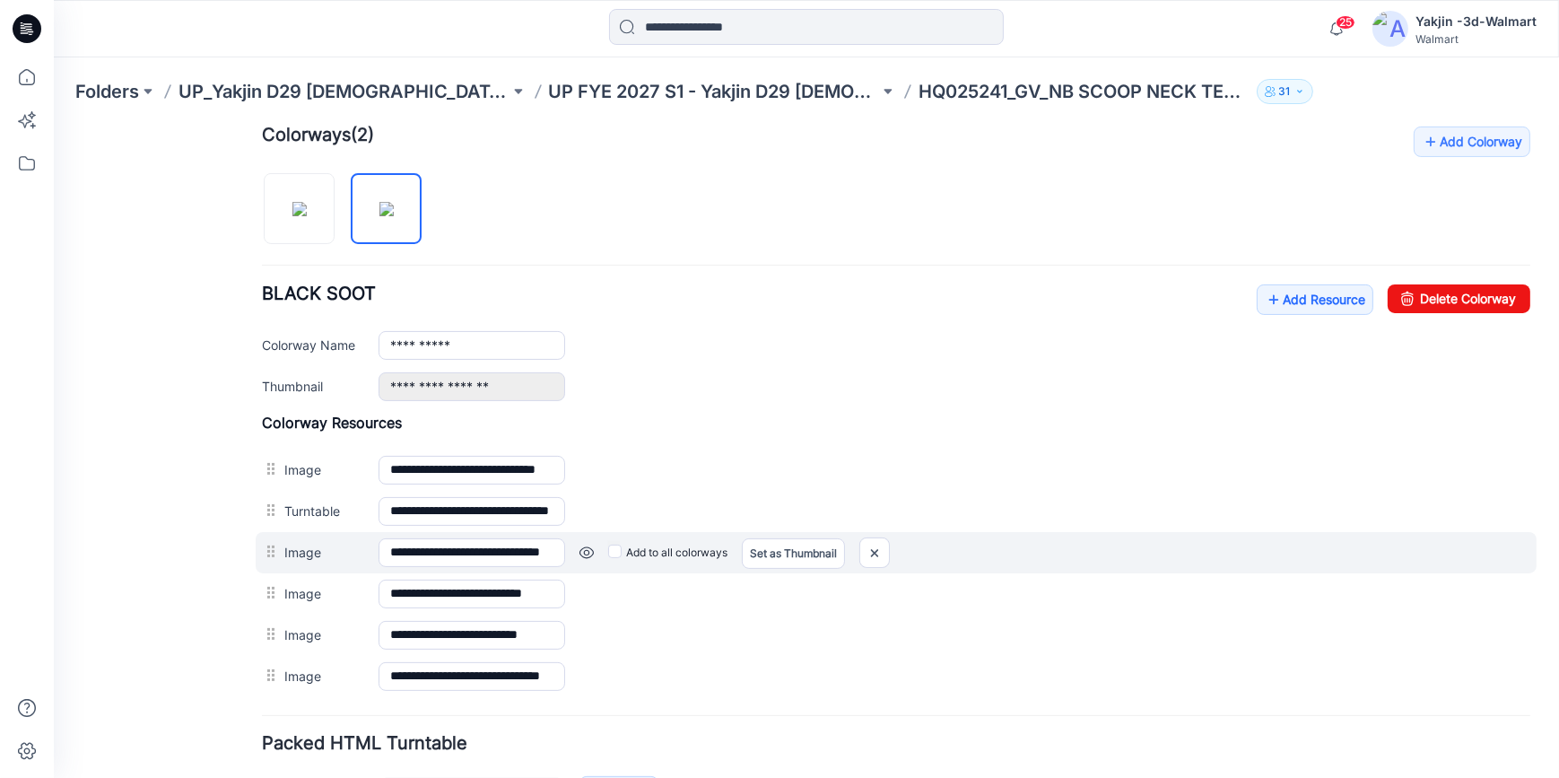
click at [583, 555] on link at bounding box center [586, 551] width 14 height 14
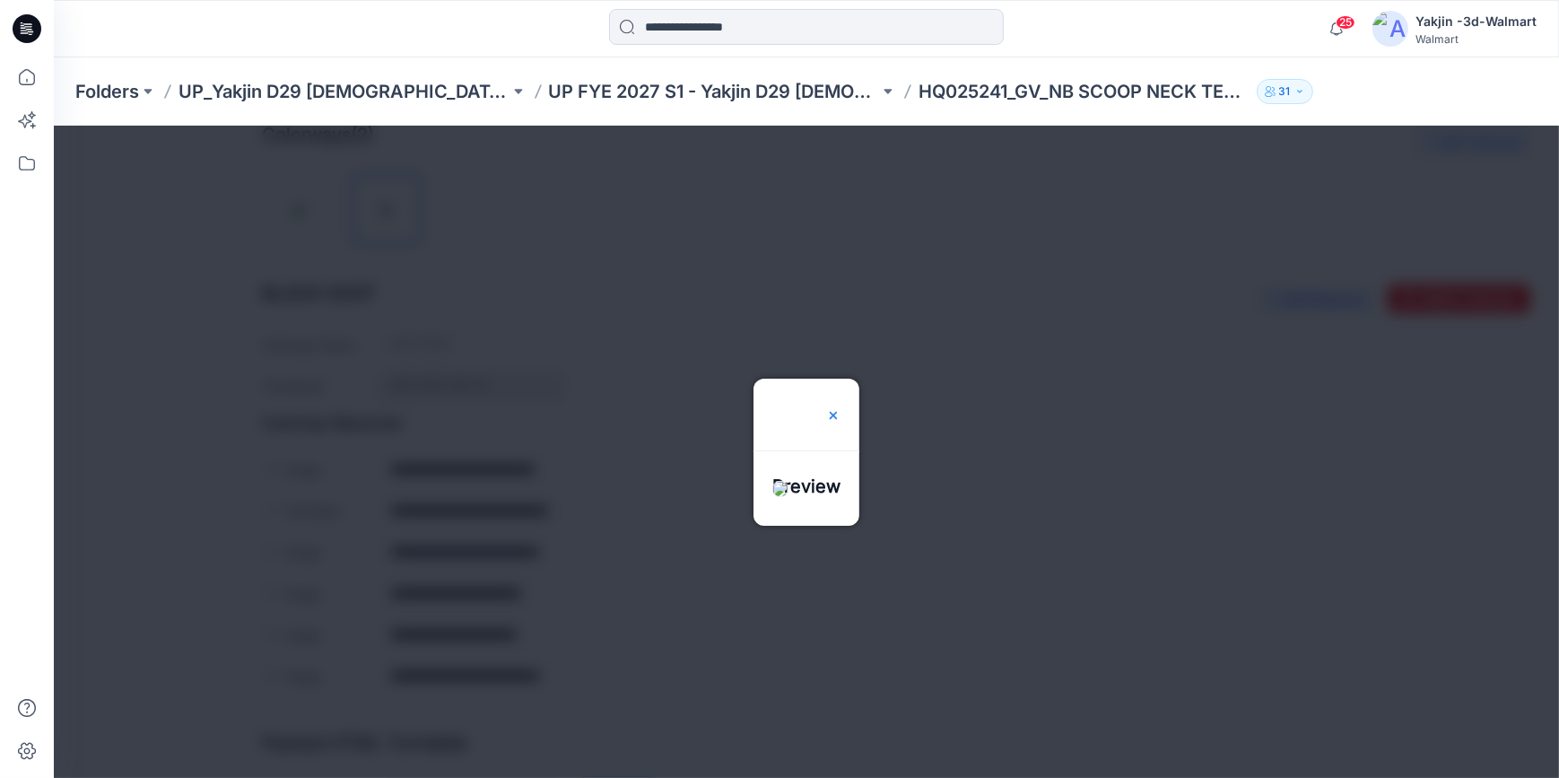
click at [840, 407] on img at bounding box center [833, 414] width 14 height 14
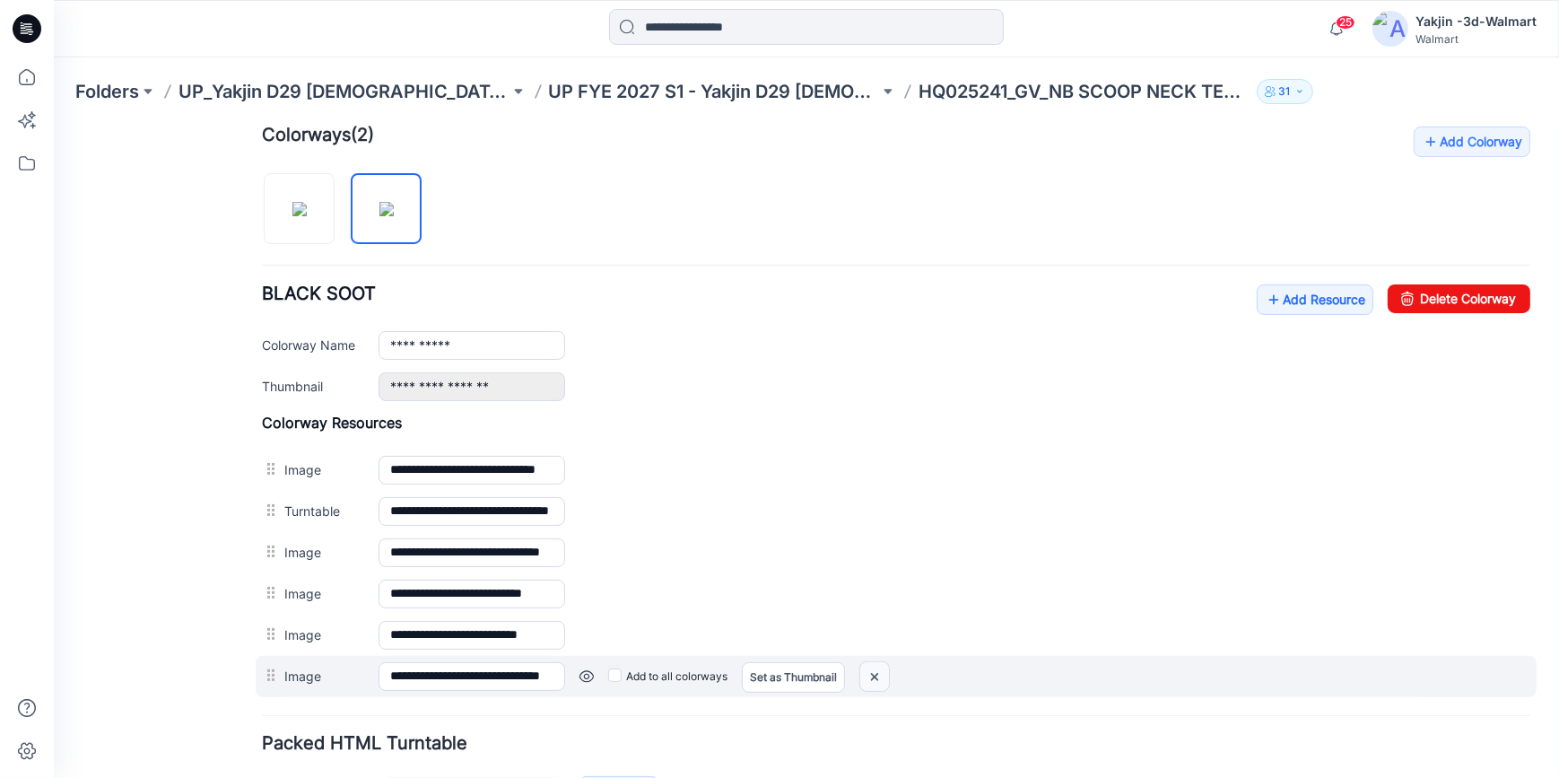
click at [876, 671] on img at bounding box center [874, 676] width 29 height 30
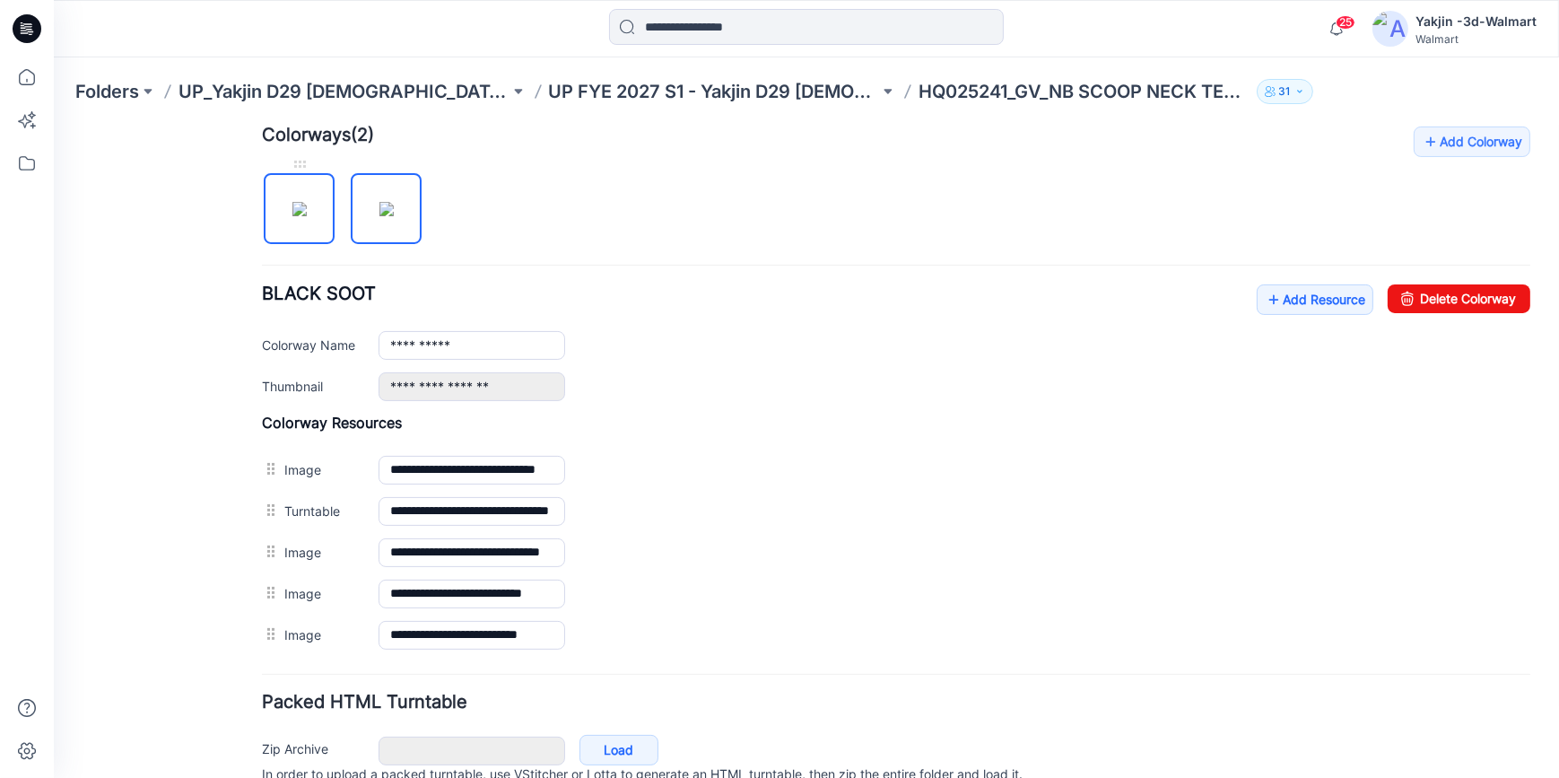
click at [300, 208] on img at bounding box center [299, 208] width 14 height 14
type input "****"
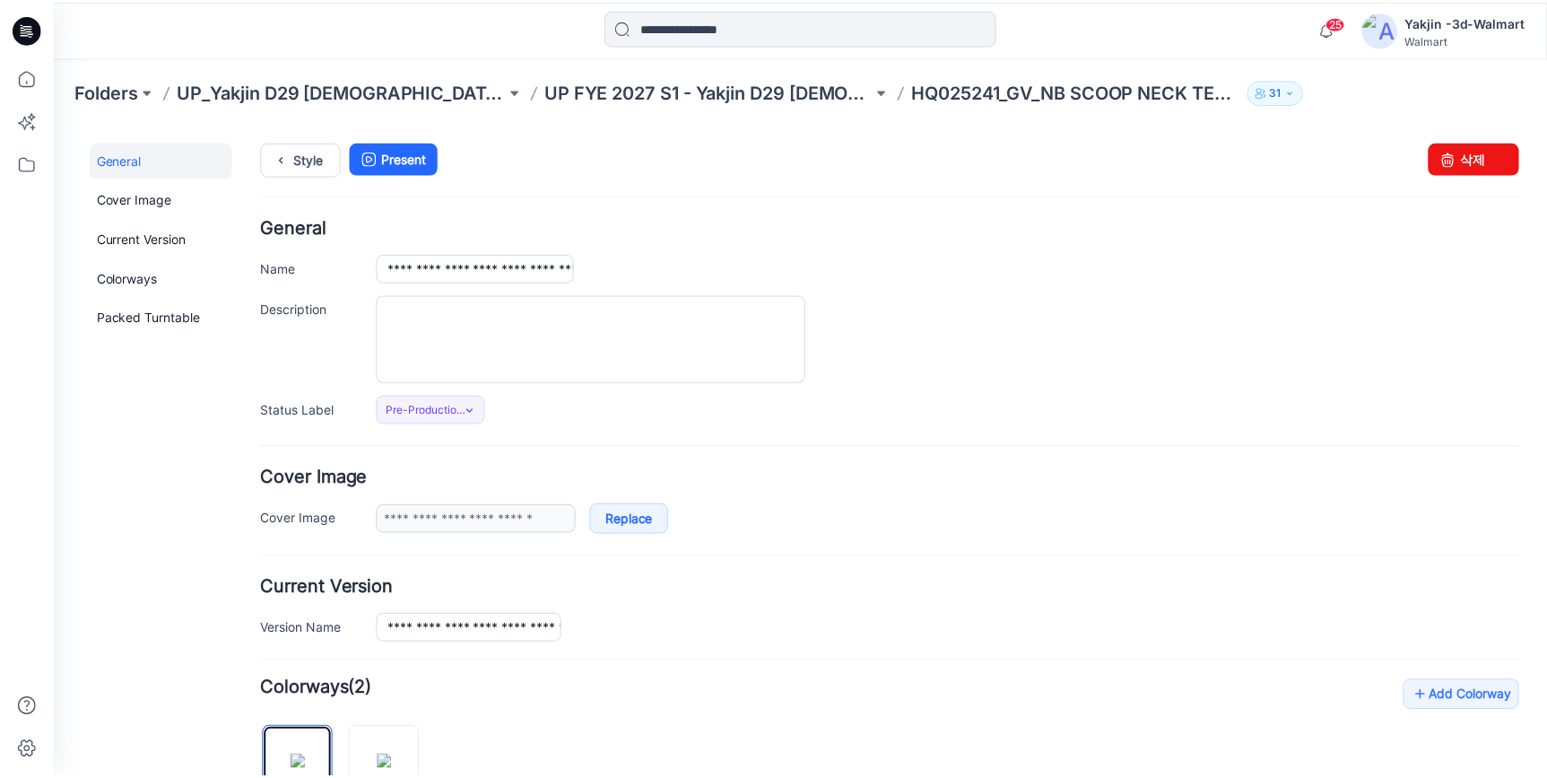
scroll to position [0, 0]
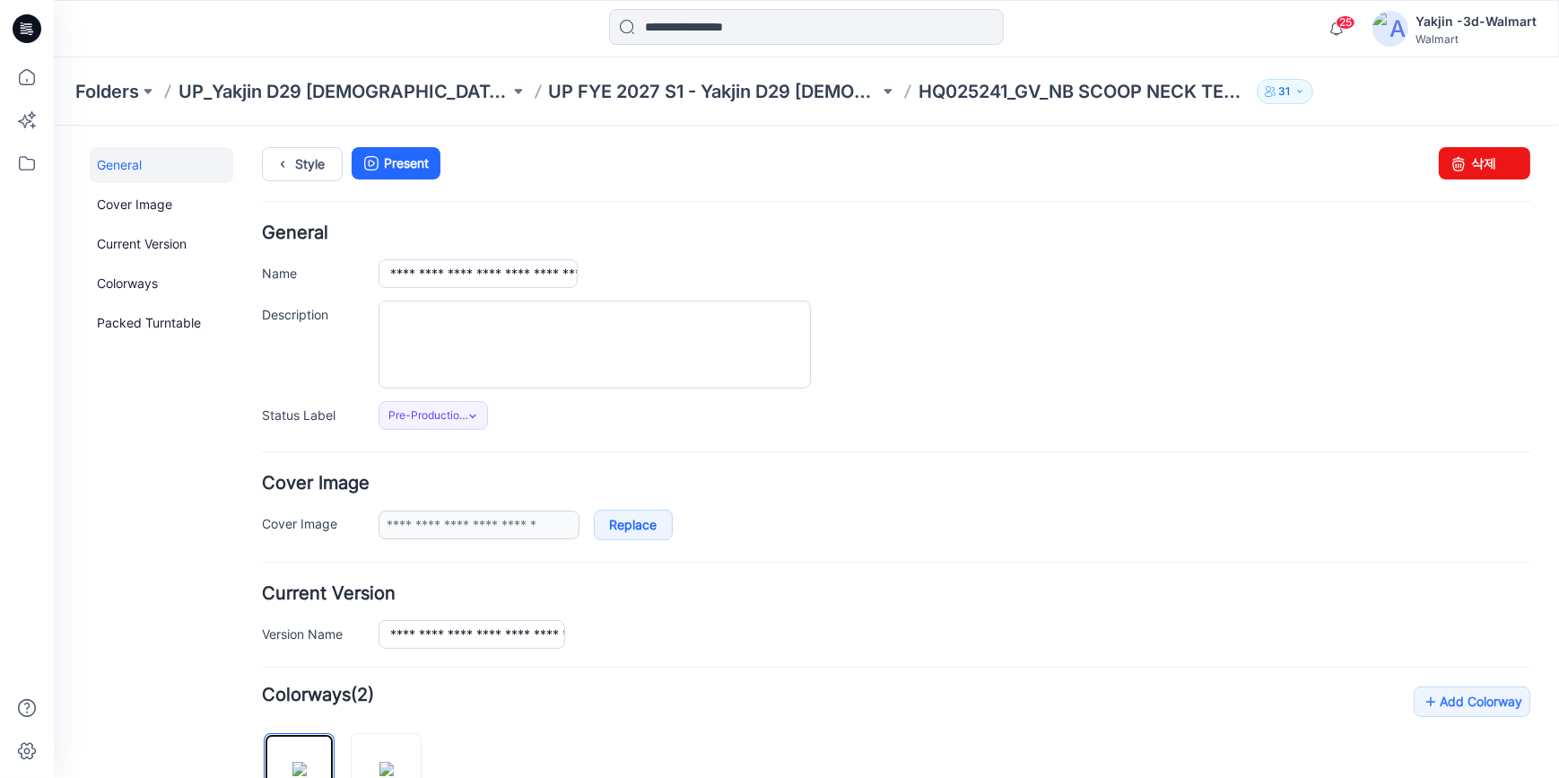
click at [29, 31] on icon at bounding box center [30, 31] width 6 height 1
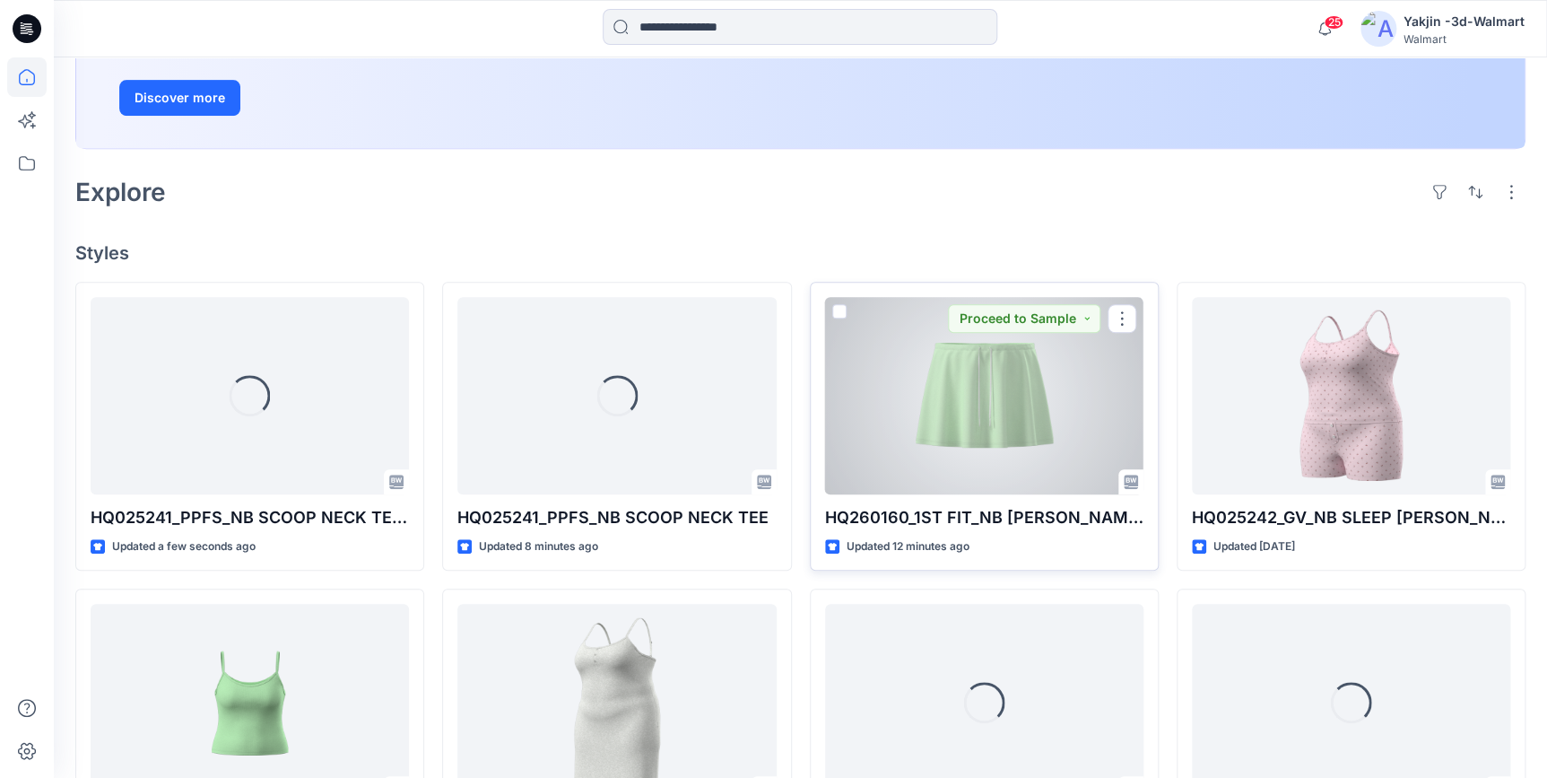
scroll to position [326, 0]
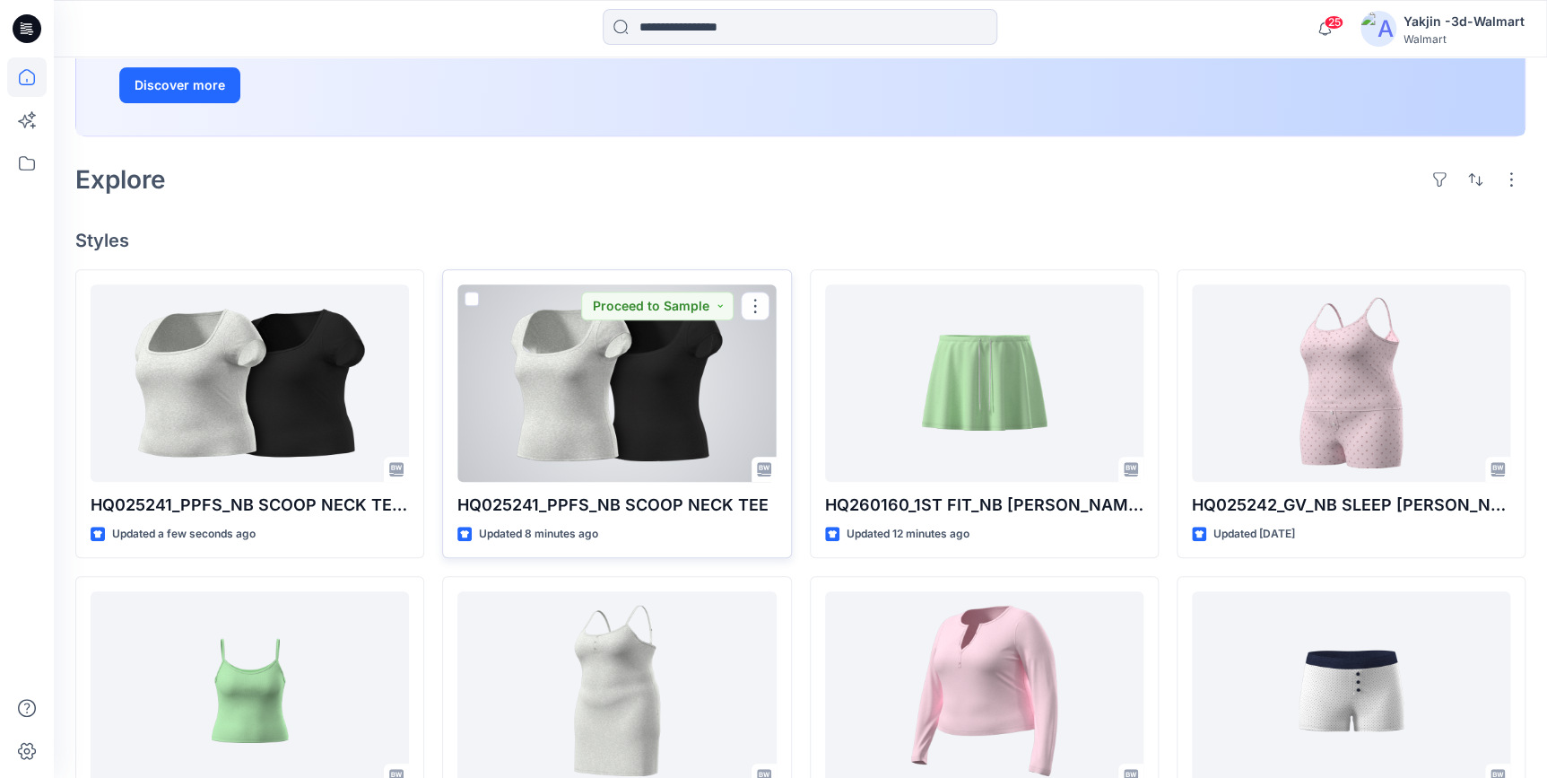
click at [675, 447] on div at bounding box center [616, 382] width 318 height 197
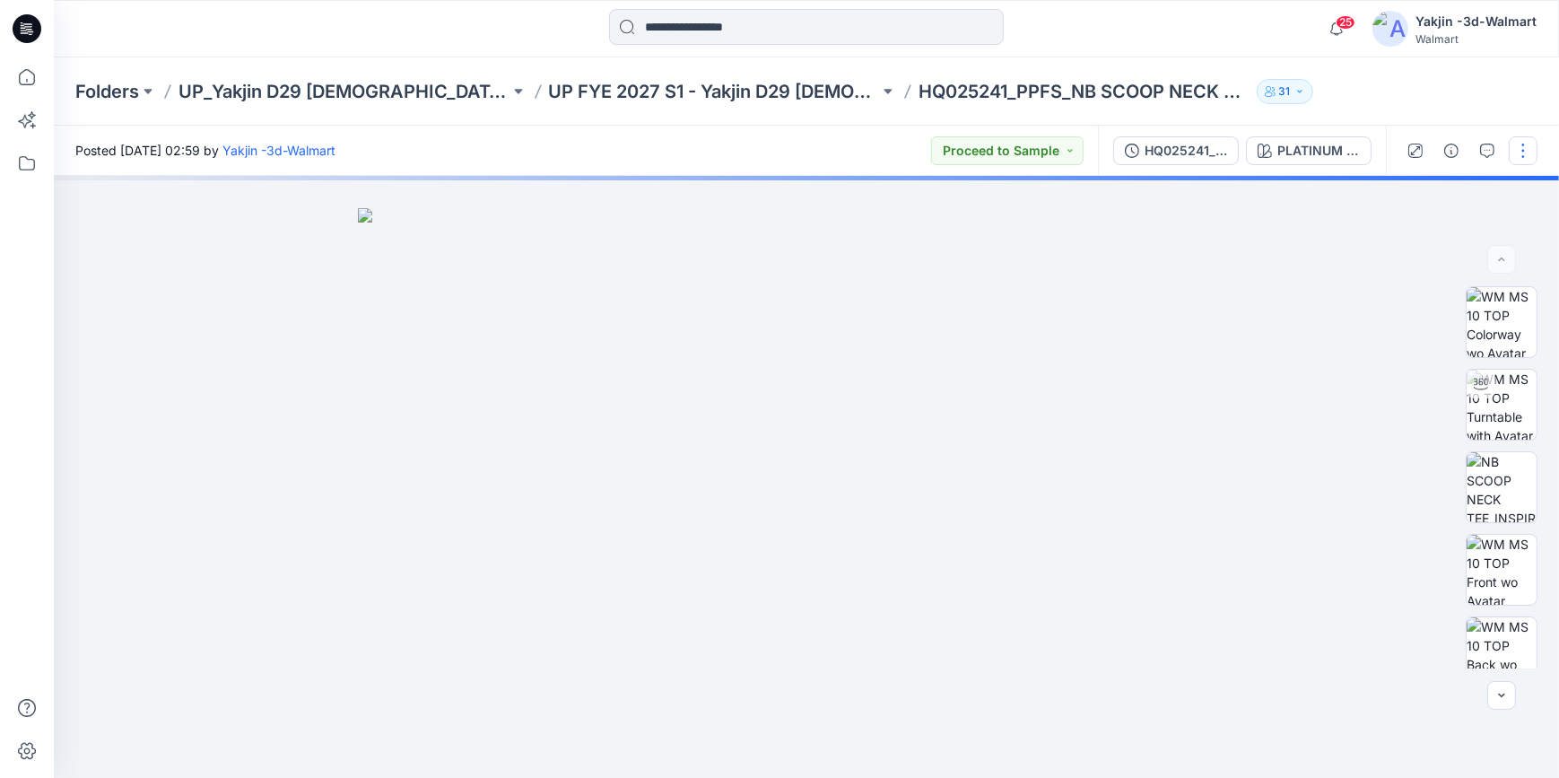
click at [1531, 151] on button "button" at bounding box center [1523, 150] width 29 height 29
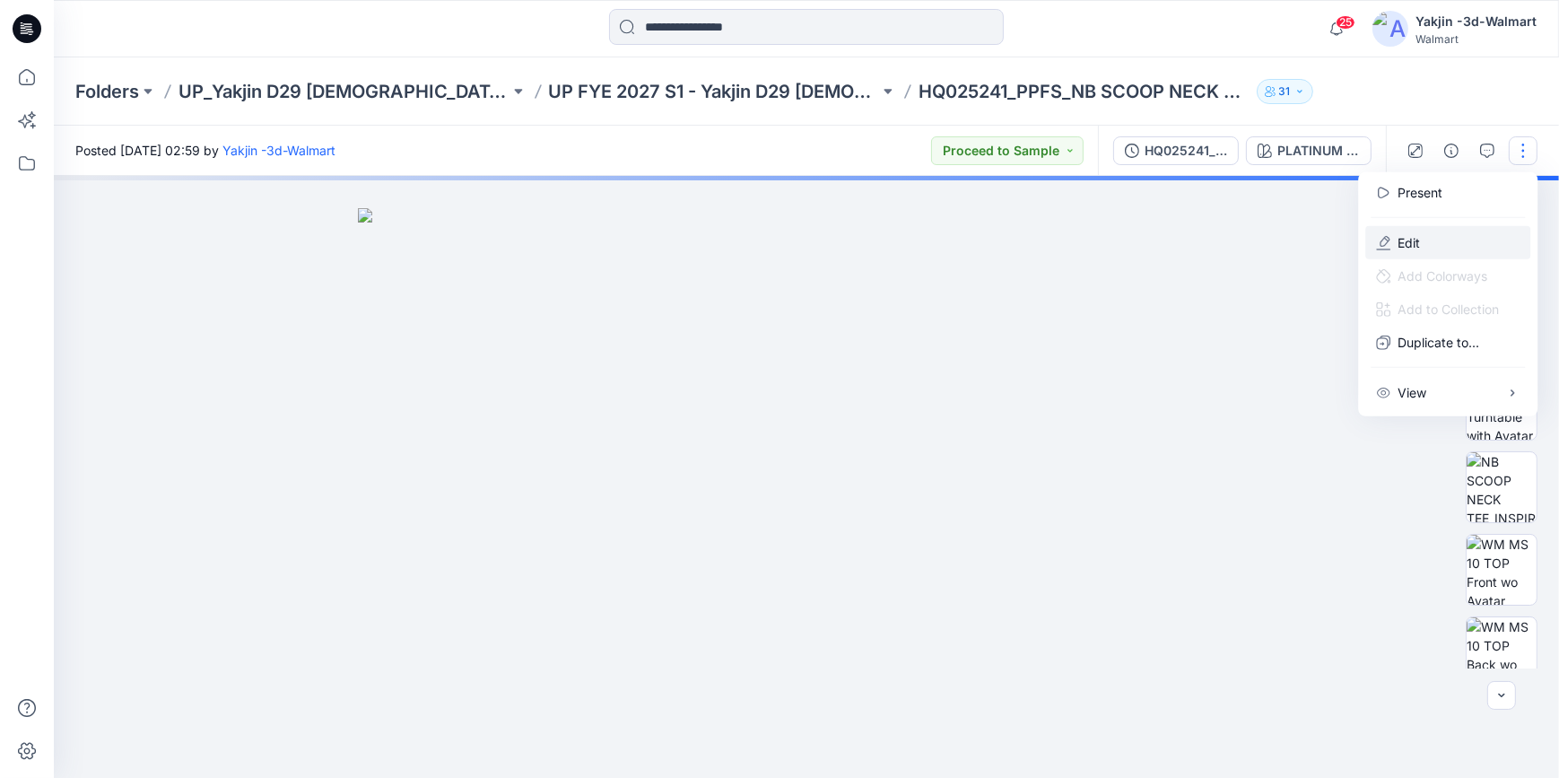
click at [1492, 246] on button "Edit" at bounding box center [1447, 242] width 165 height 33
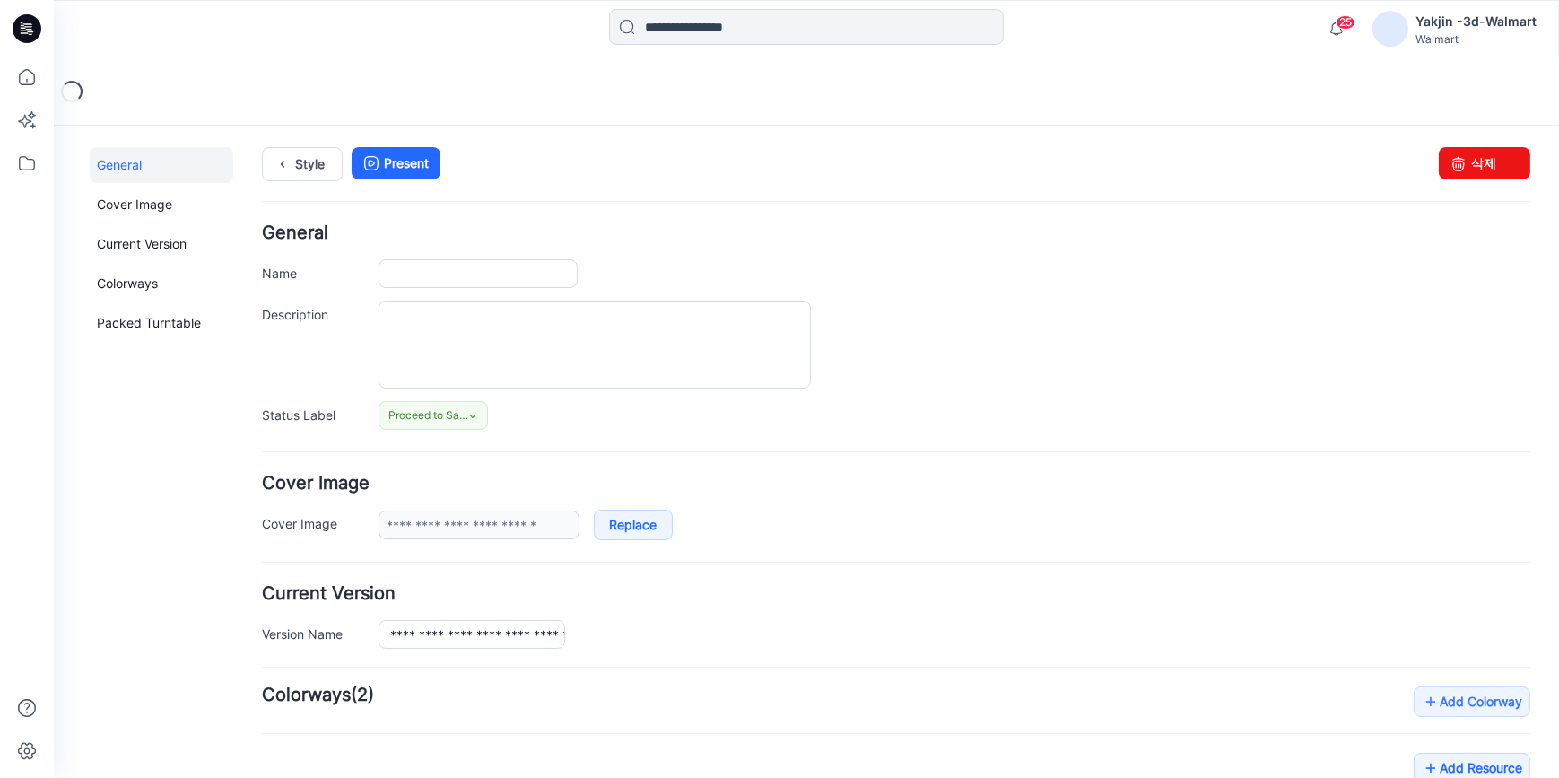
type input "**********"
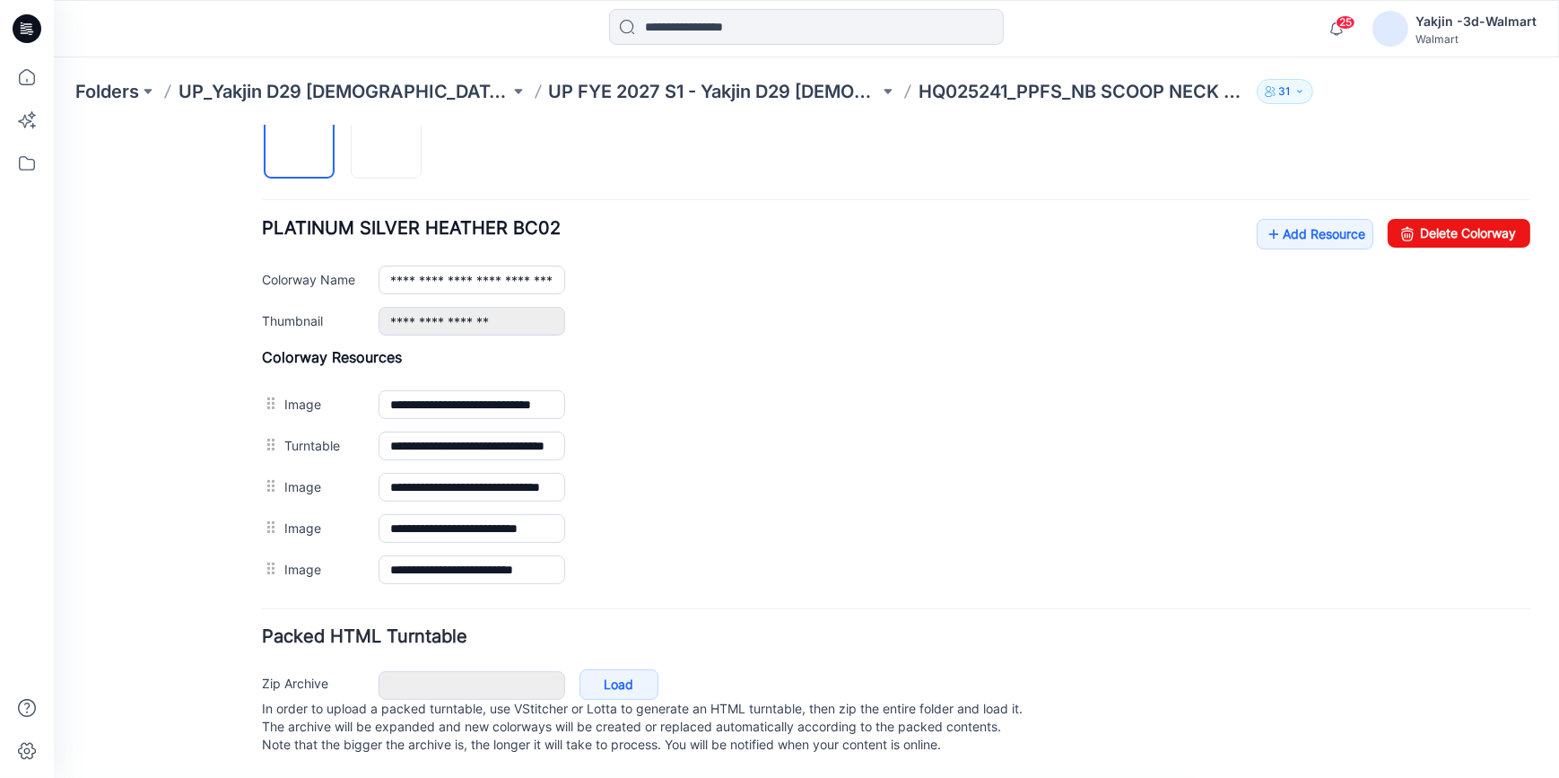
scroll to position [641, 0]
click at [387, 143] on img at bounding box center [387, 143] width 0 height 0
type input "**********"
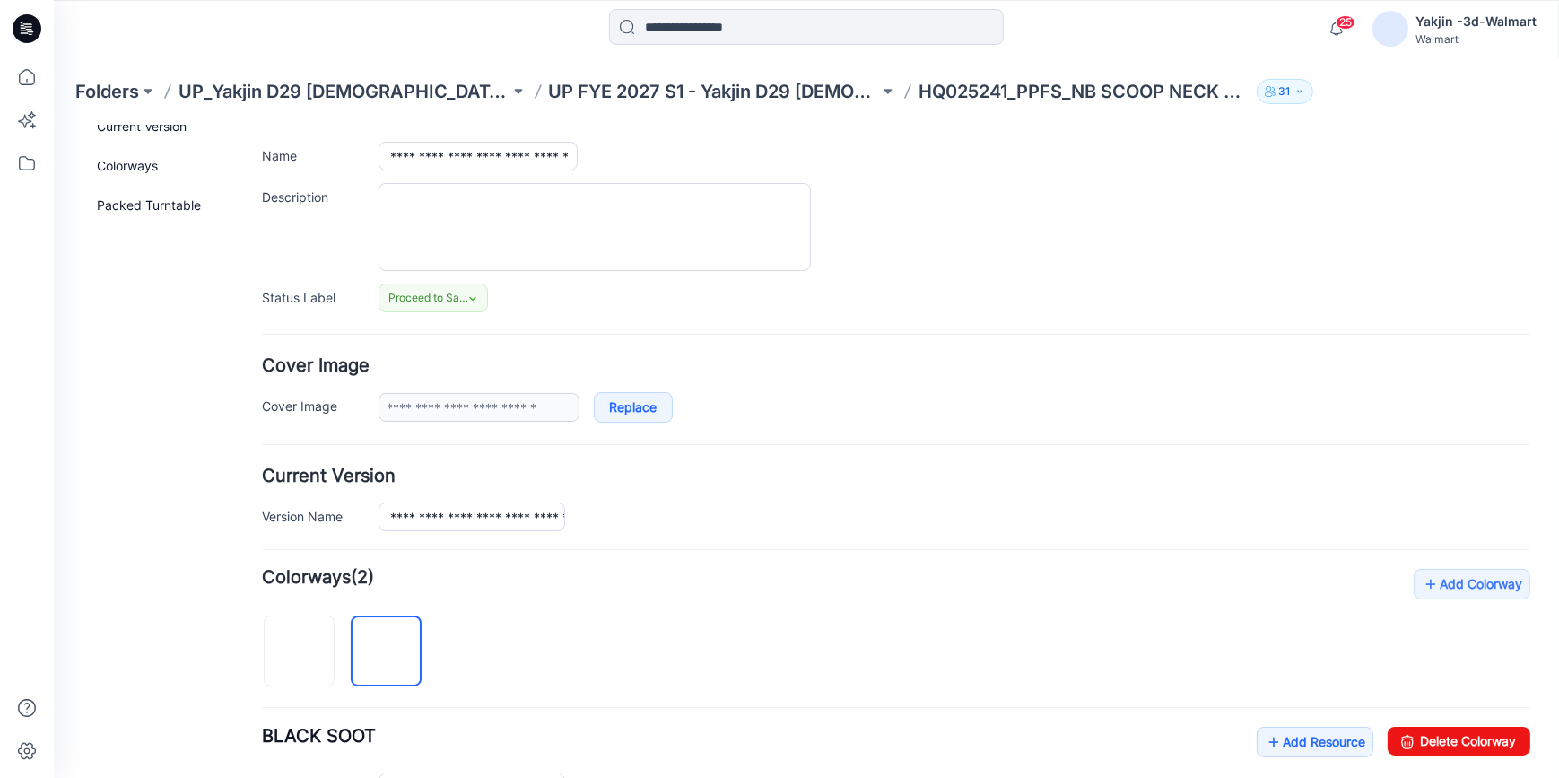
scroll to position [0, 0]
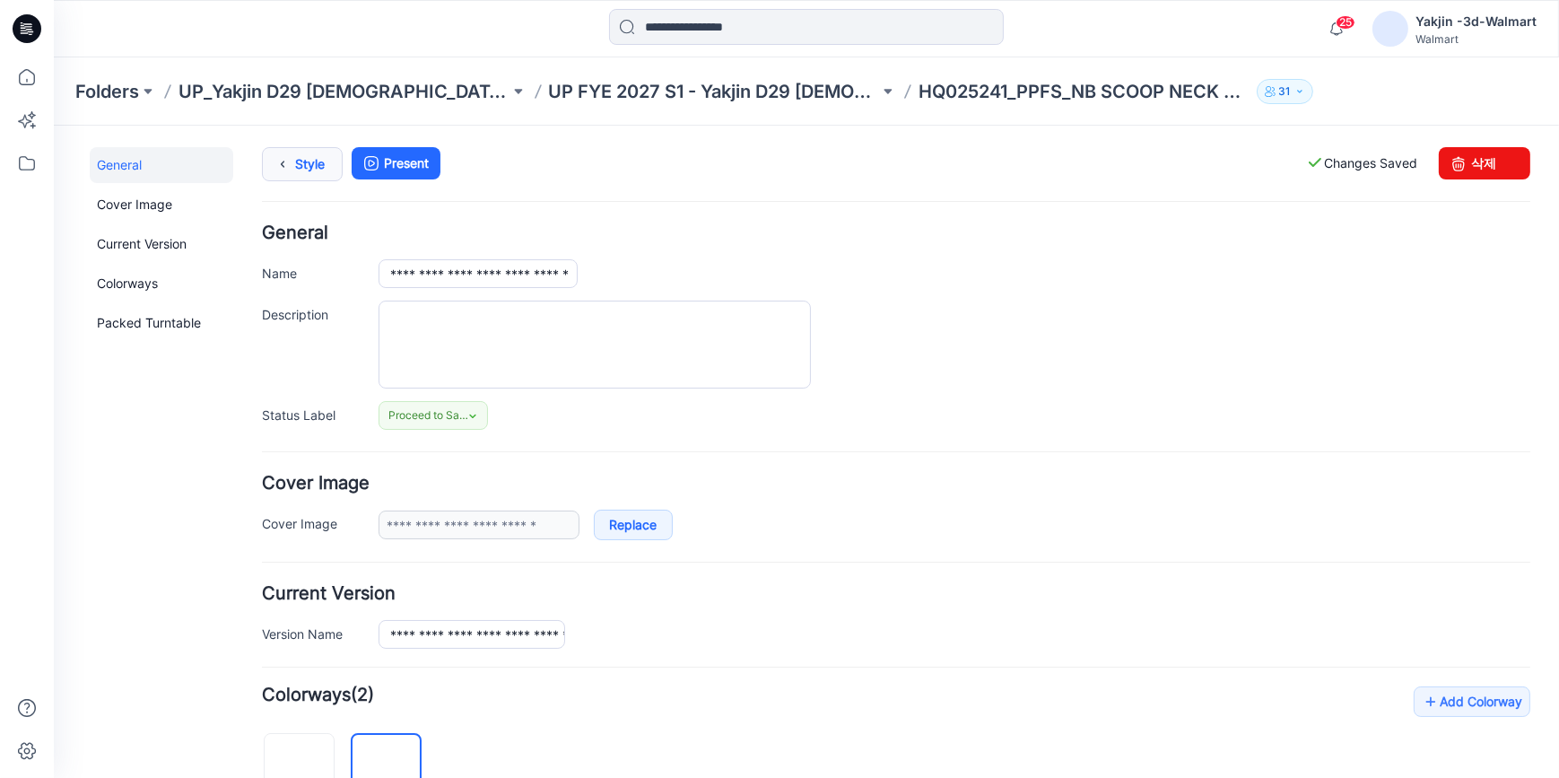
click at [304, 150] on link "Style" at bounding box center [302, 163] width 81 height 34
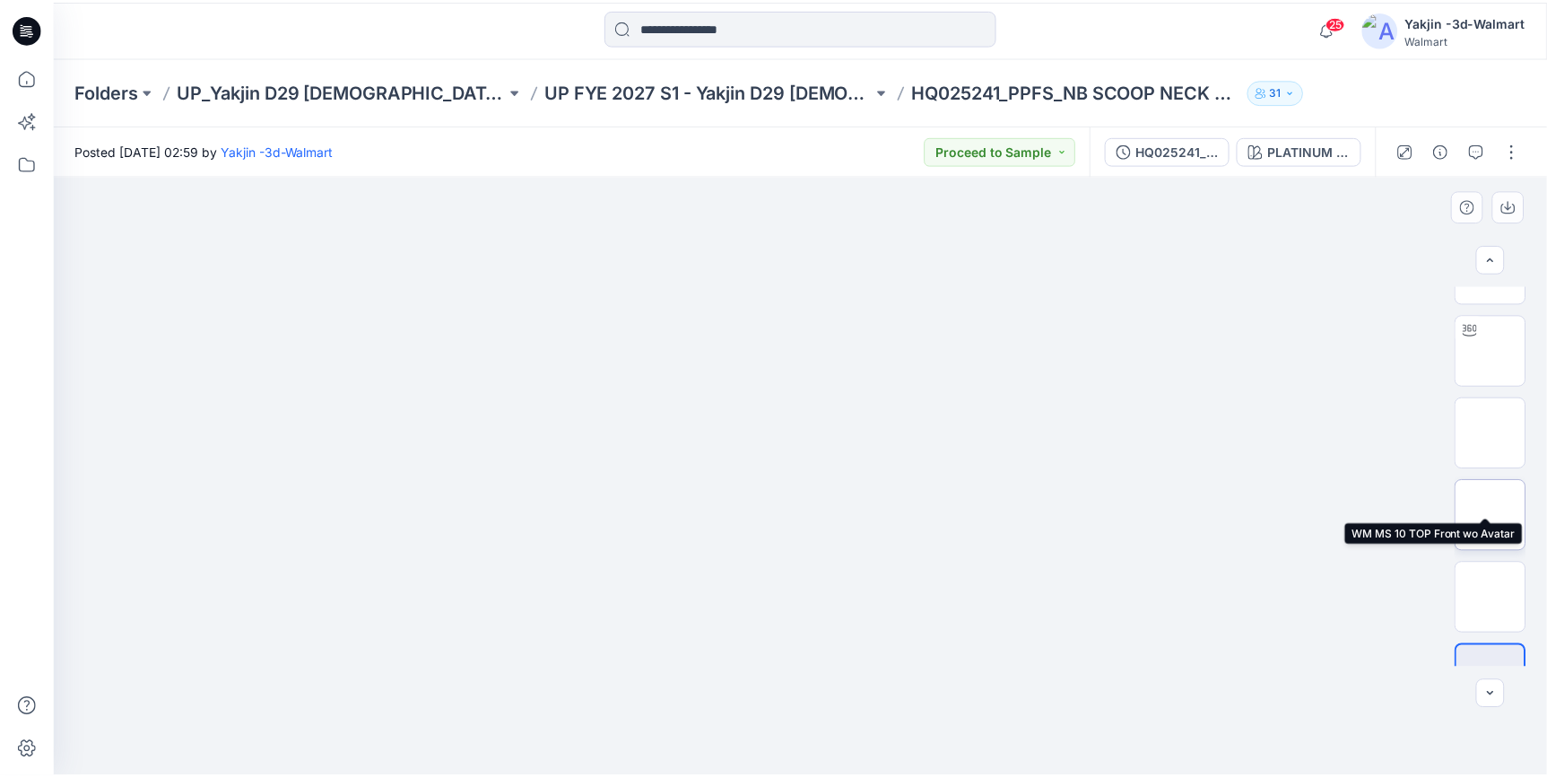
scroll to position [101, 0]
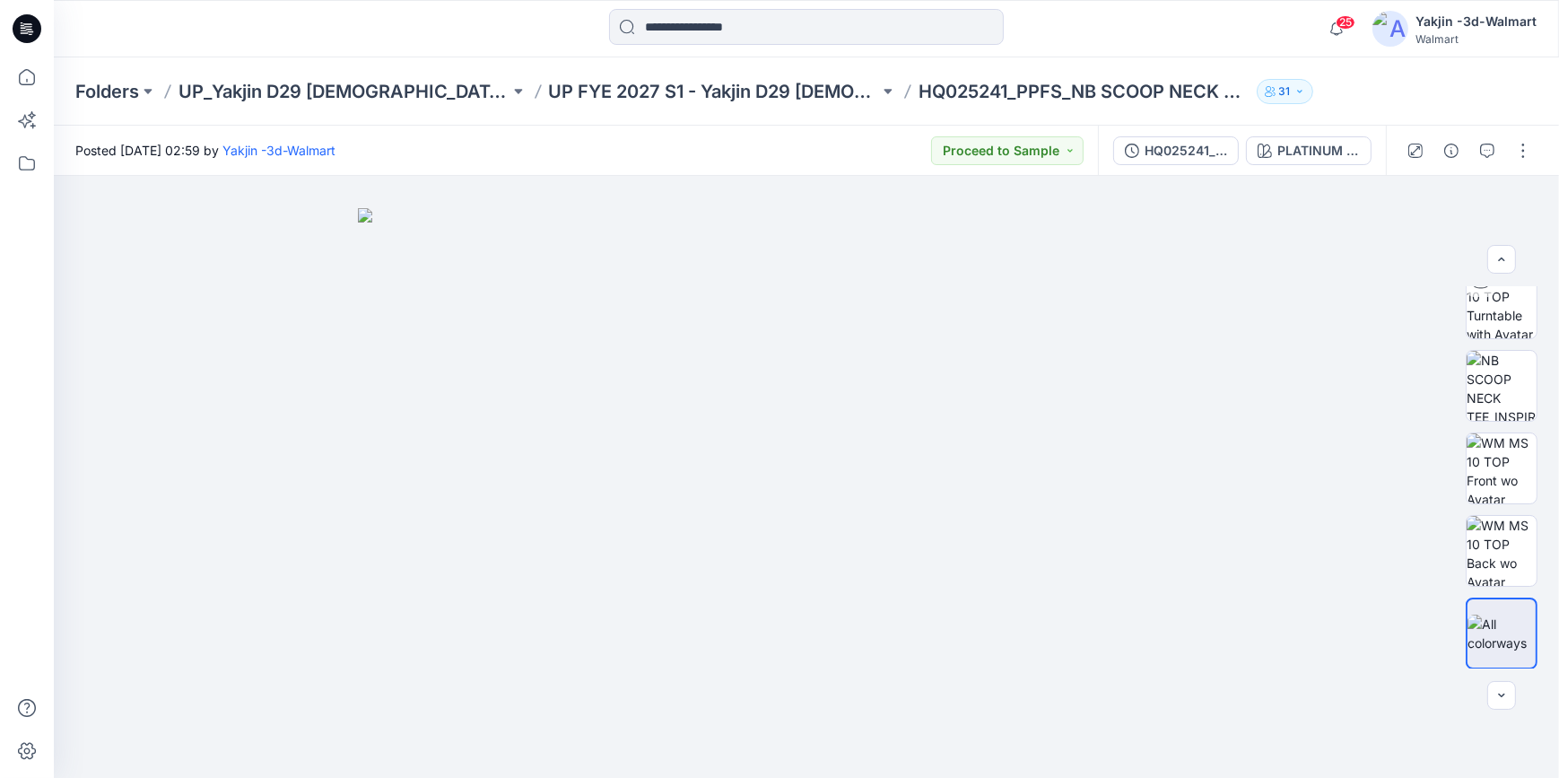
click at [13, 26] on icon at bounding box center [27, 28] width 29 height 29
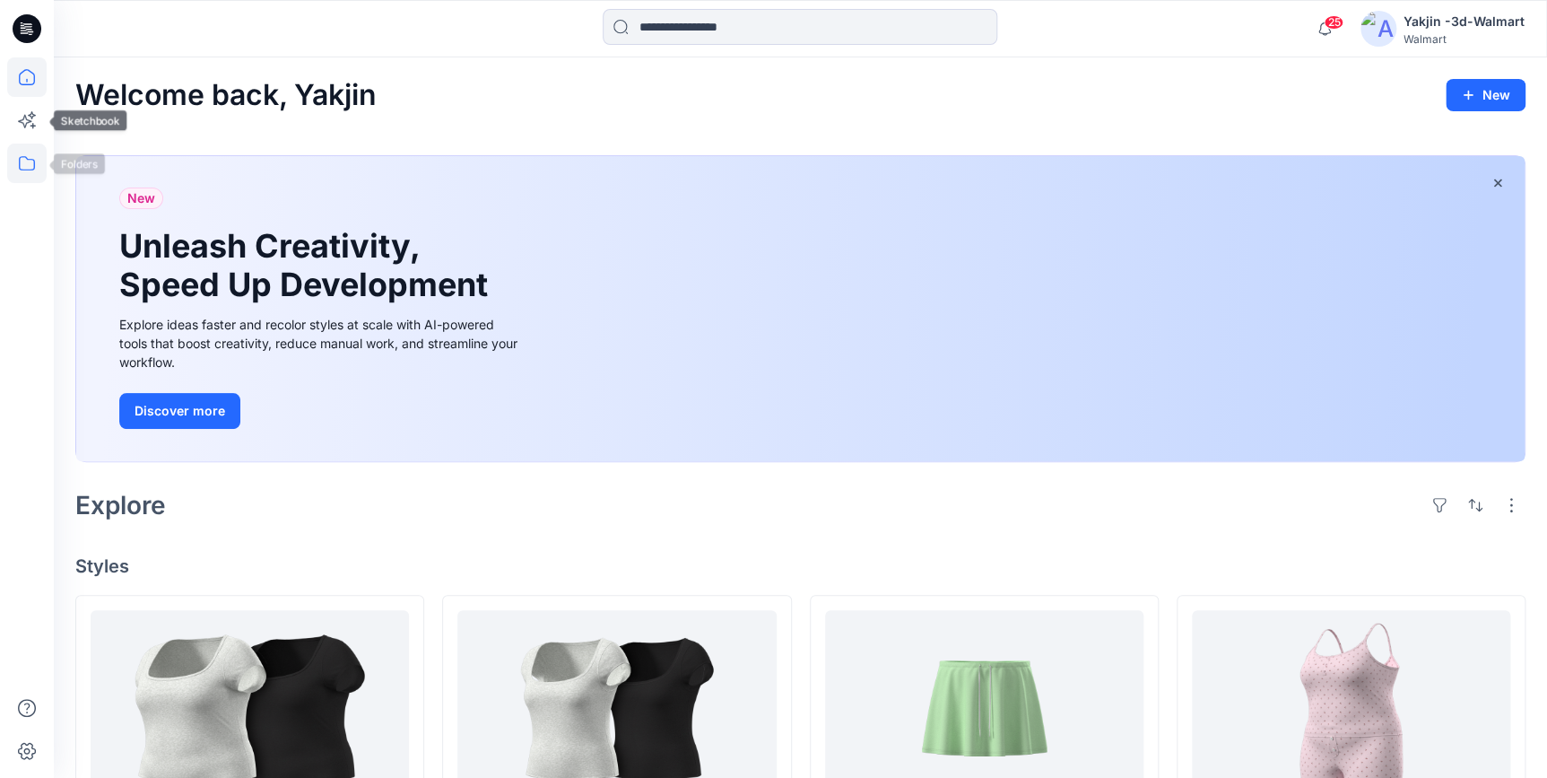
click at [26, 156] on icon at bounding box center [26, 162] width 39 height 39
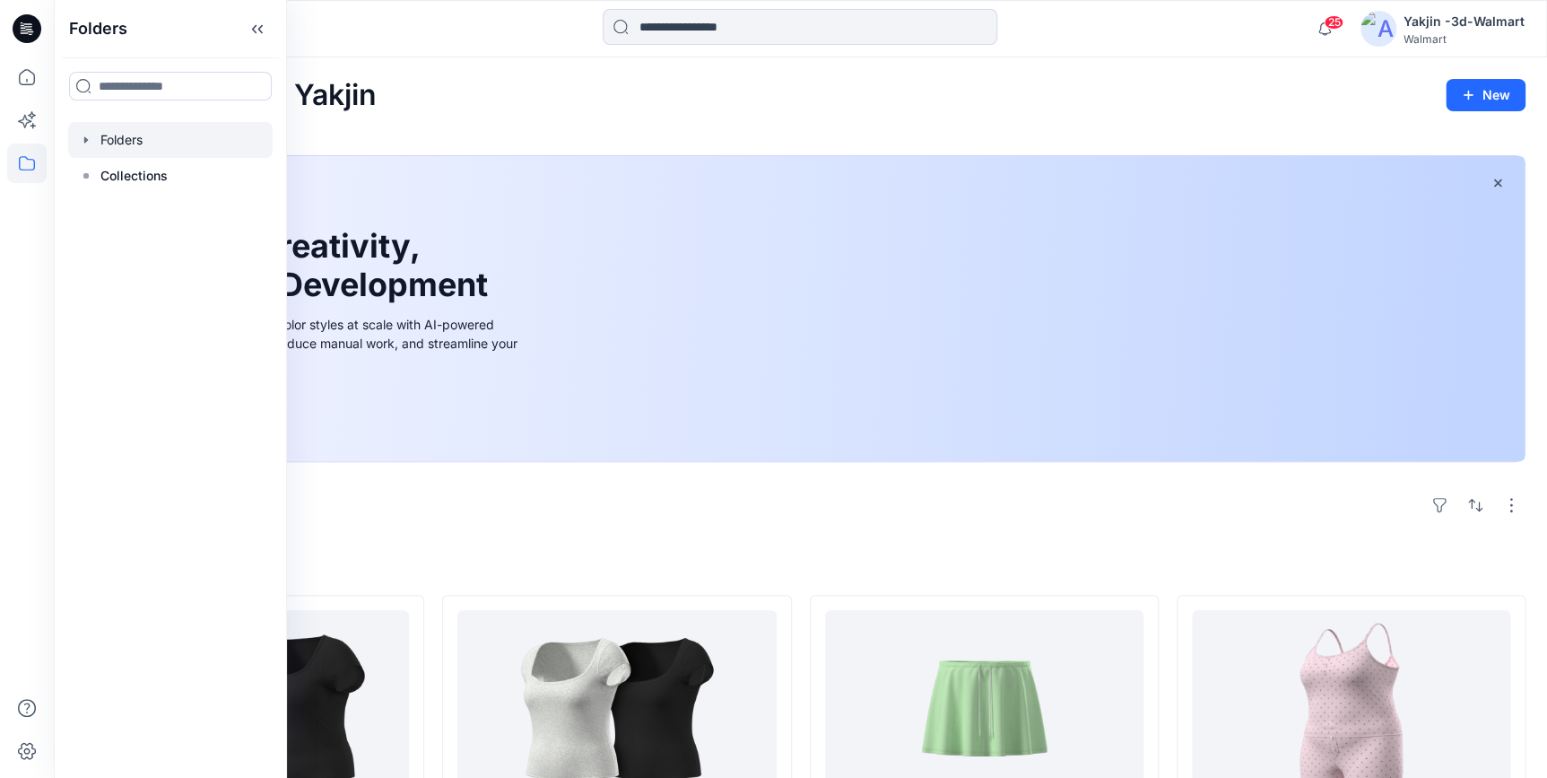
click at [128, 152] on div at bounding box center [170, 140] width 204 height 36
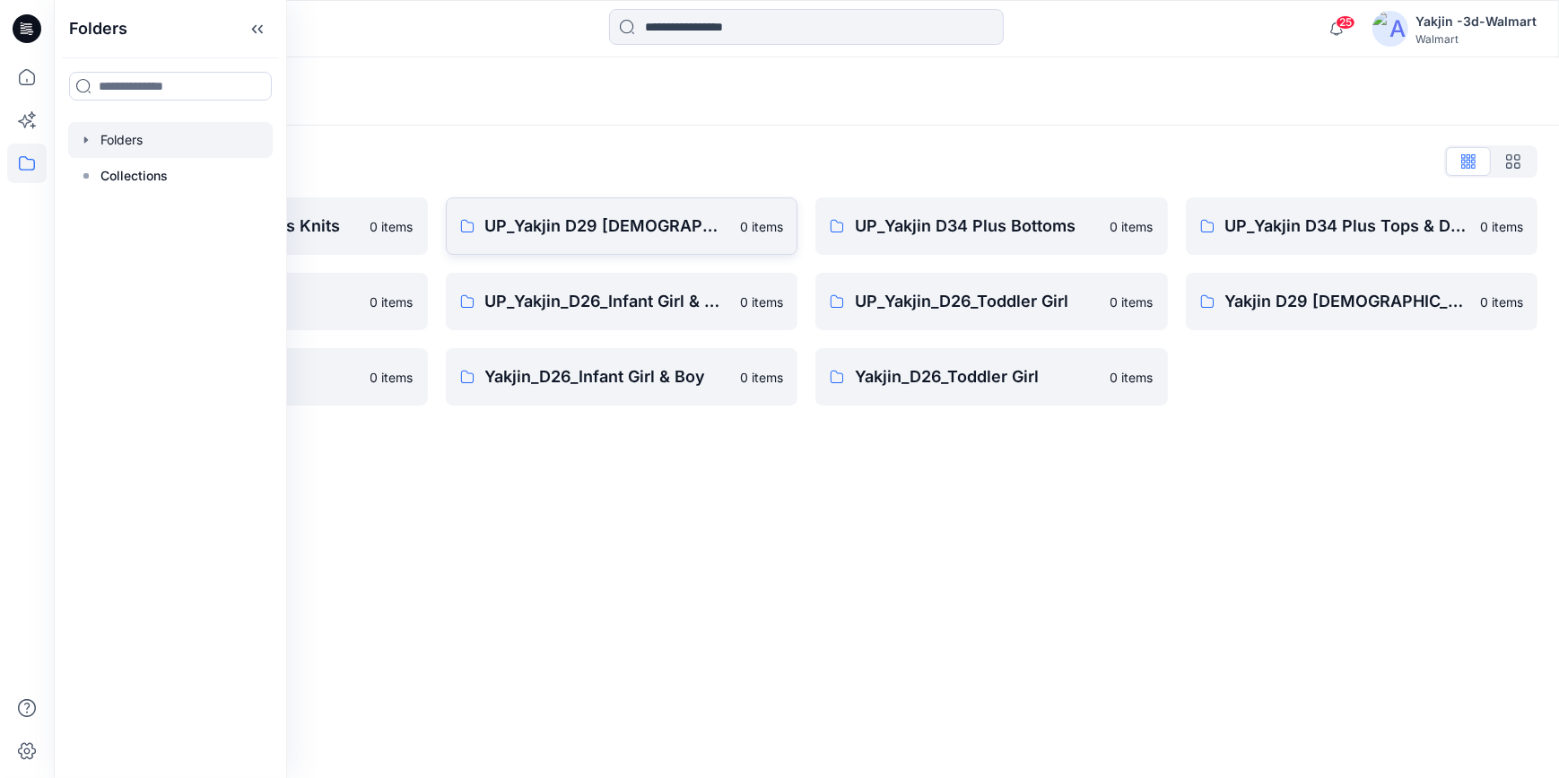
click at [579, 245] on link "UP_Yakjin D29 [DEMOGRAPHIC_DATA] Sleep 0 items" at bounding box center [622, 225] width 352 height 57
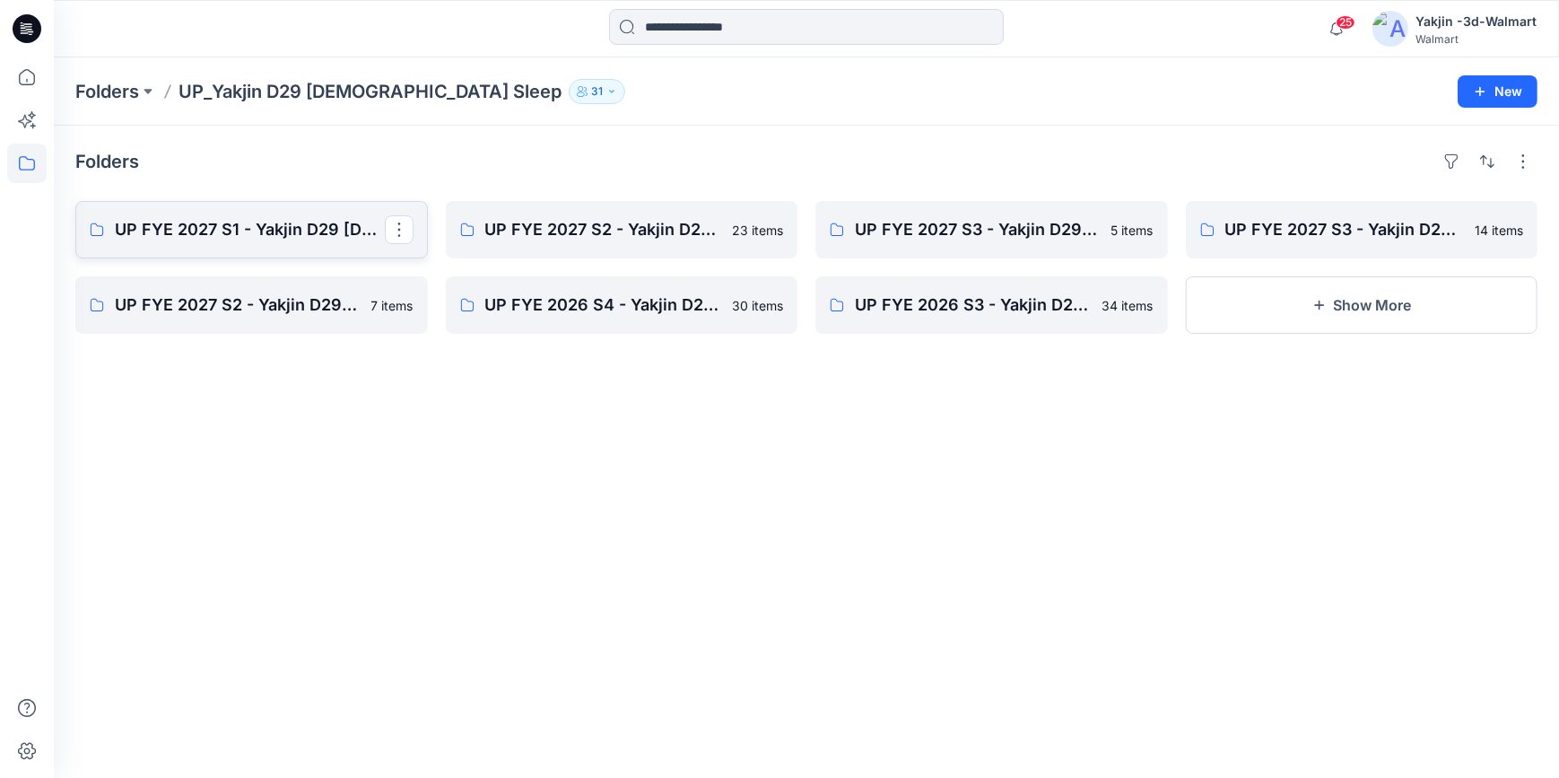
click at [300, 241] on p "UP FYE 2027 S1 - Yakjin D29 [DEMOGRAPHIC_DATA] Sleepwear" at bounding box center [250, 229] width 270 height 25
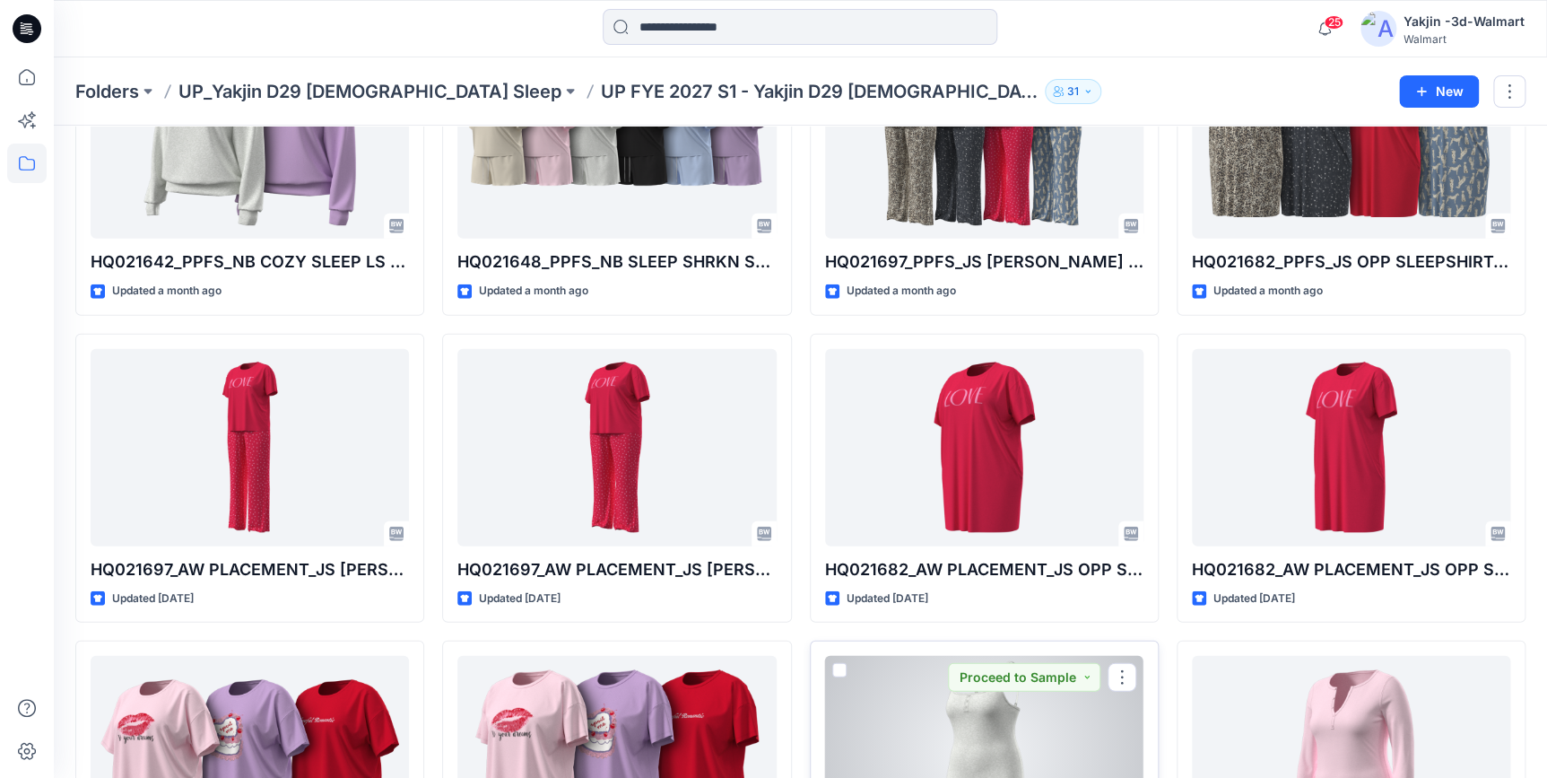
scroll to position [1903, 0]
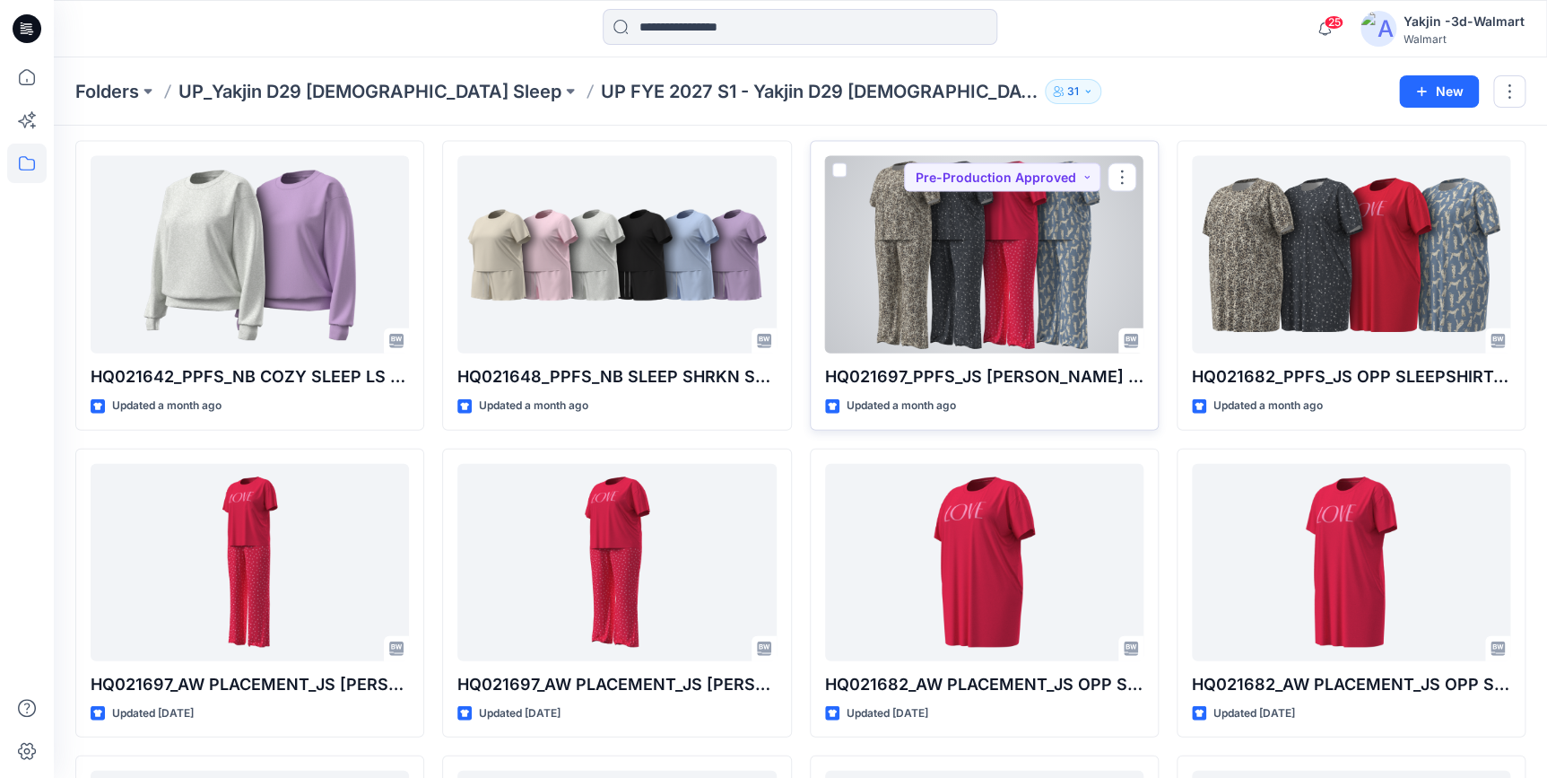
click at [1009, 288] on div at bounding box center [984, 254] width 318 height 197
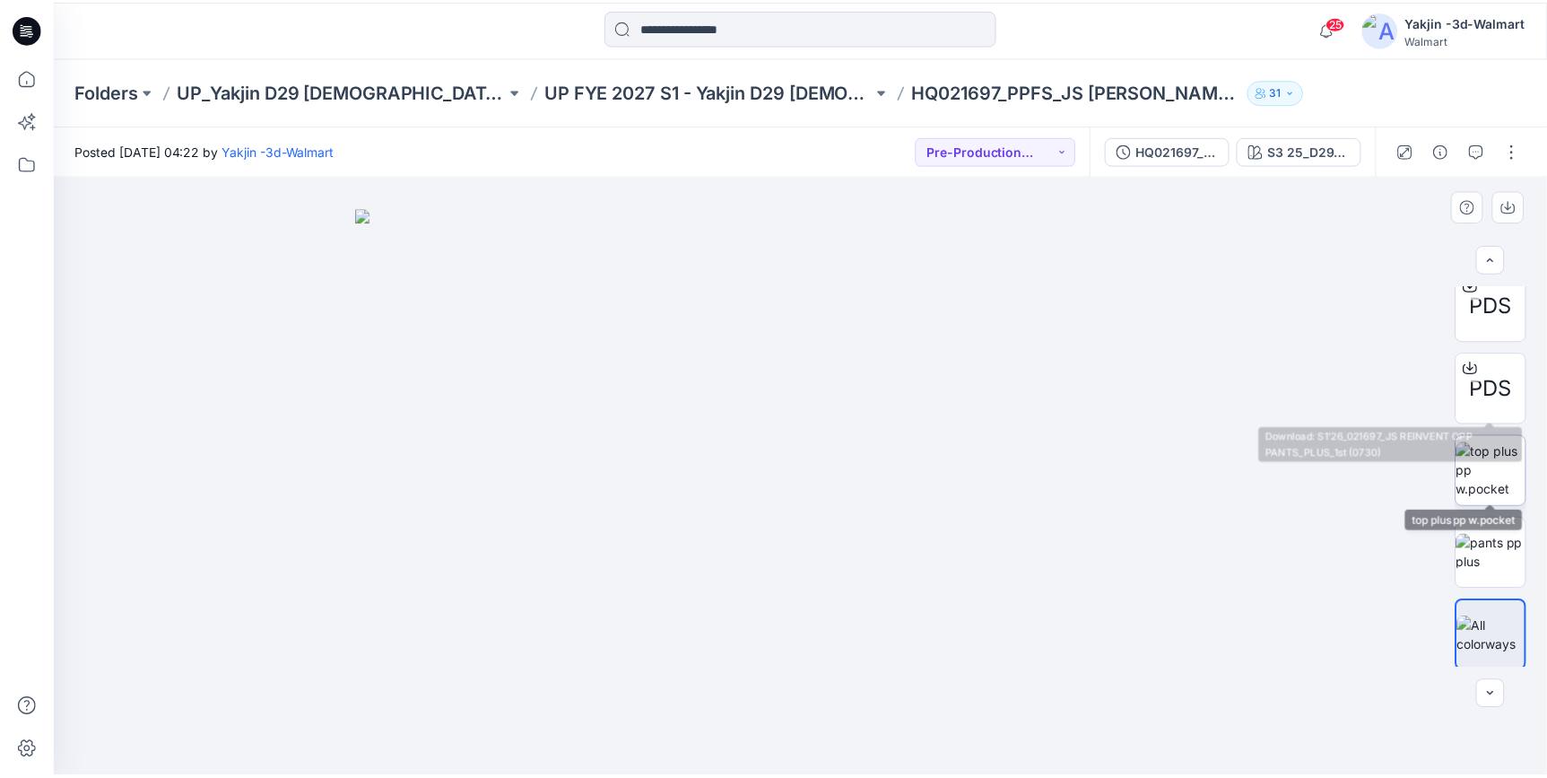
scroll to position [514, 0]
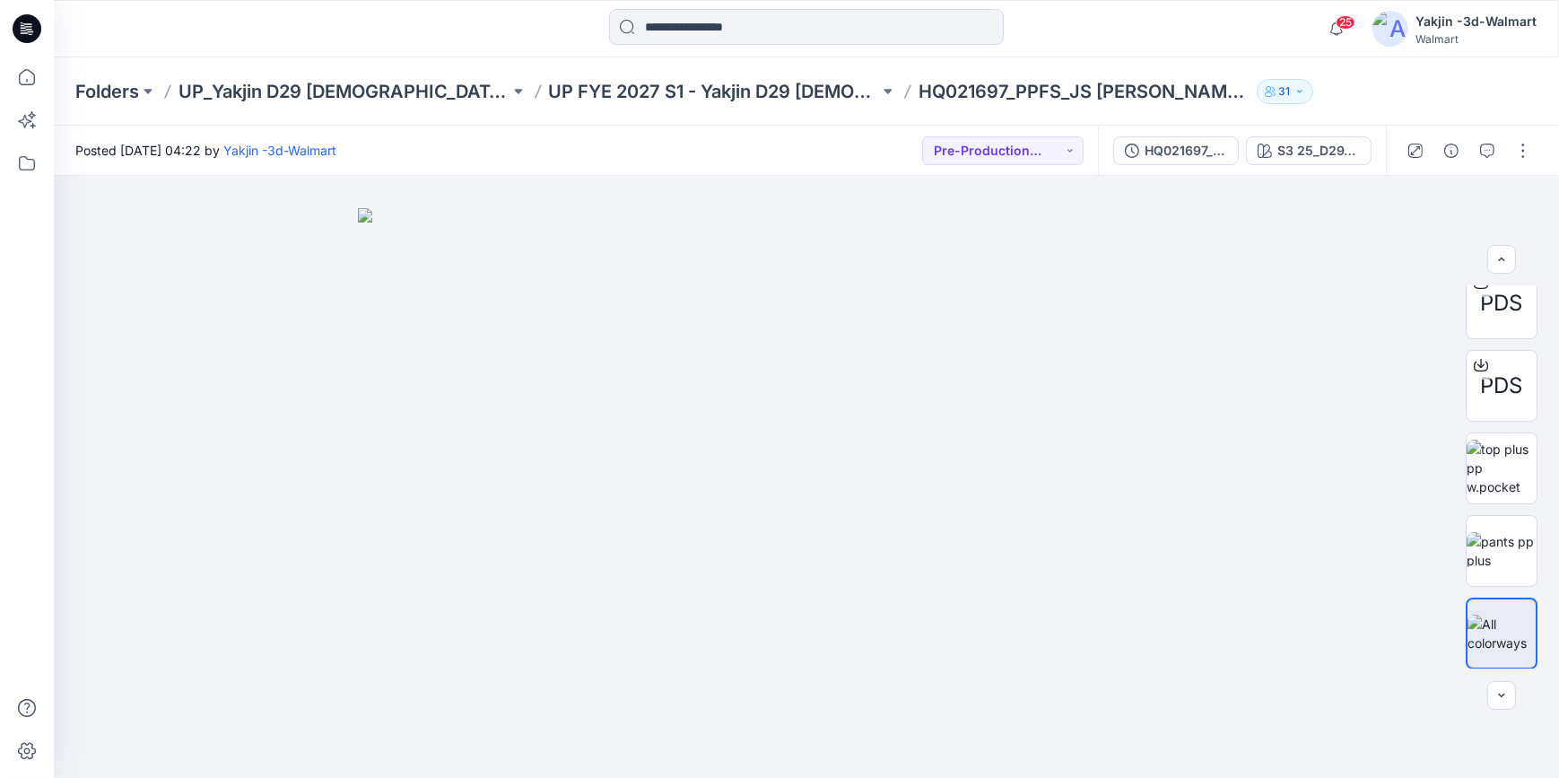
drag, startPoint x: 33, startPoint y: 34, endPoint x: 3, endPoint y: 0, distance: 45.7
click at [30, 34] on icon at bounding box center [27, 28] width 29 height 57
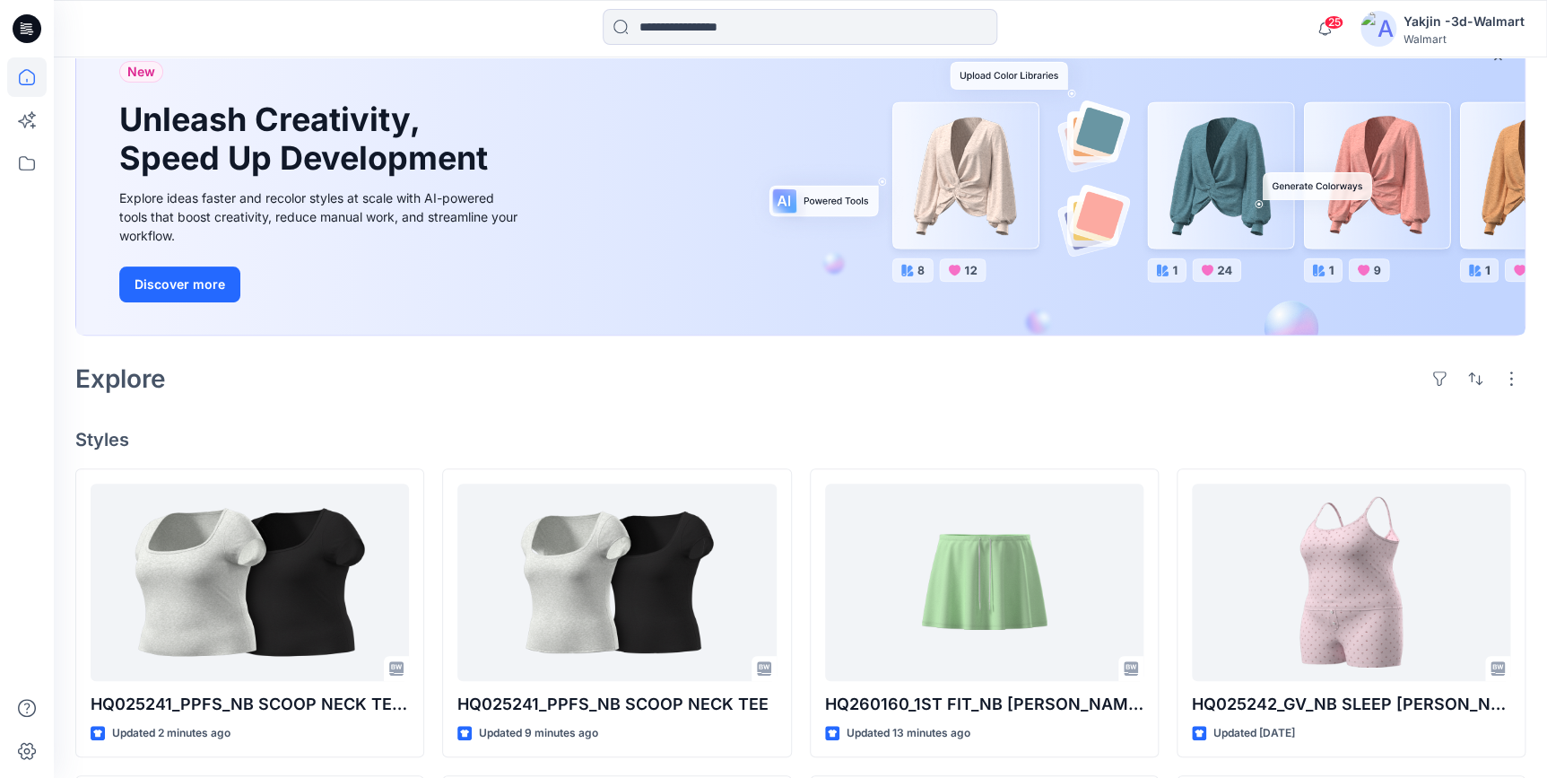
scroll to position [326, 0]
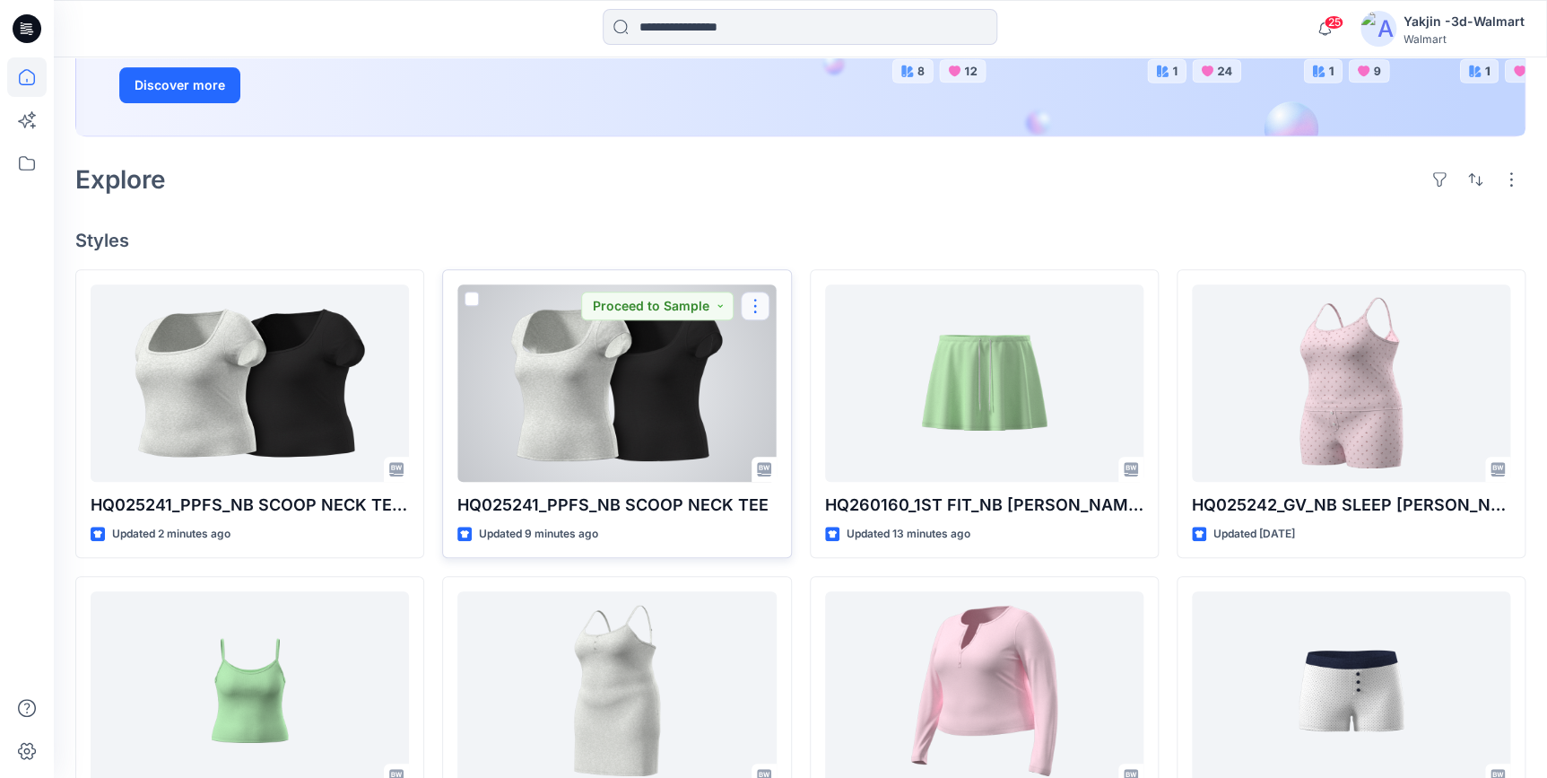
click at [754, 305] on button "button" at bounding box center [755, 305] width 29 height 29
click at [777, 379] on p "Comment" at bounding box center [805, 380] width 57 height 19
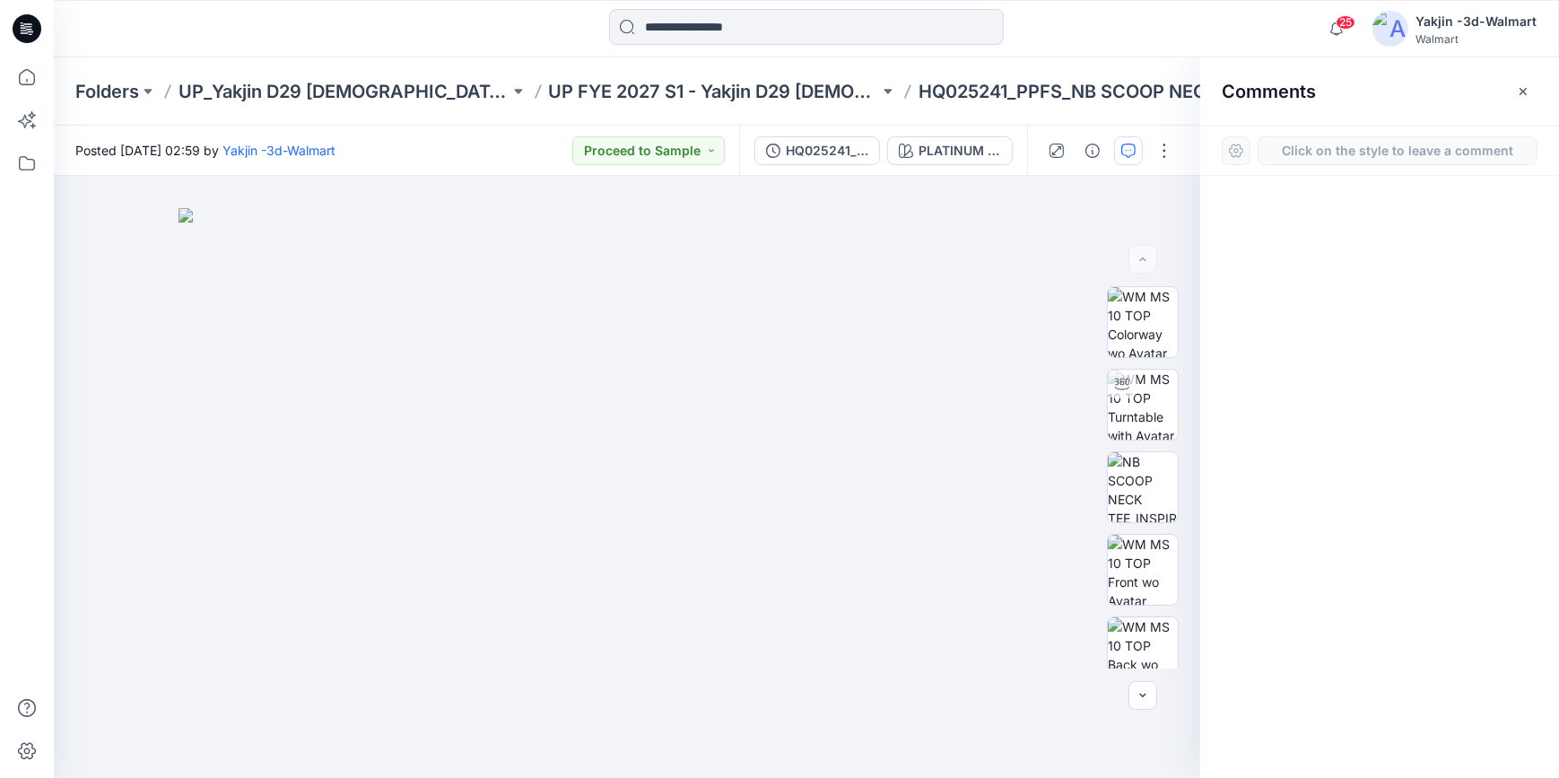
click at [35, 28] on icon at bounding box center [27, 28] width 29 height 29
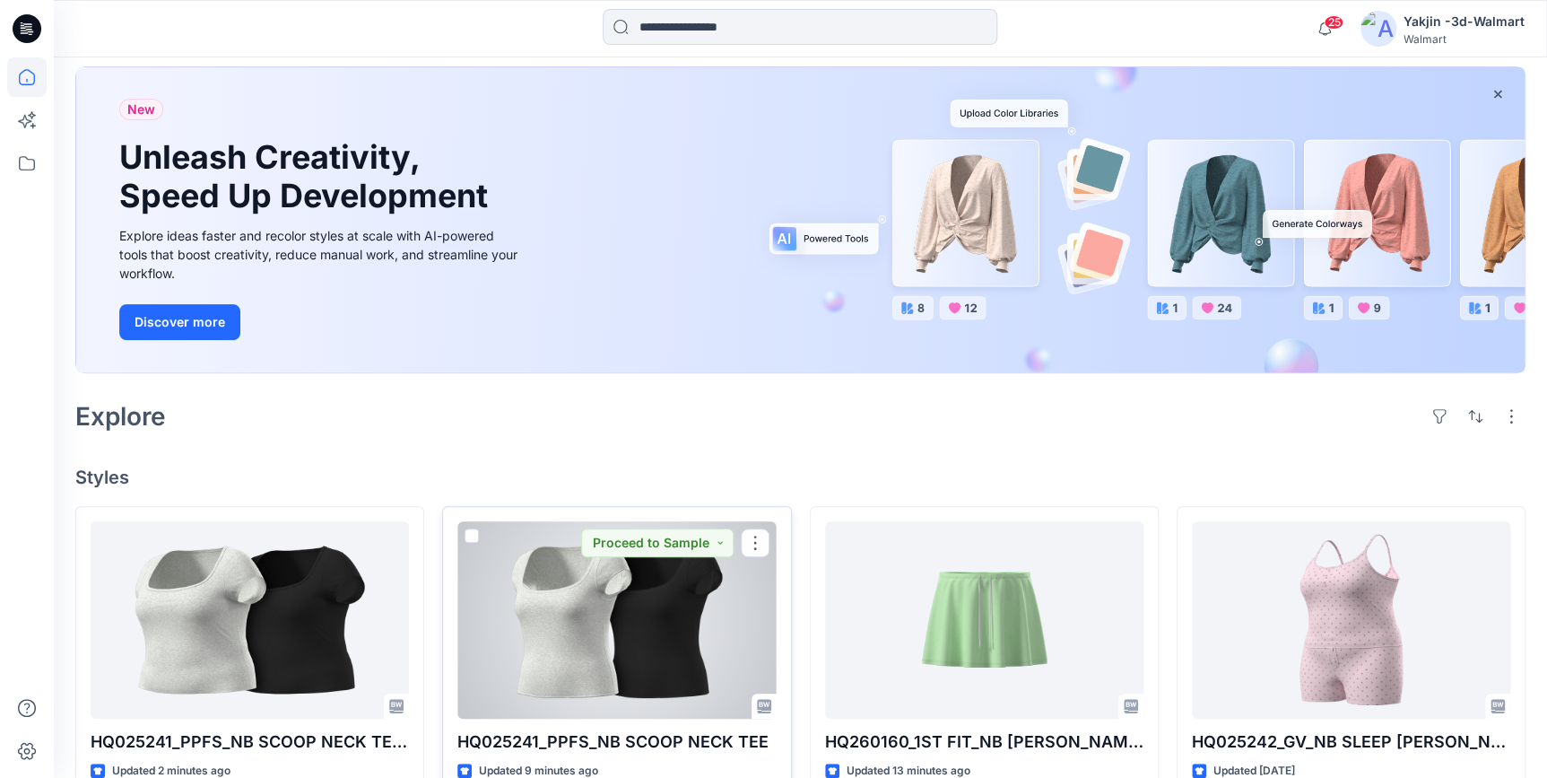
scroll to position [244, 0]
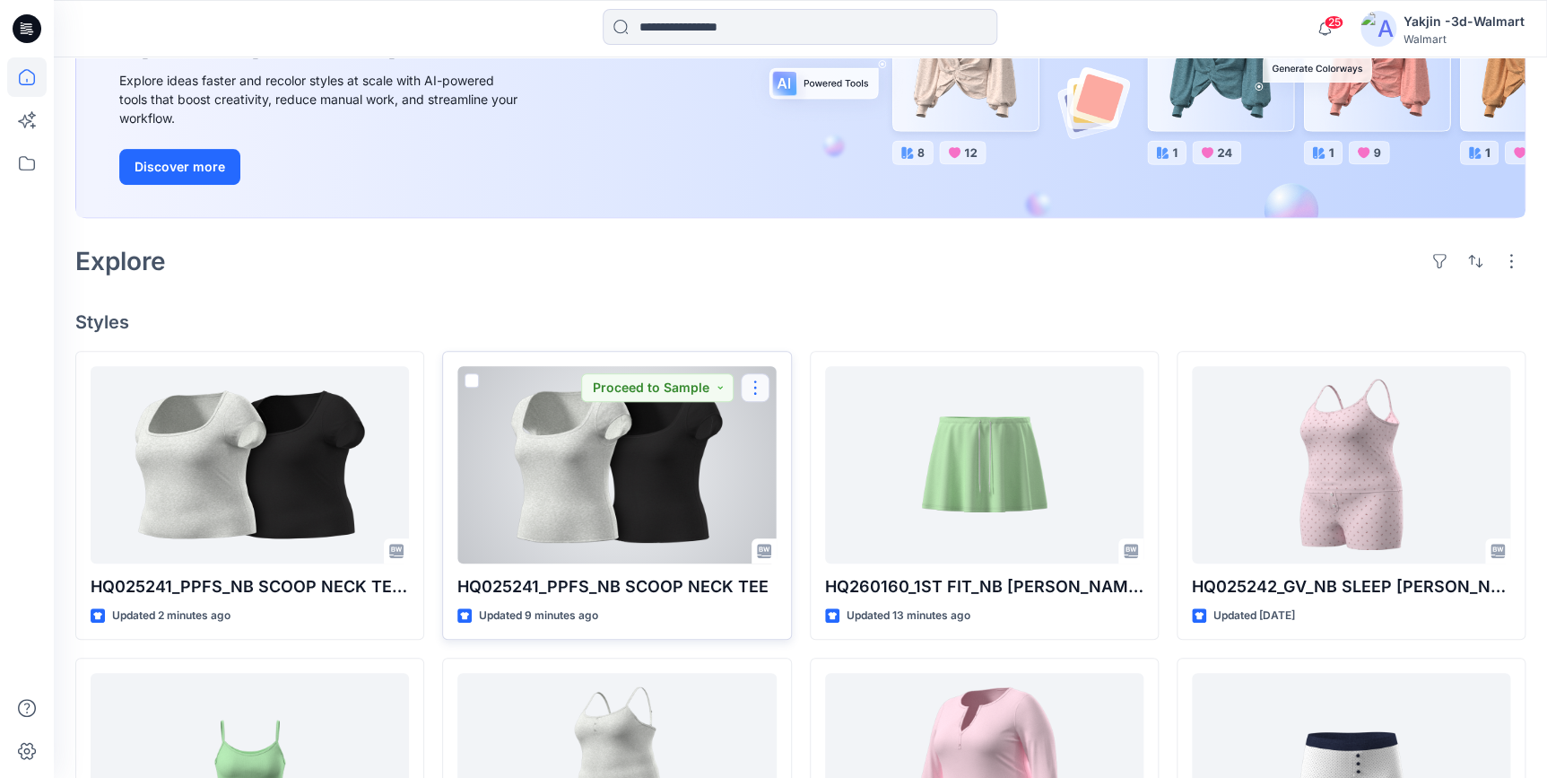
click at [766, 384] on button "button" at bounding box center [755, 387] width 29 height 29
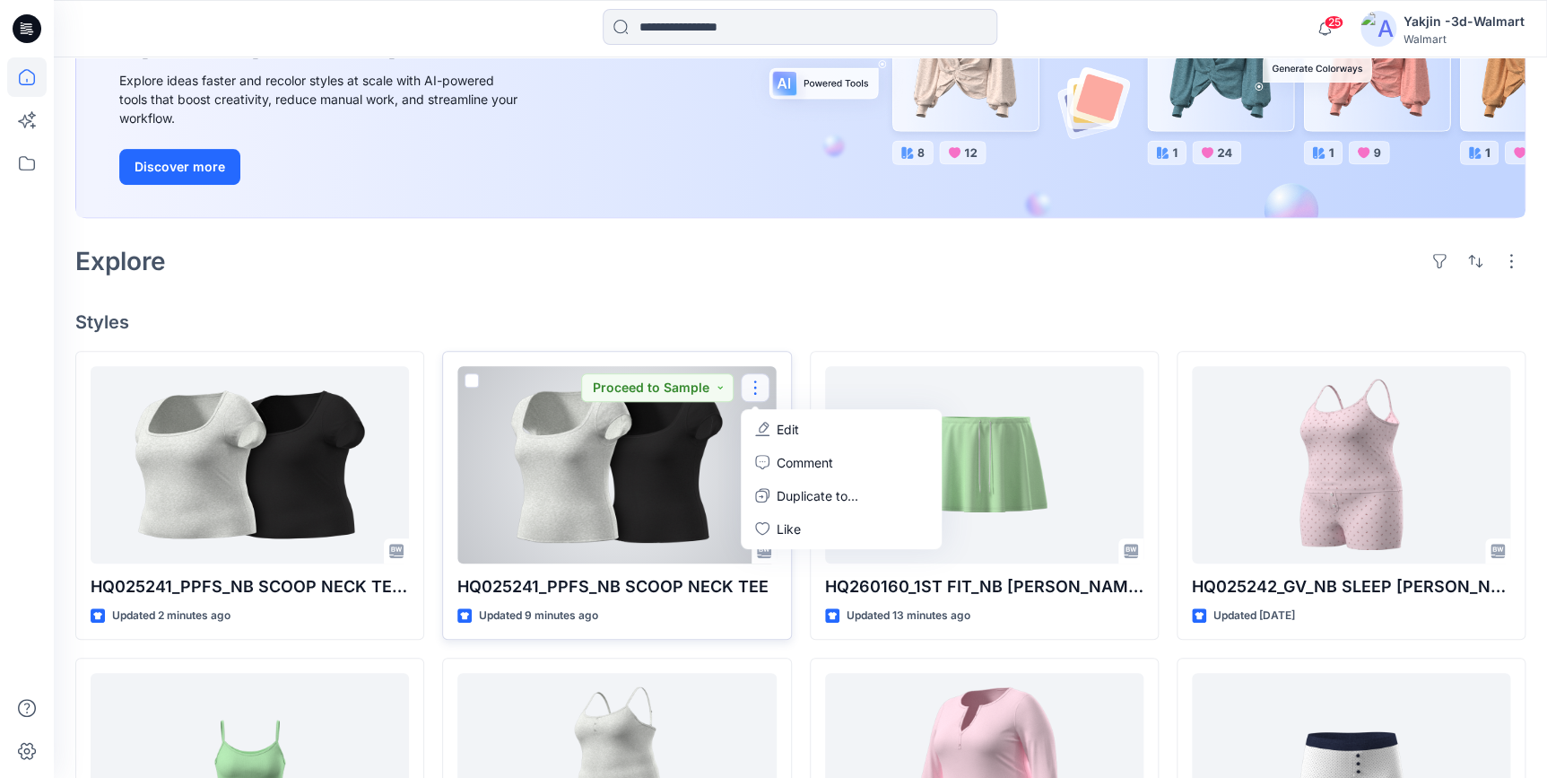
click at [779, 432] on p "Edit" at bounding box center [788, 429] width 22 height 19
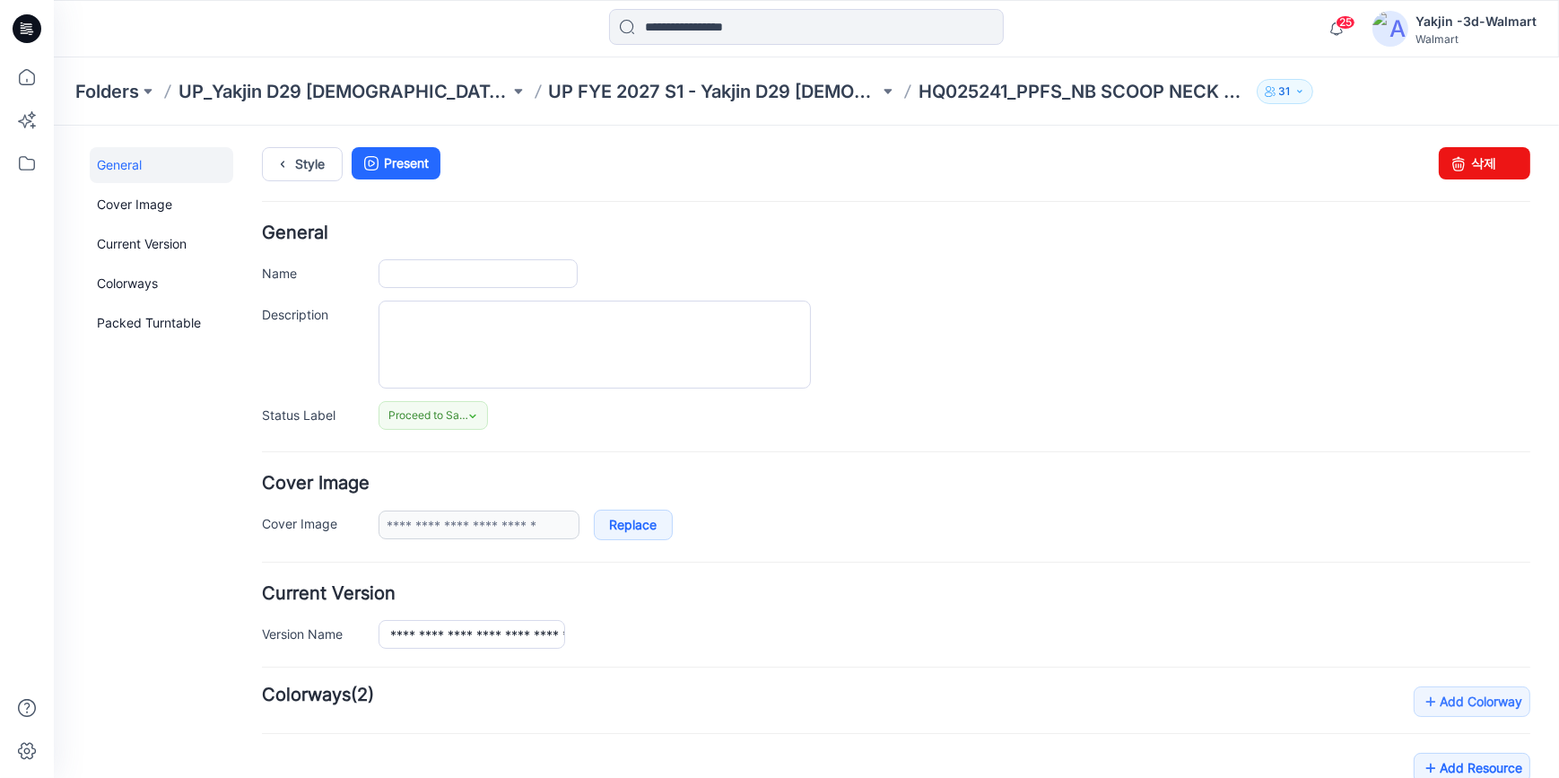
type input "**********"
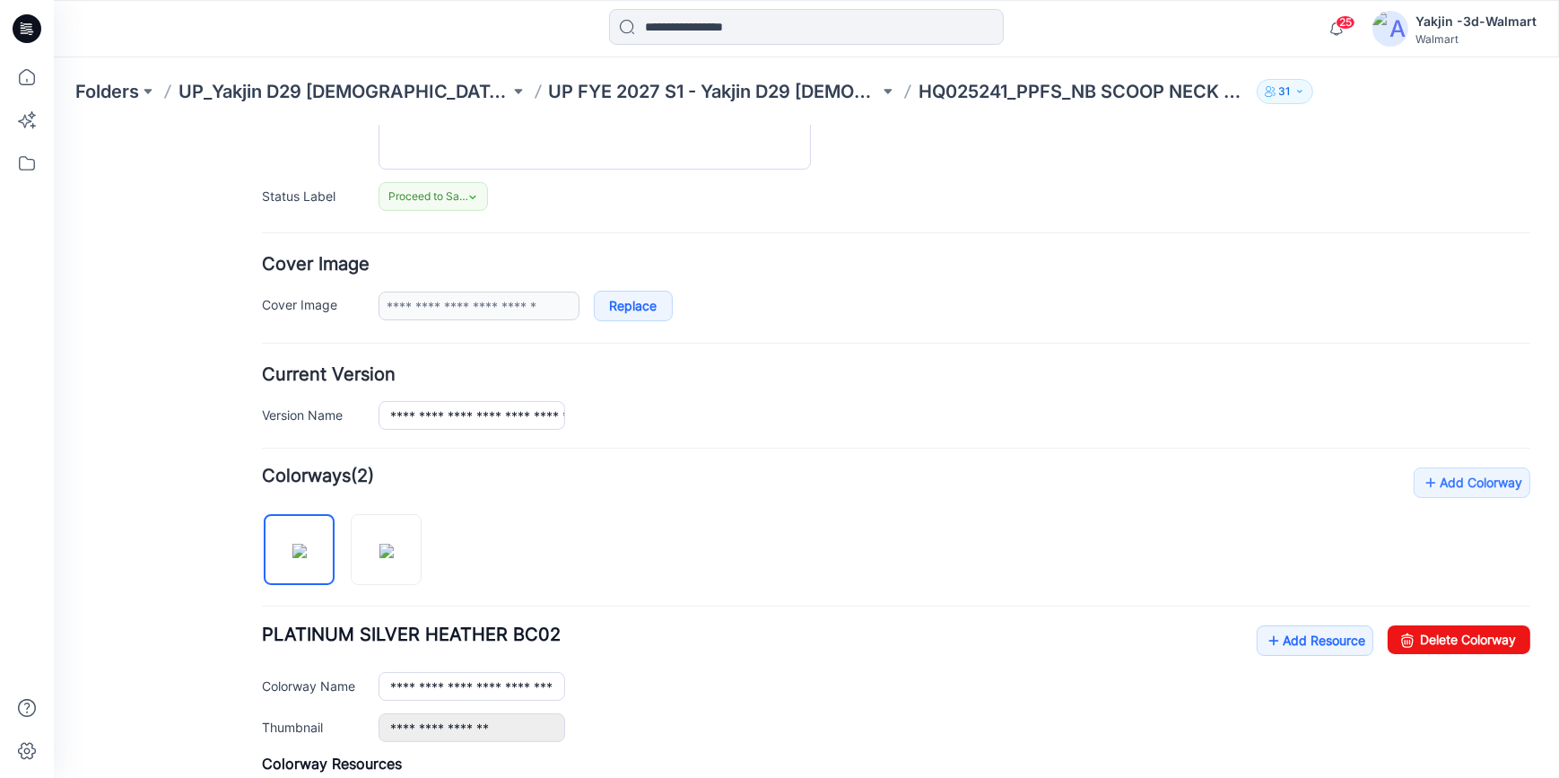
scroll to position [489, 0]
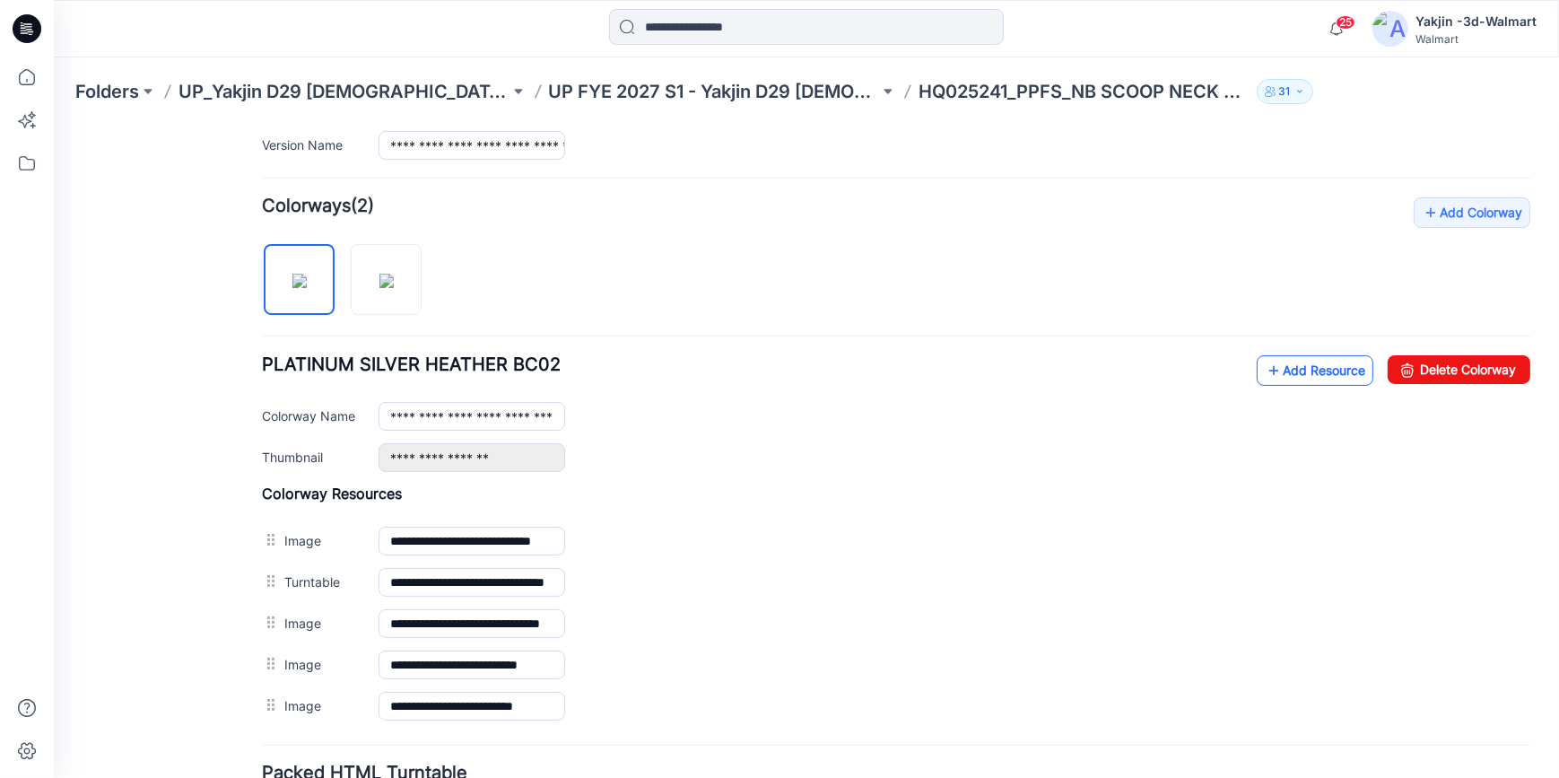
click at [1335, 361] on link "Add Resource" at bounding box center [1315, 369] width 117 height 30
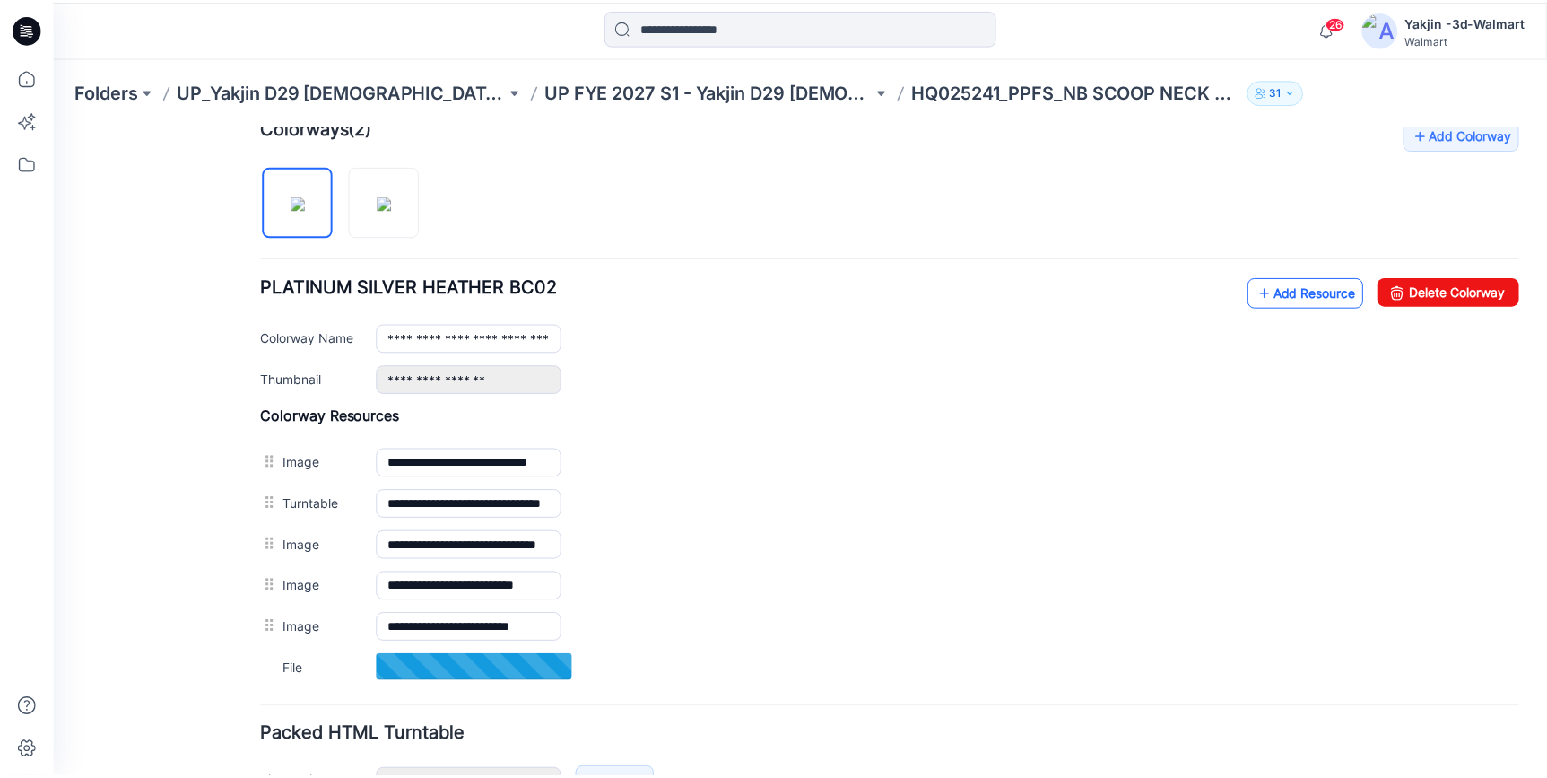
scroll to position [652, 0]
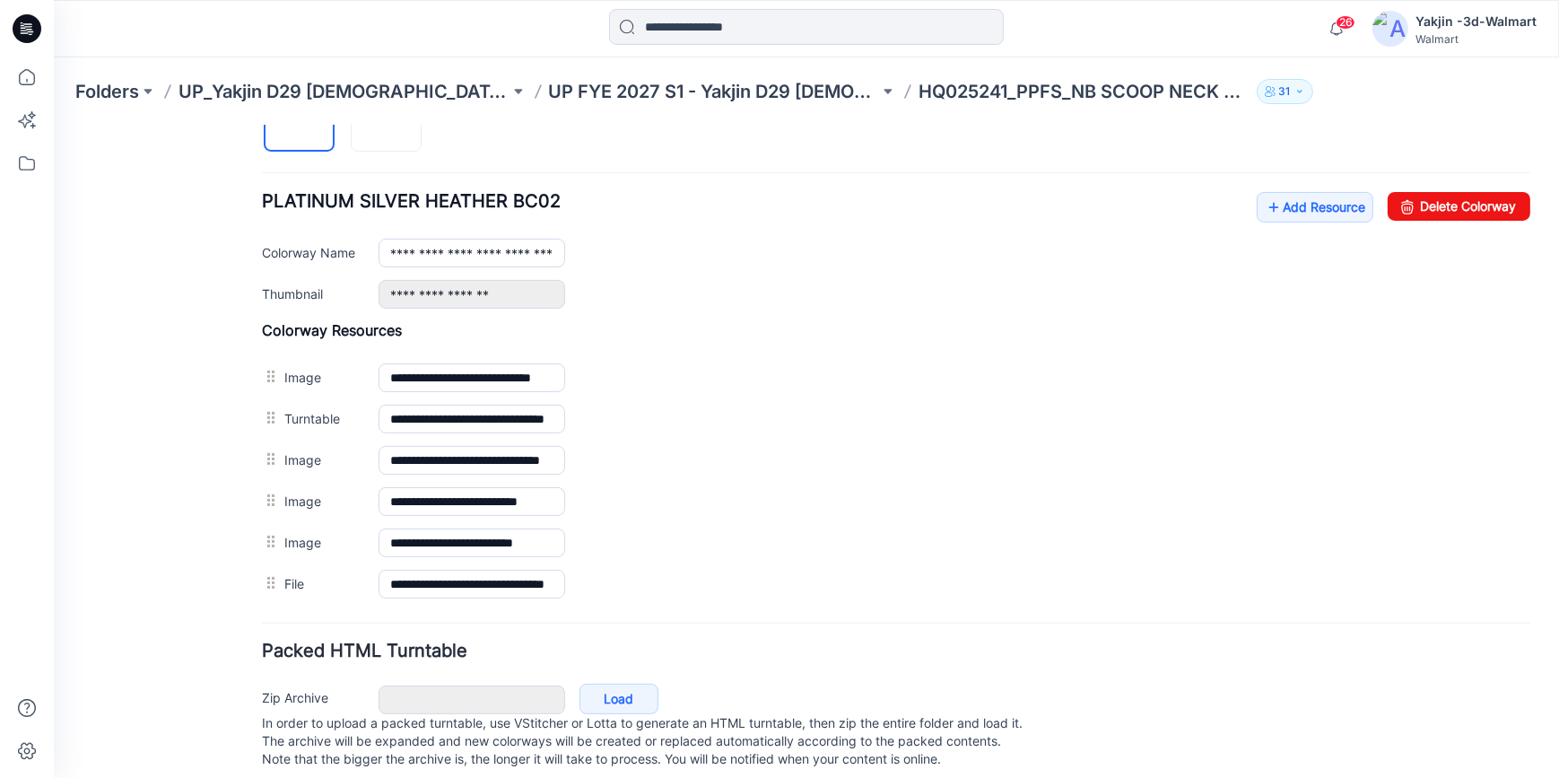
drag, startPoint x: 38, startPoint y: 29, endPoint x: 102, endPoint y: 56, distance: 70.0
click at [38, 29] on icon at bounding box center [27, 28] width 29 height 29
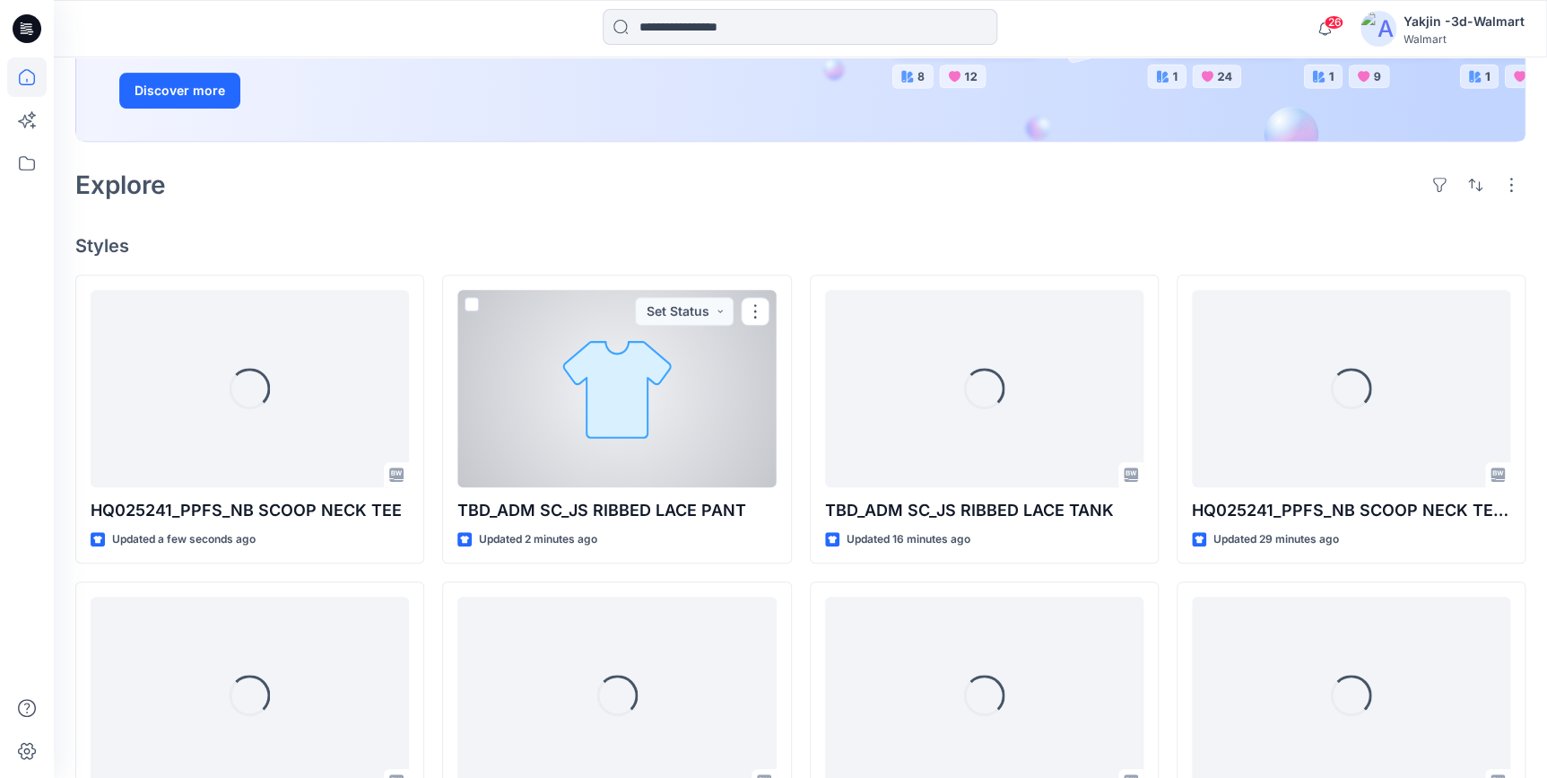
scroll to position [326, 0]
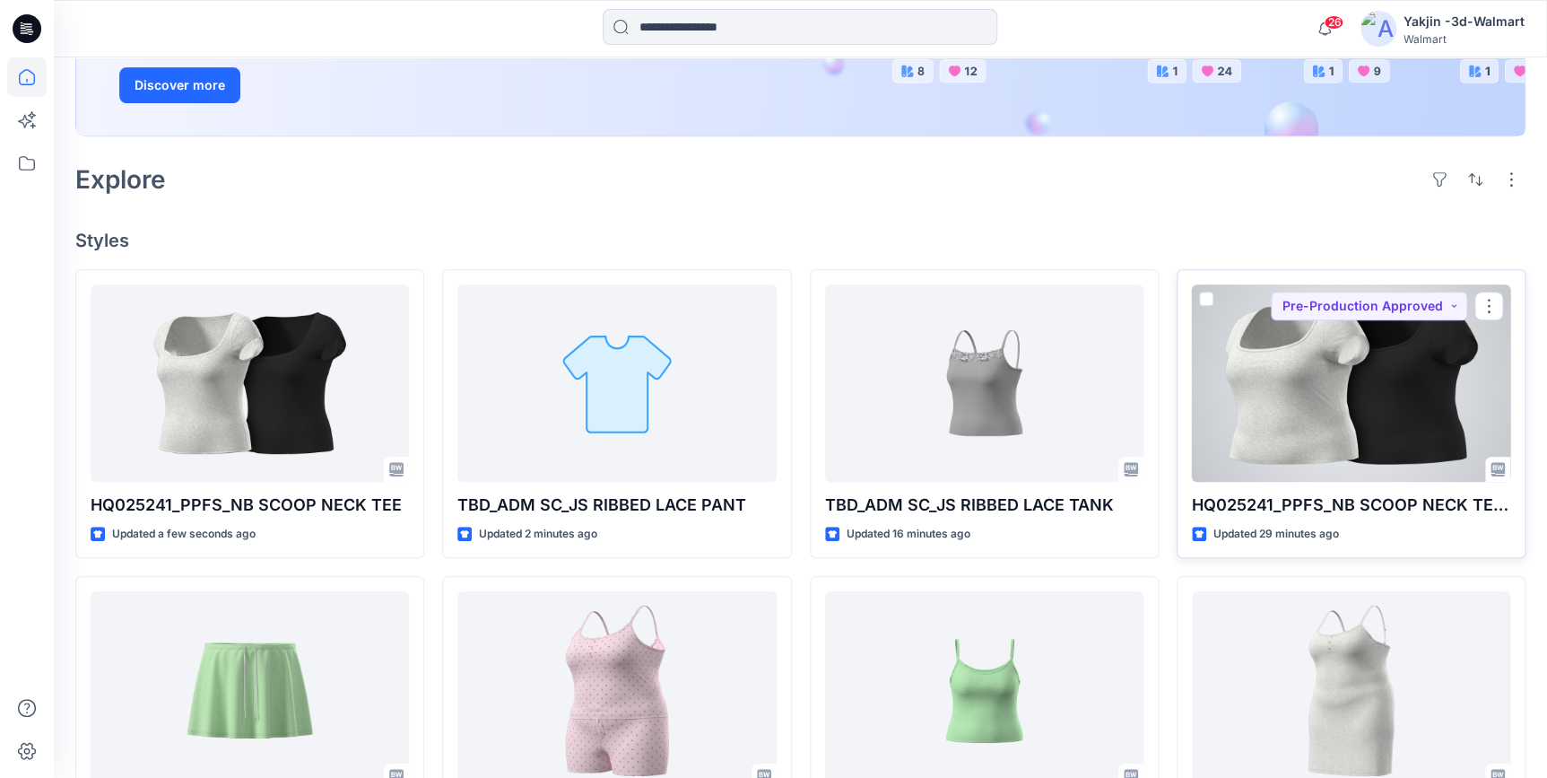
click at [1401, 346] on div at bounding box center [1351, 382] width 318 height 197
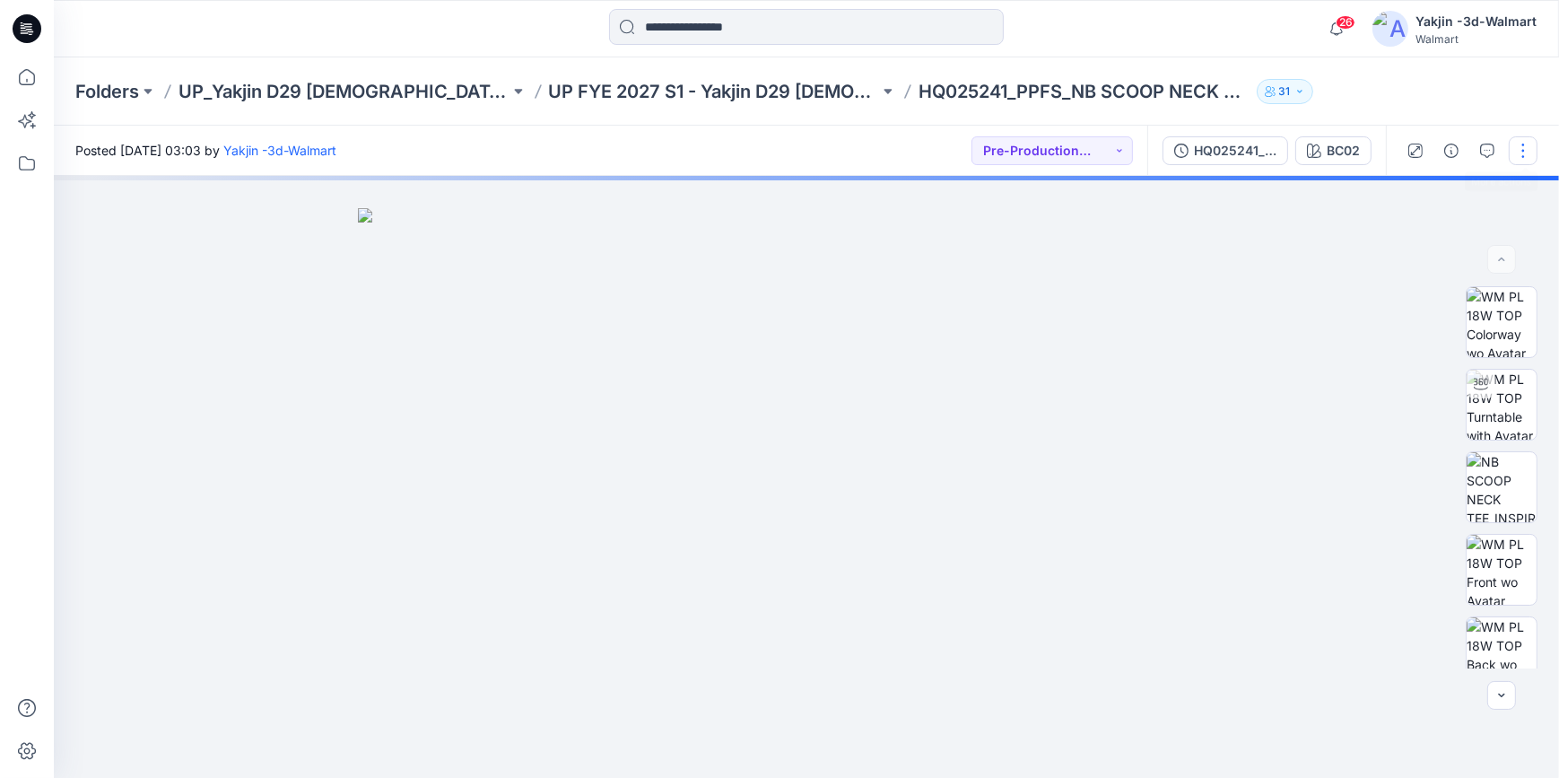
click at [1519, 150] on button "button" at bounding box center [1523, 150] width 29 height 29
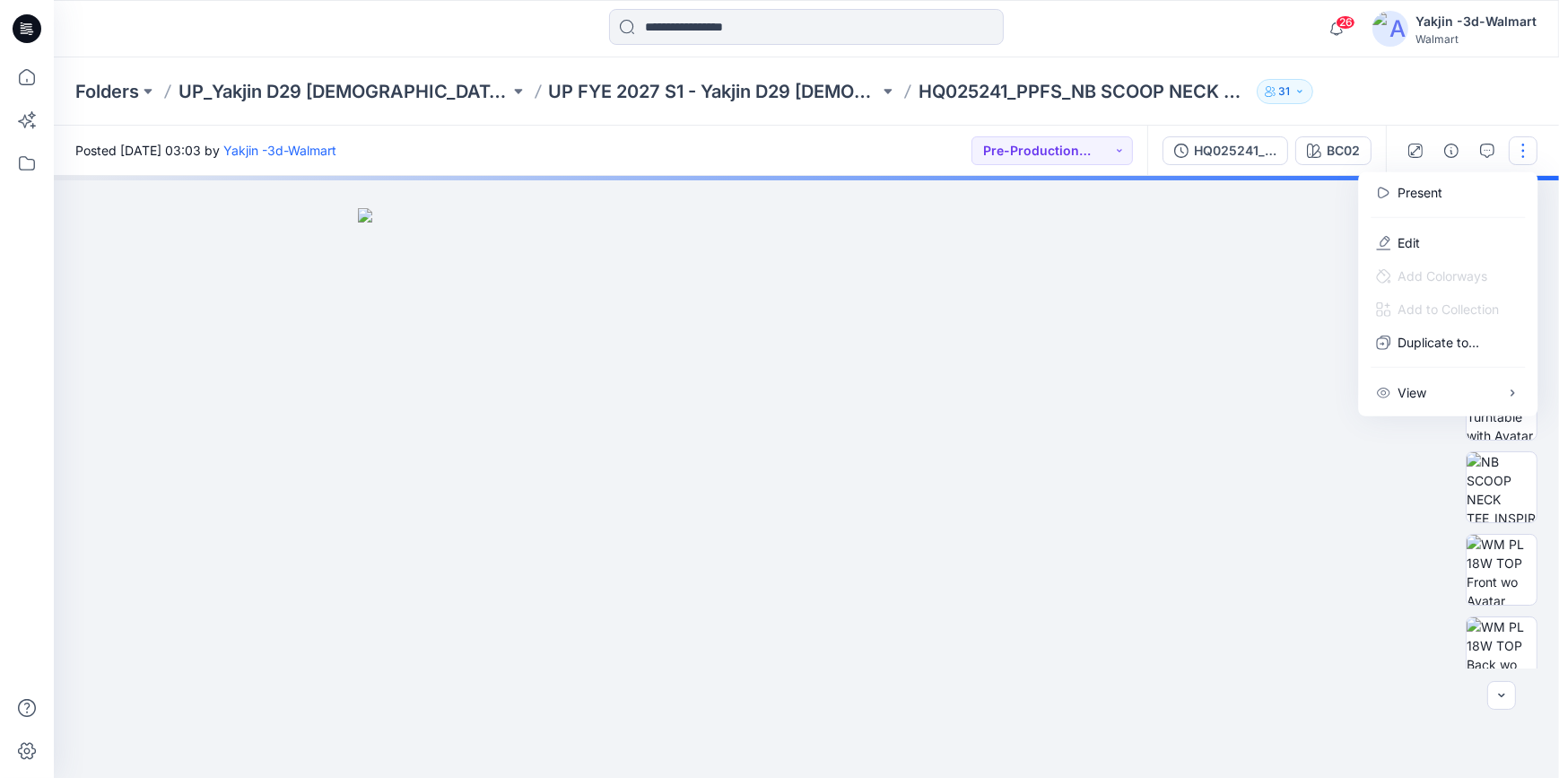
click at [1440, 245] on button "Edit" at bounding box center [1447, 242] width 165 height 33
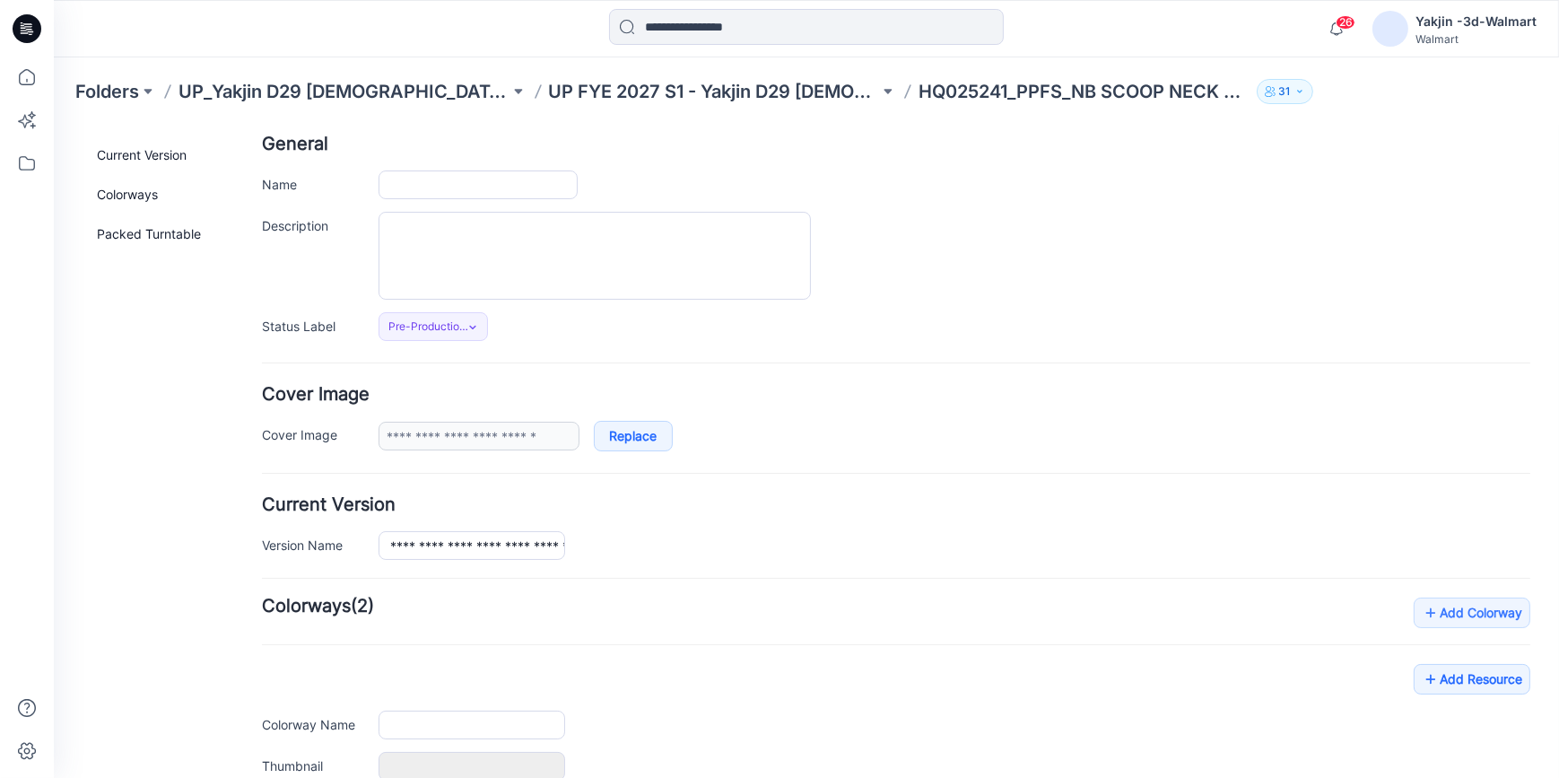
type input "**********"
type input "****"
type input "**********"
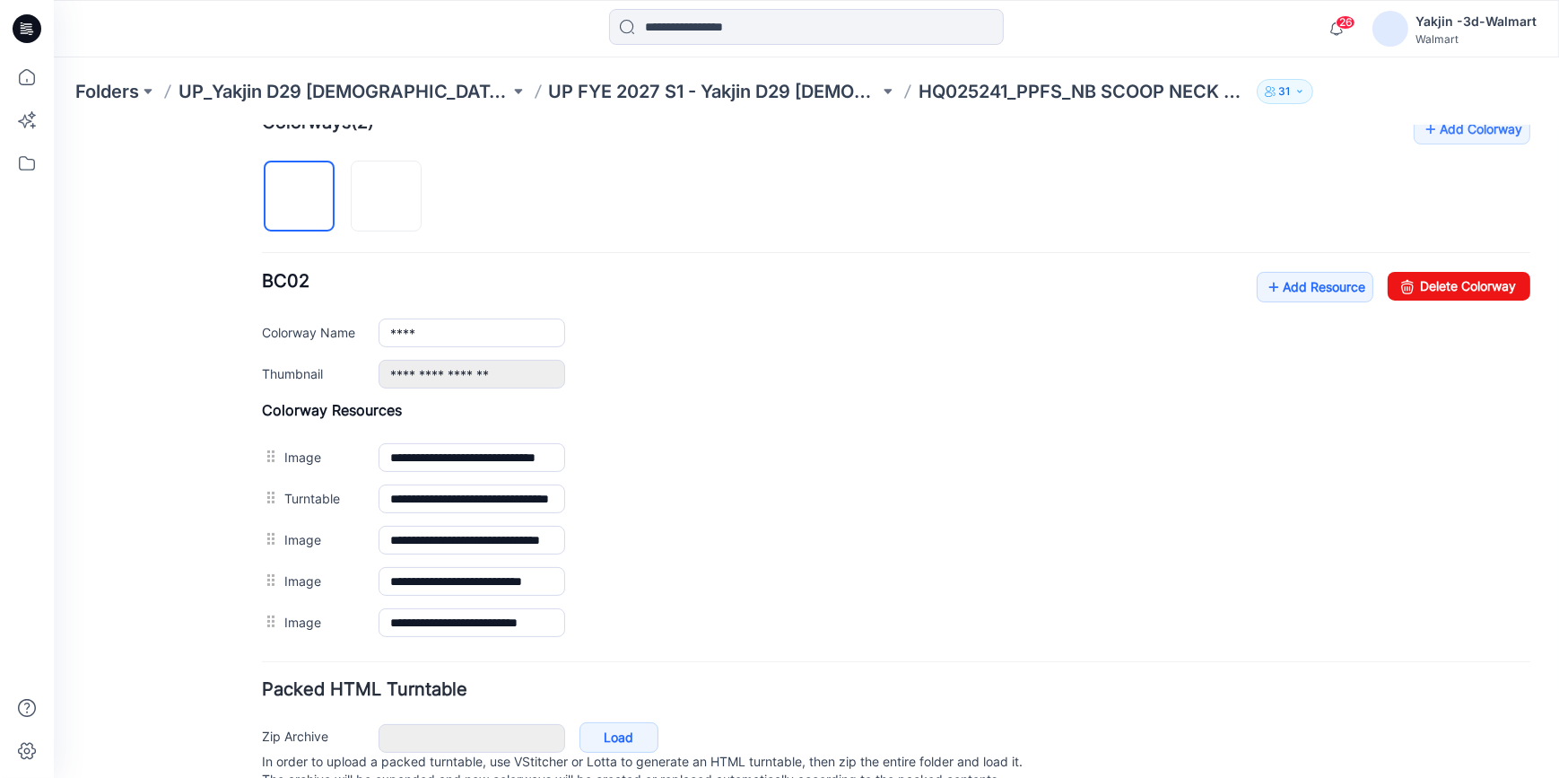
scroll to position [641, 0]
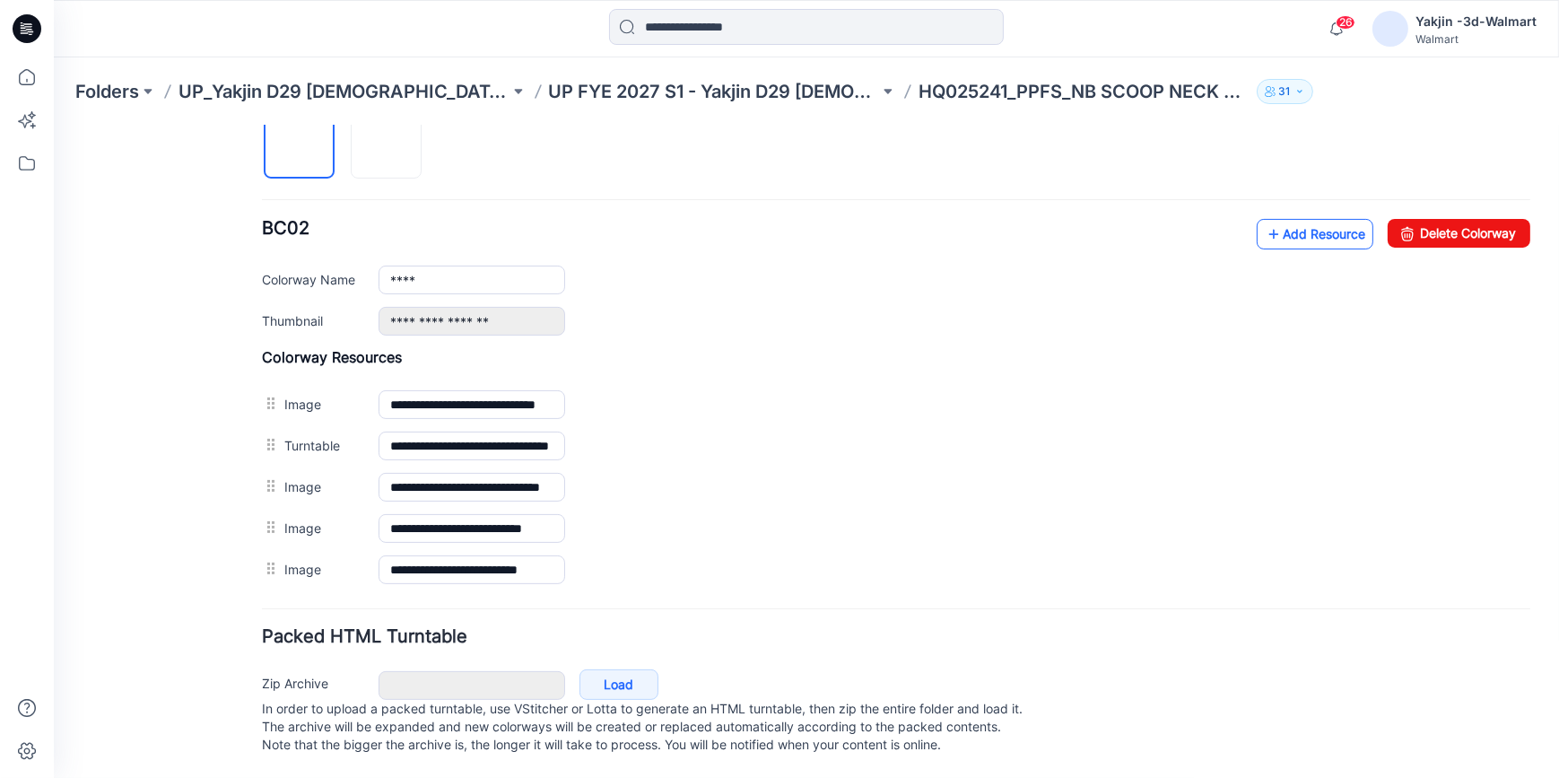
click at [1305, 218] on link "Add Resource" at bounding box center [1315, 233] width 117 height 30
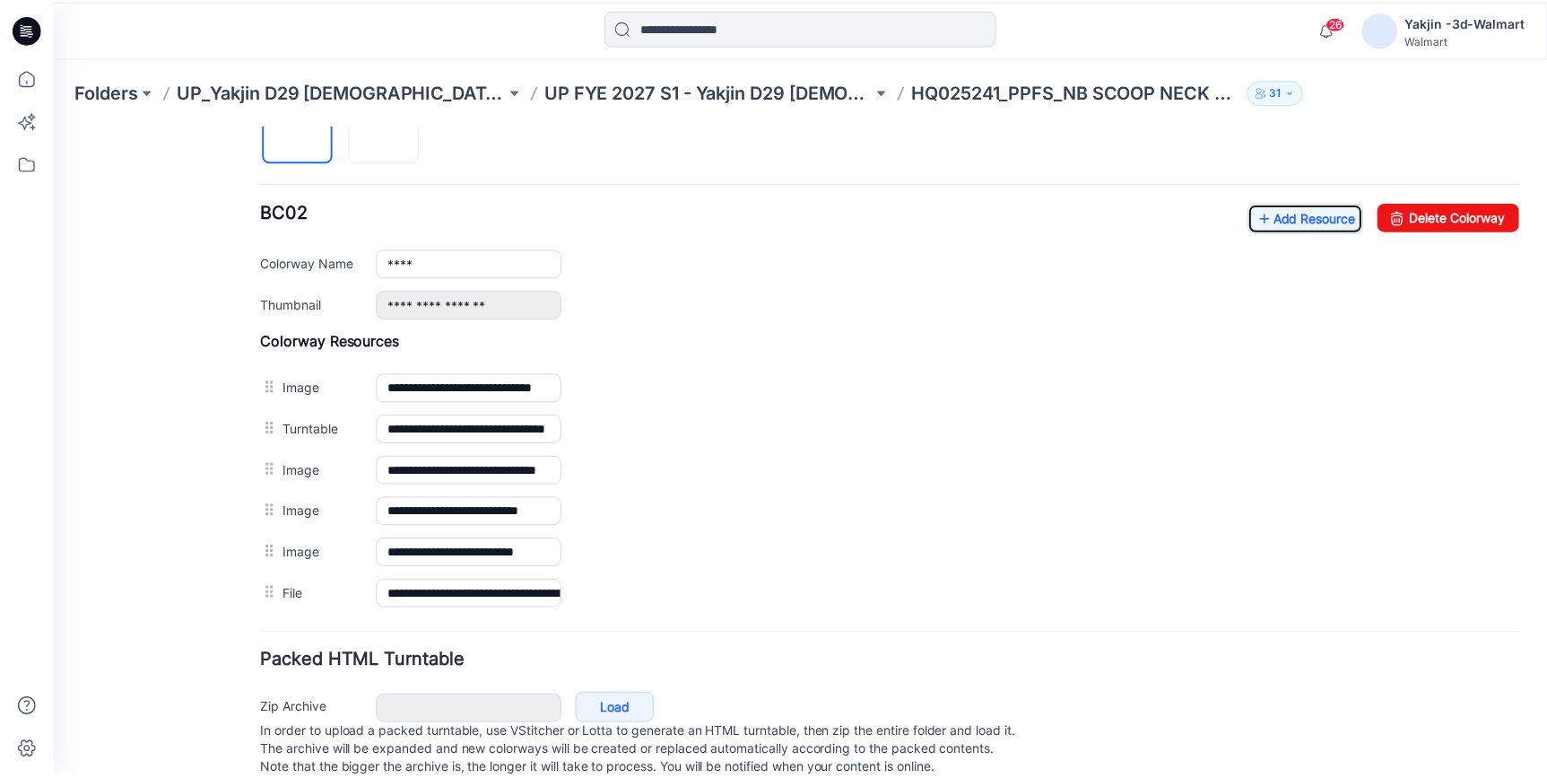
scroll to position [315, 0]
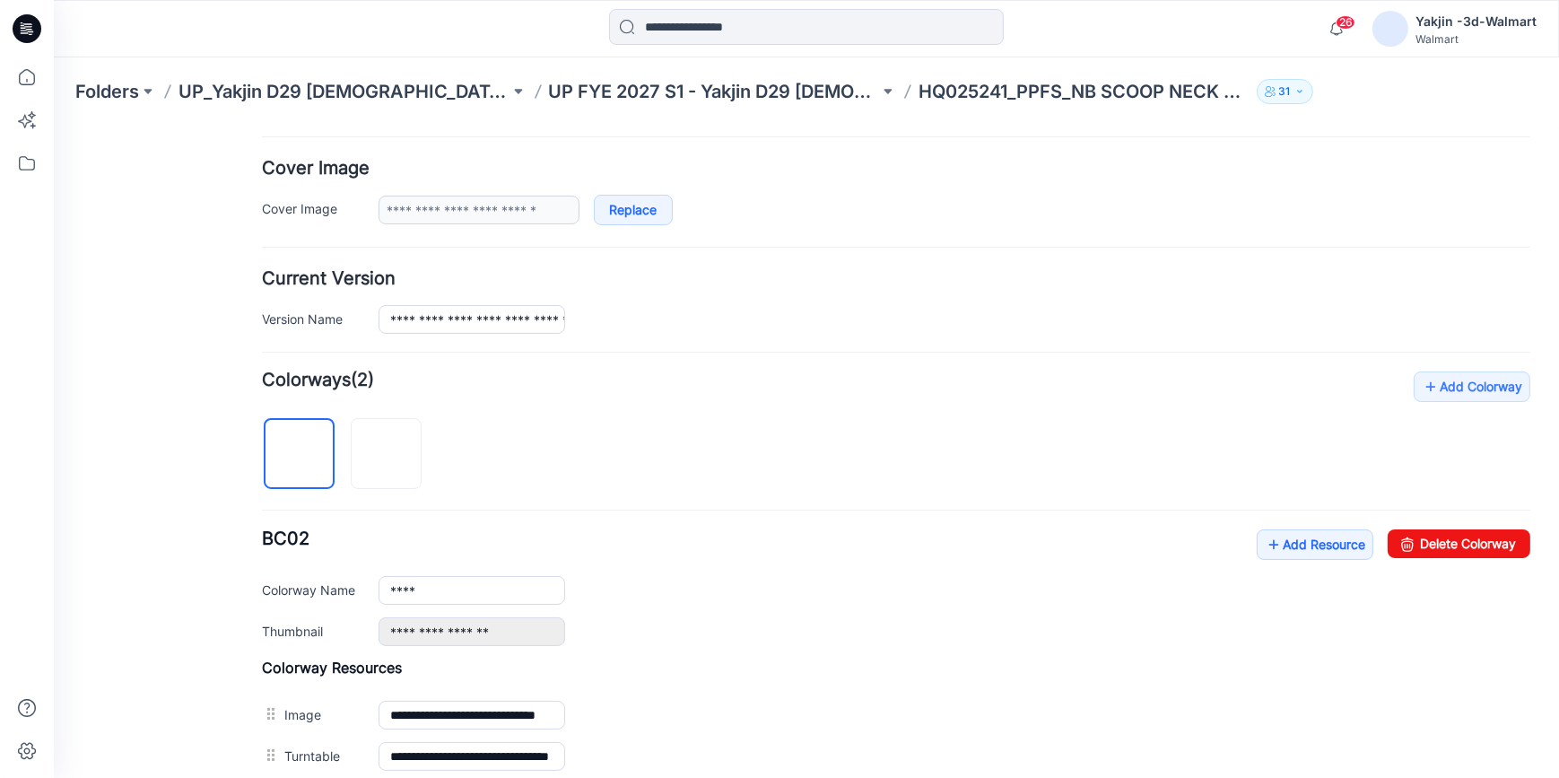
click at [26, 33] on icon at bounding box center [25, 32] width 8 height 1
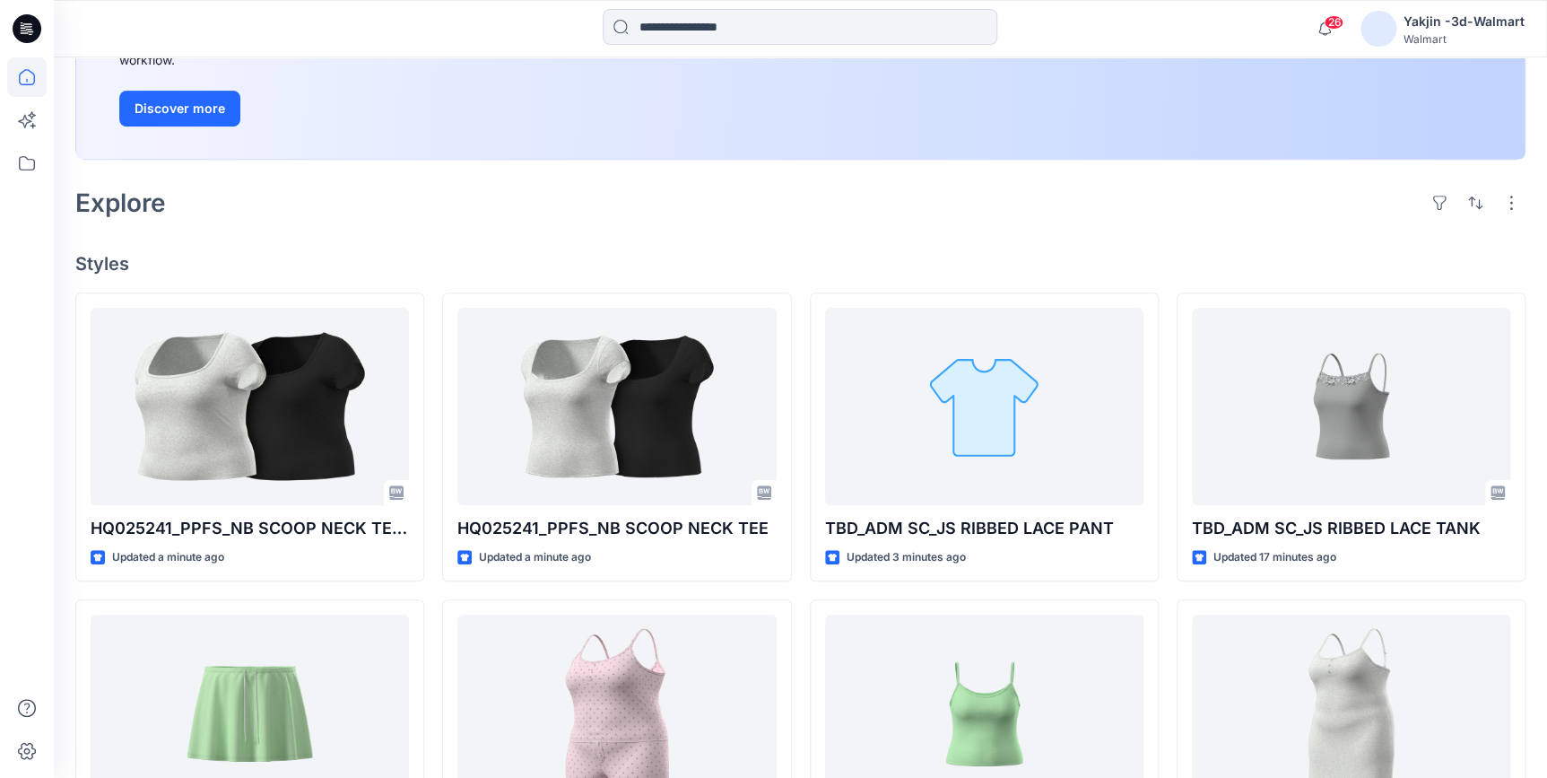
scroll to position [326, 0]
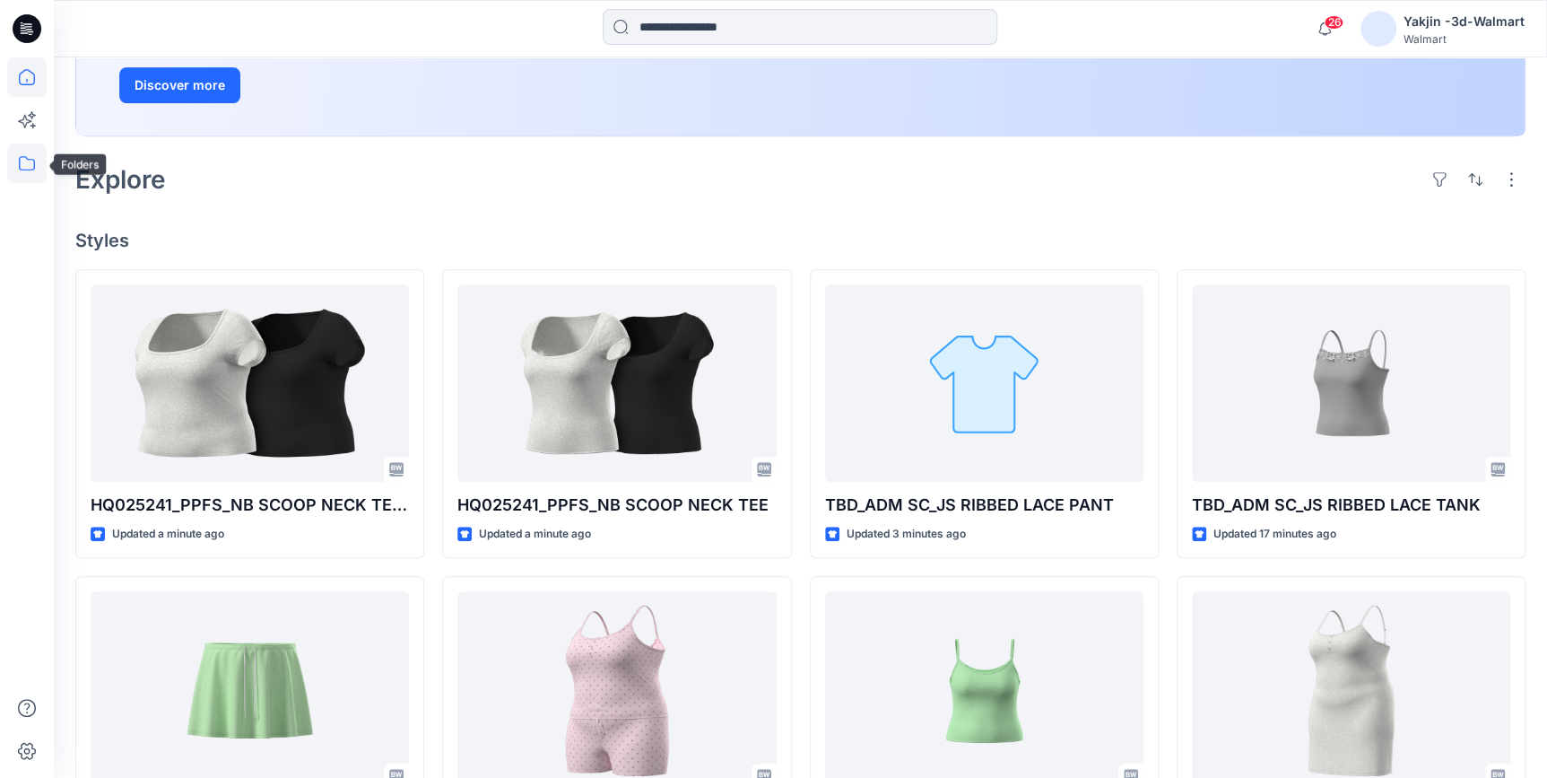
click at [33, 174] on icon at bounding box center [26, 162] width 39 height 39
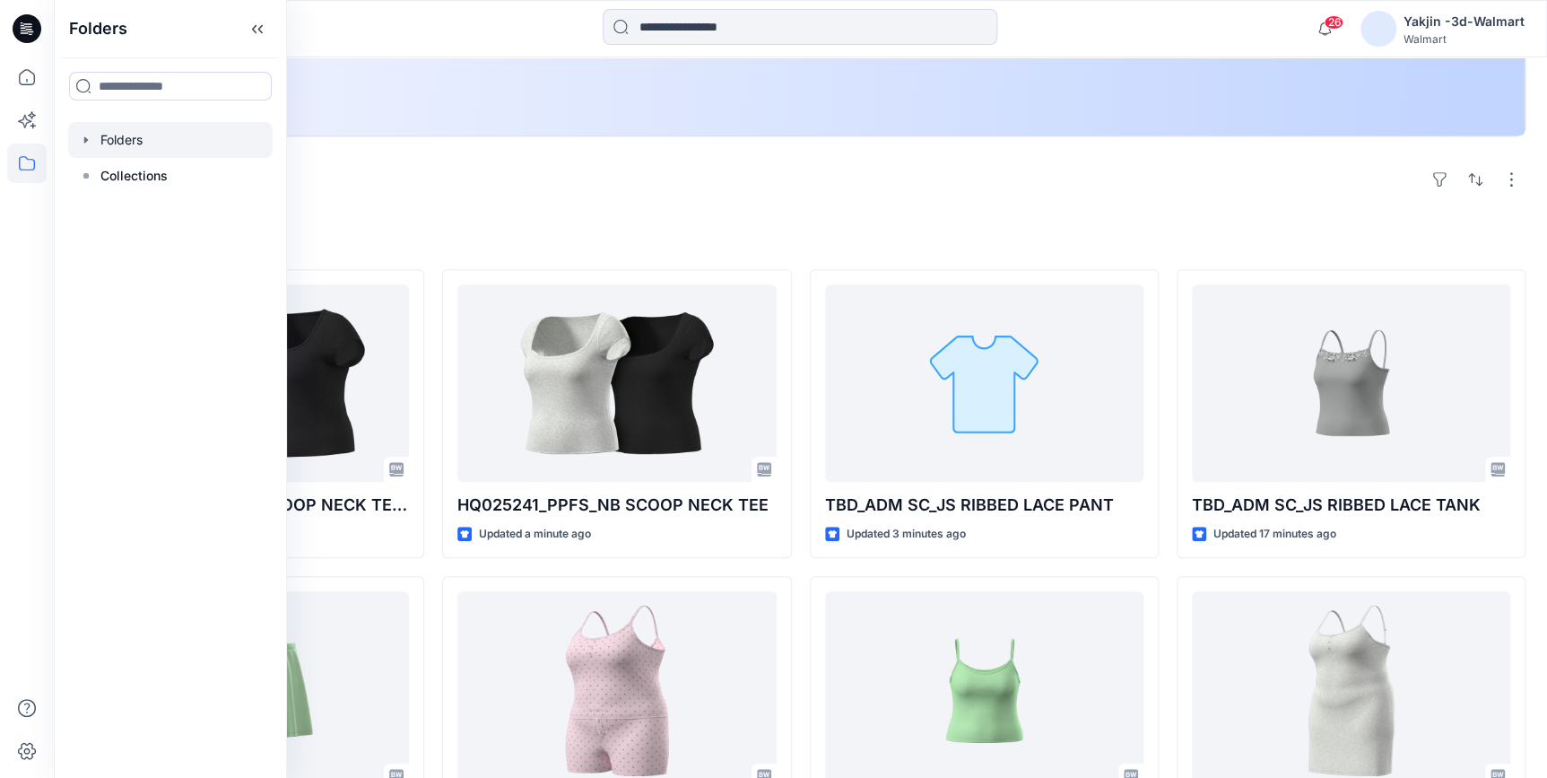
click at [126, 148] on div at bounding box center [170, 140] width 204 height 36
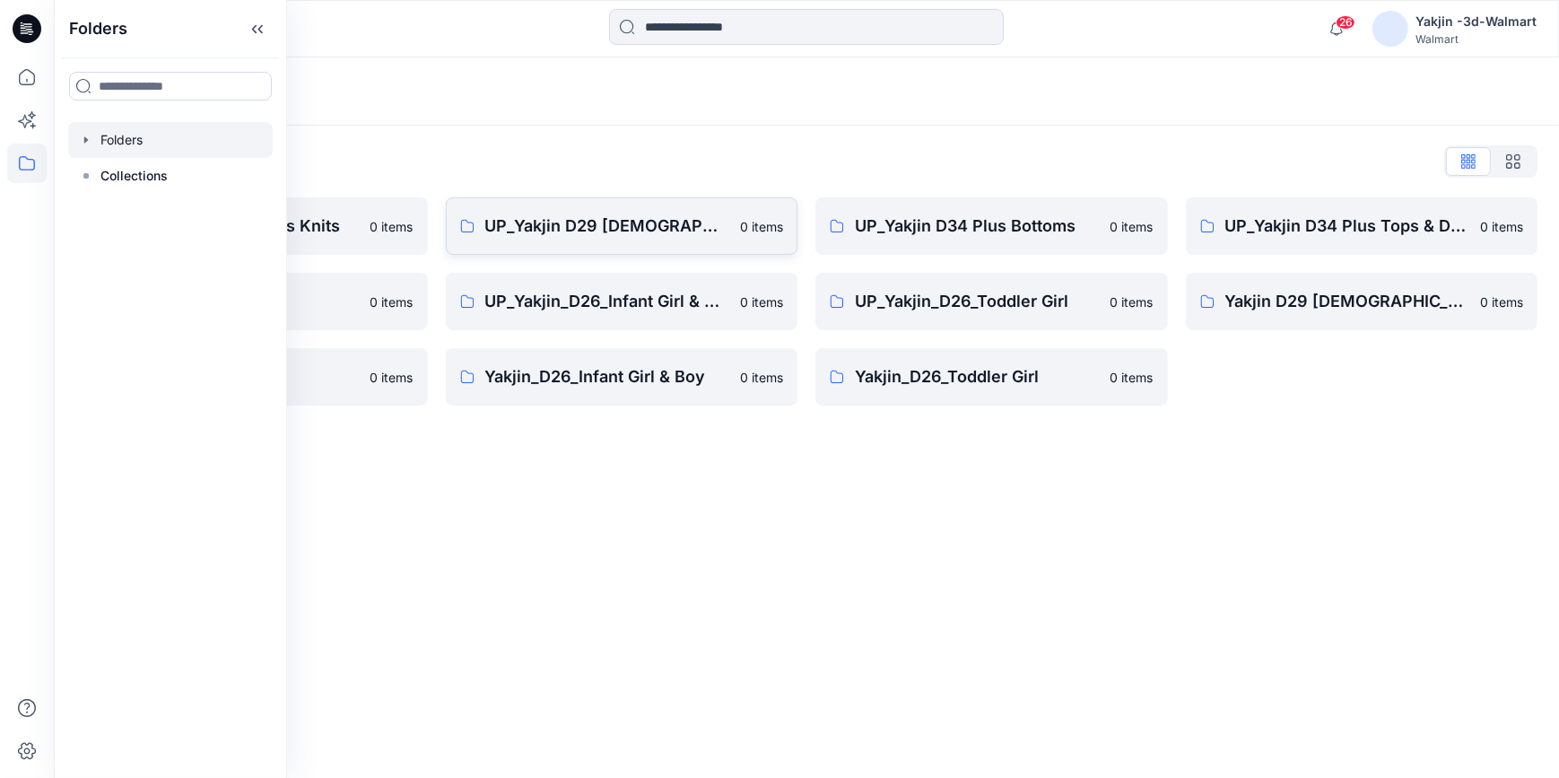
click at [601, 219] on p "UP_Yakjin D29 [DEMOGRAPHIC_DATA] Sleep" at bounding box center [607, 225] width 245 height 25
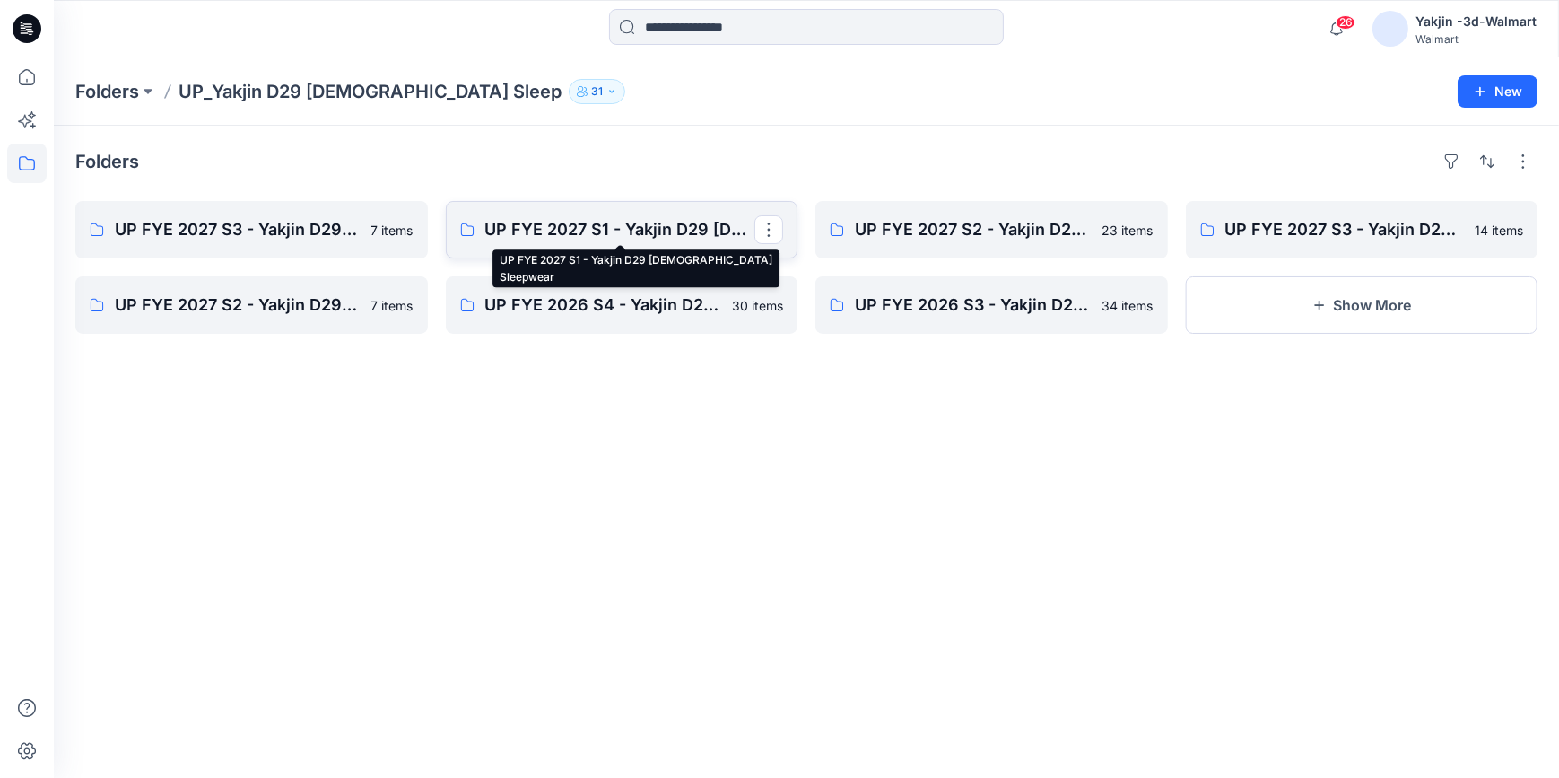
click at [547, 234] on p "UP FYE 2027 S1 - Yakjin D29 [DEMOGRAPHIC_DATA] Sleepwear" at bounding box center [620, 229] width 270 height 25
